Goal: Task Accomplishment & Management: Manage account settings

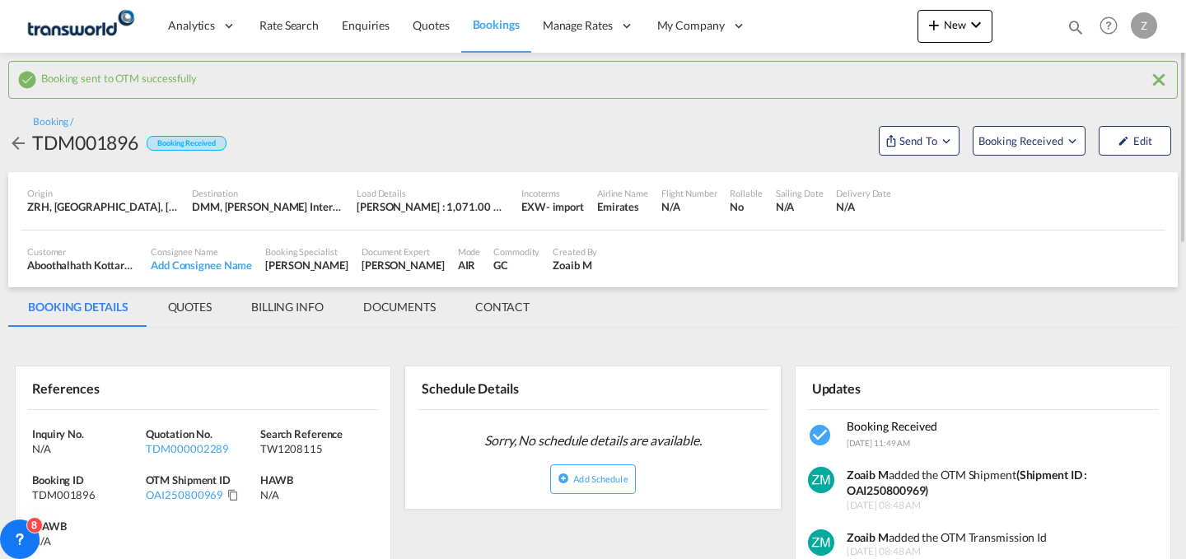
click at [1065, 32] on div "Bookings Quotes Enquiries Help Resources Product Release Z My Profile Logout" at bounding box center [1108, 25] width 105 height 51
click at [1069, 30] on md-icon "icon-magnify" at bounding box center [1075, 27] width 18 height 18
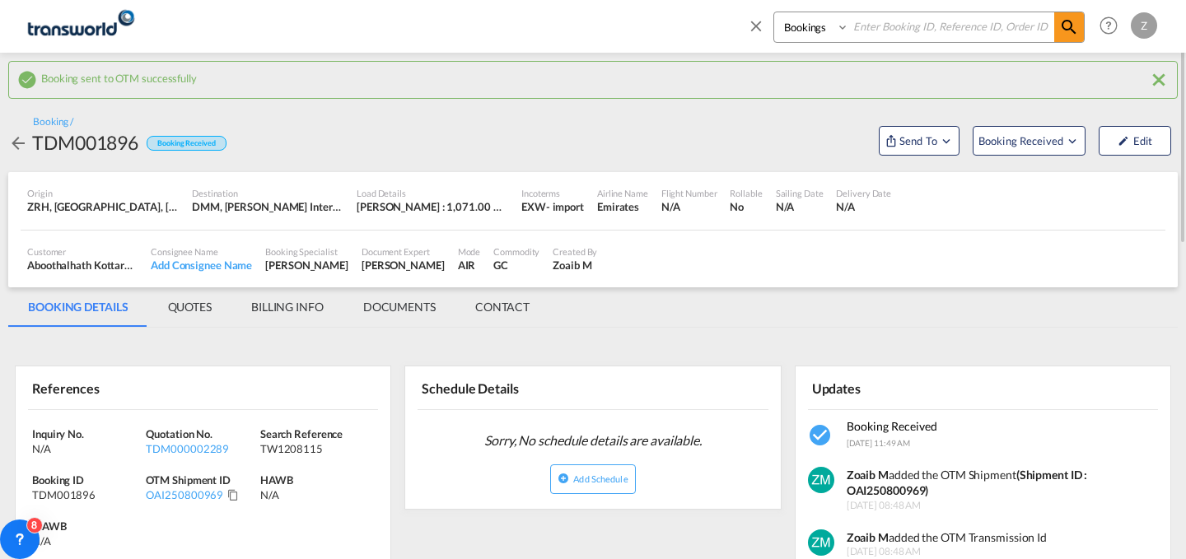
click at [813, 28] on select "Bookings Quotes Enquiries" at bounding box center [813, 27] width 78 height 30
select select "Quotes"
click at [774, 12] on select "Bookings Quotes Enquiries" at bounding box center [813, 27] width 78 height 30
click at [900, 16] on input at bounding box center [951, 26] width 205 height 29
paste input "TDM000002256"
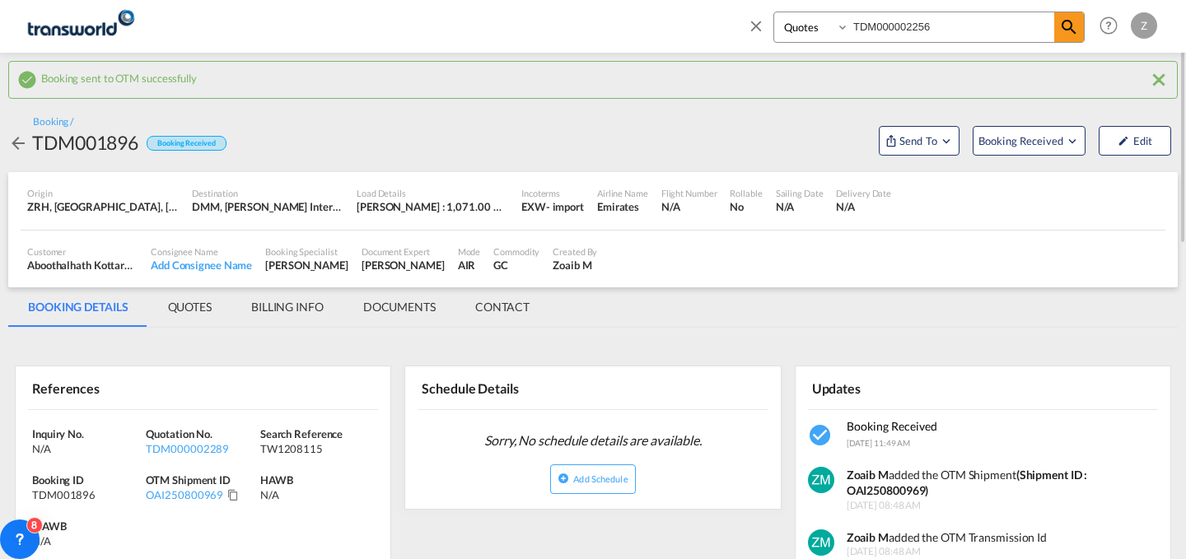
type input "TDM000002256"
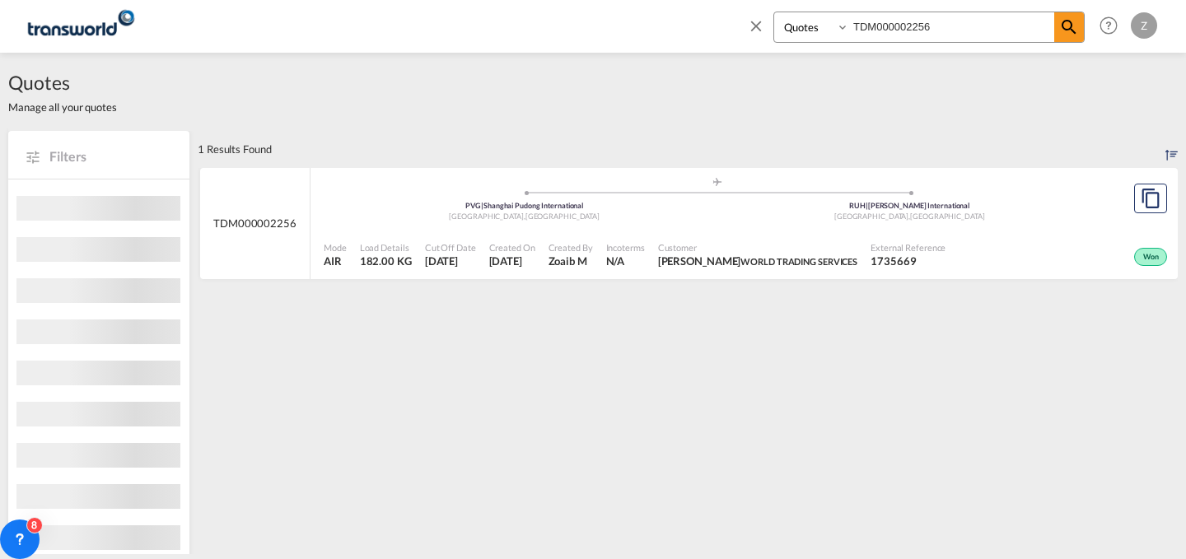
click at [991, 222] on div ".a{fill:#aaa8ad;} .a{fill:#aaa8ad;} PVG | [GEOGRAPHIC_DATA] , [GEOGRAPHIC_DATA]…" at bounding box center [717, 200] width 786 height 49
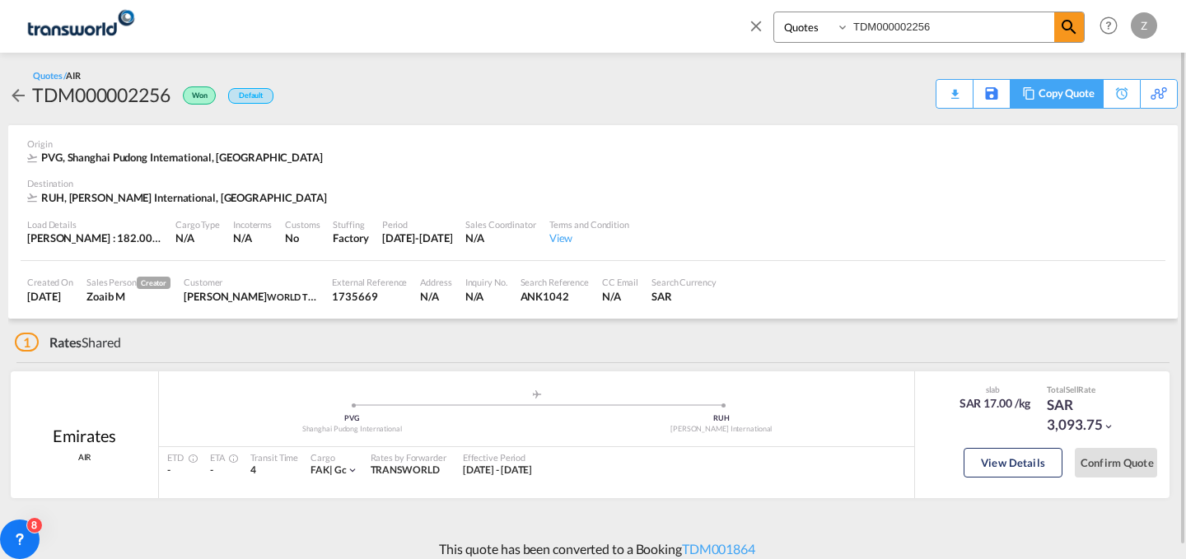
click at [1081, 81] on div "Copy Quote" at bounding box center [1066, 94] width 56 height 28
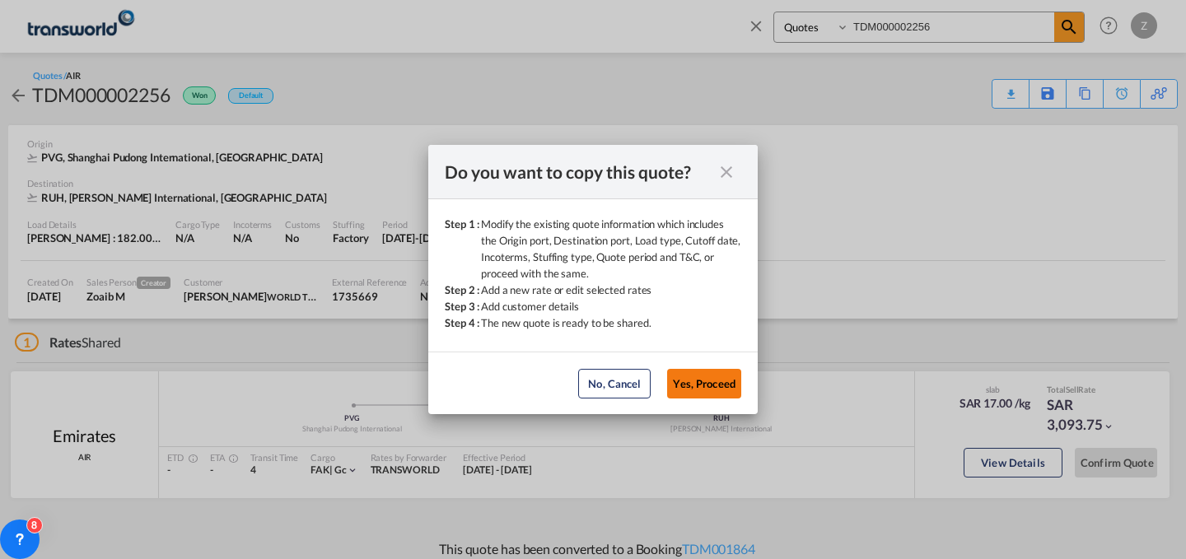
click at [697, 380] on button "Yes, Proceed" at bounding box center [704, 384] width 74 height 30
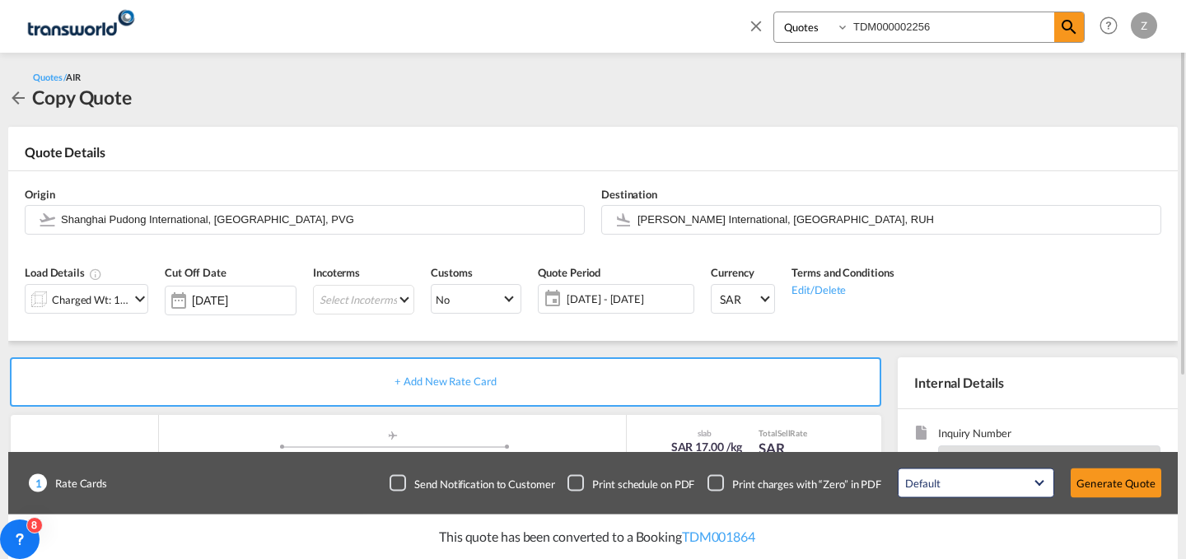
click at [960, 28] on input "TDM000002256" at bounding box center [951, 26] width 205 height 29
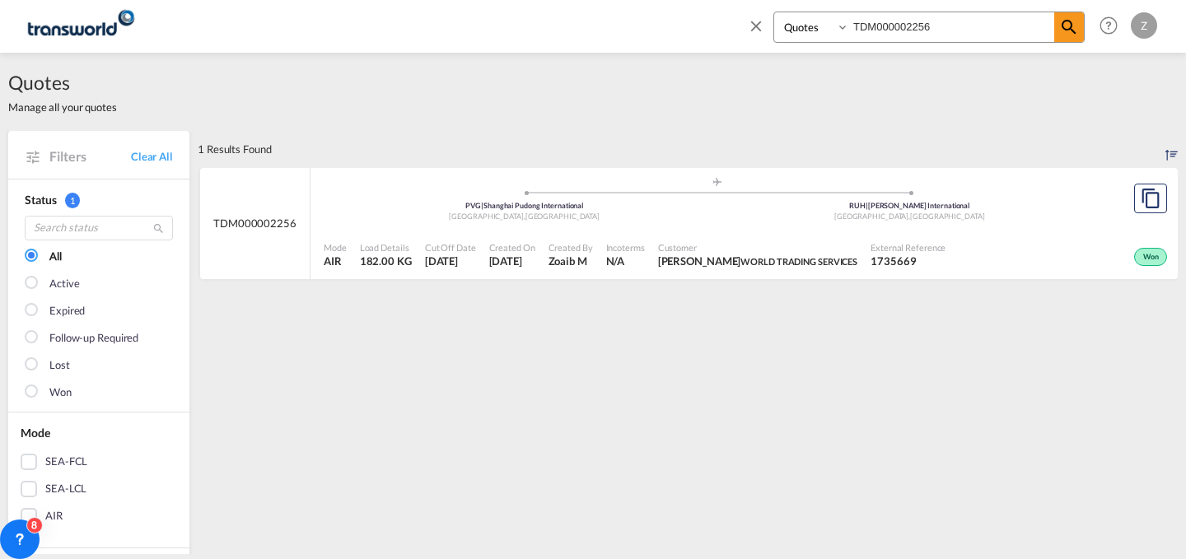
click at [815, 233] on div "Mode AIR Load Details 182.00 KG Cut Off Date [DATE] Created On [DATE] Created B…" at bounding box center [743, 255] width 867 height 49
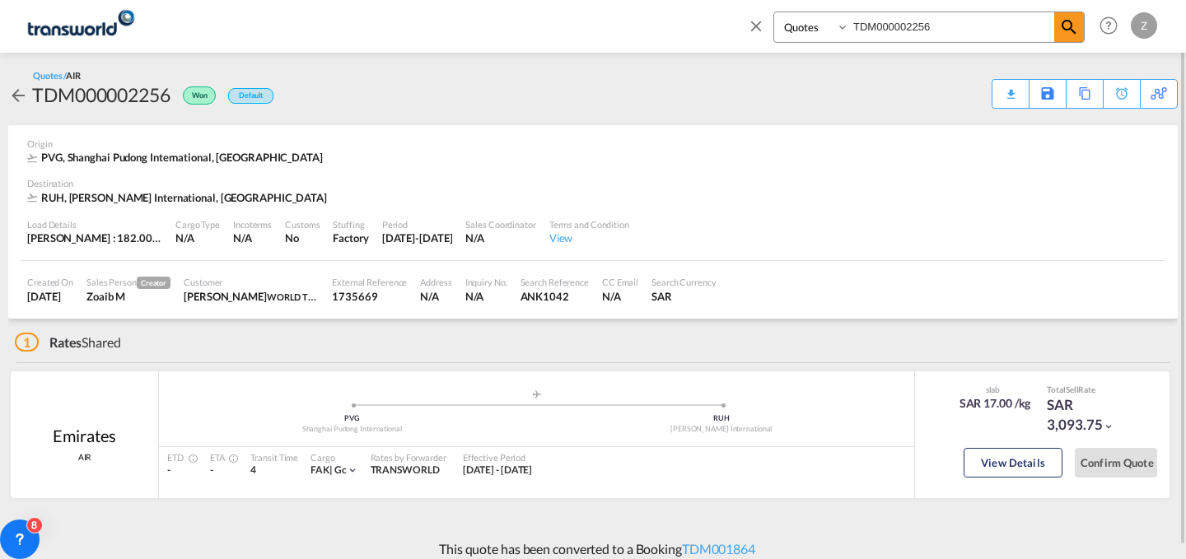
scroll to position [12, 0]
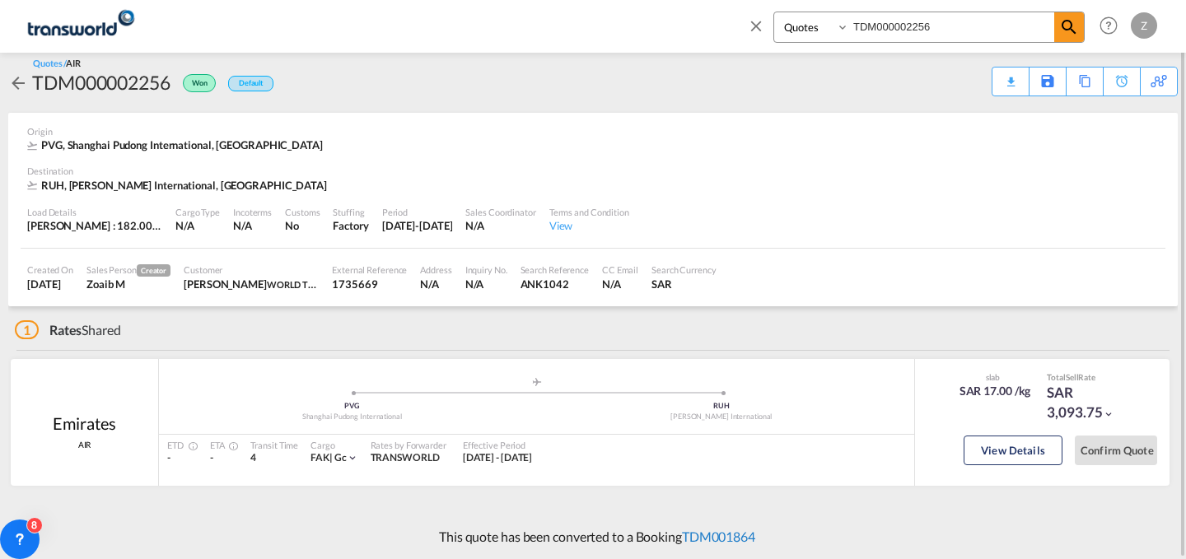
click at [724, 530] on link "TDM001864" at bounding box center [718, 537] width 73 height 16
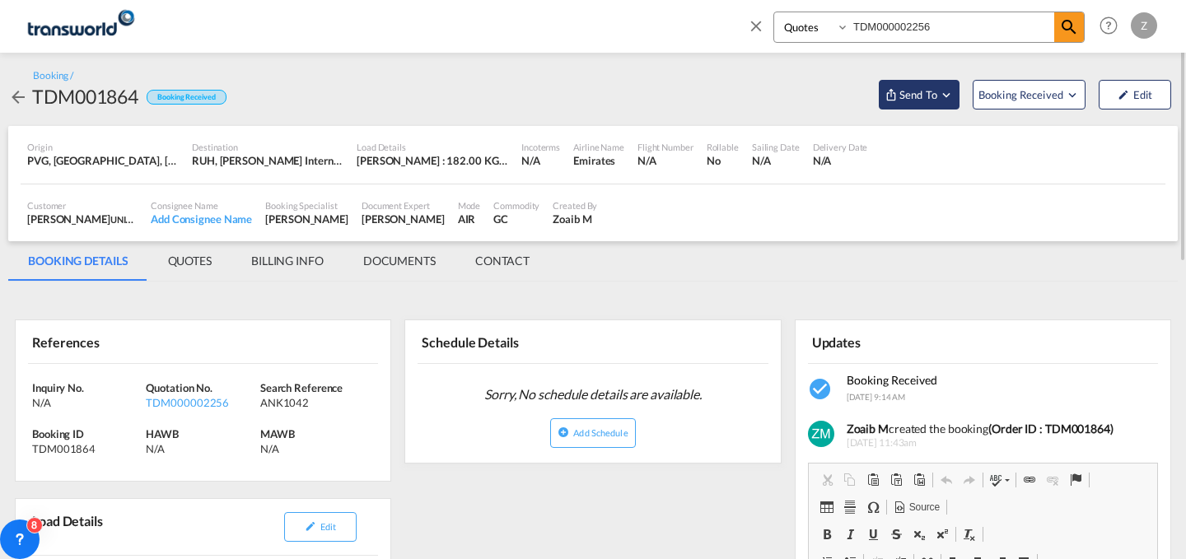
click at [938, 93] on span "Send To" at bounding box center [917, 94] width 41 height 16
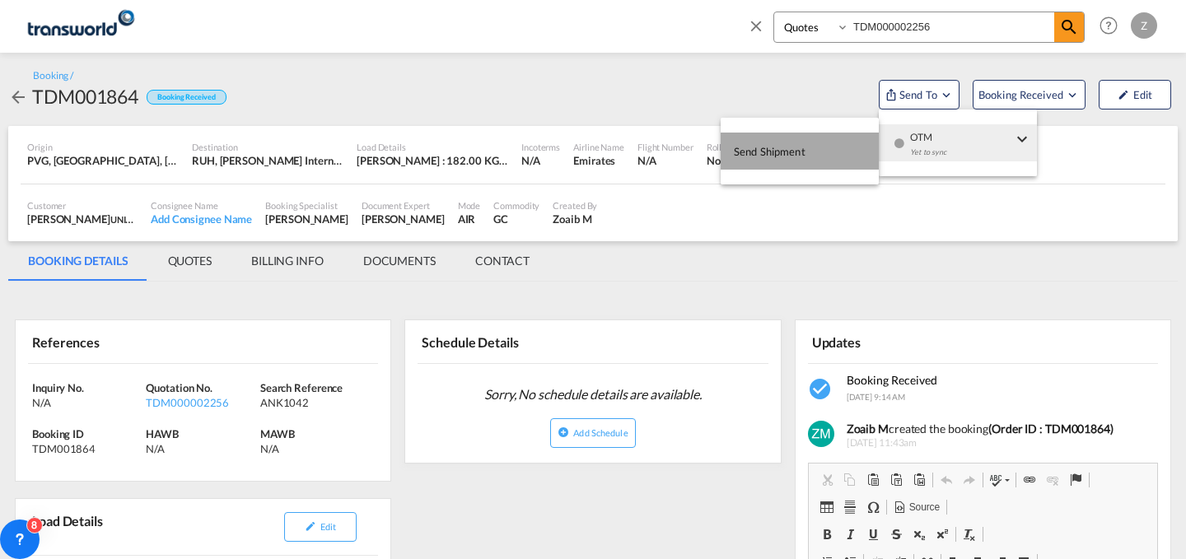
click at [843, 143] on button "Send Shipment" at bounding box center [799, 151] width 158 height 37
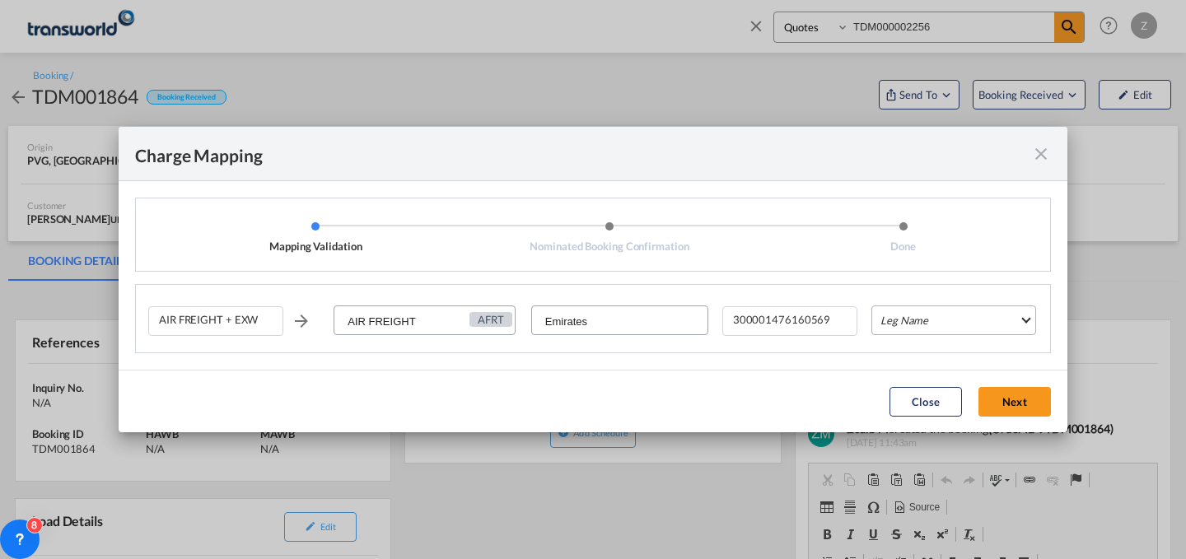
click at [900, 313] on md-select "Leg Name HANDLING ORIGIN HANDLING DESTINATION OTHERS TL PICK UP CUSTOMS ORIGIN …" at bounding box center [953, 320] width 165 height 30
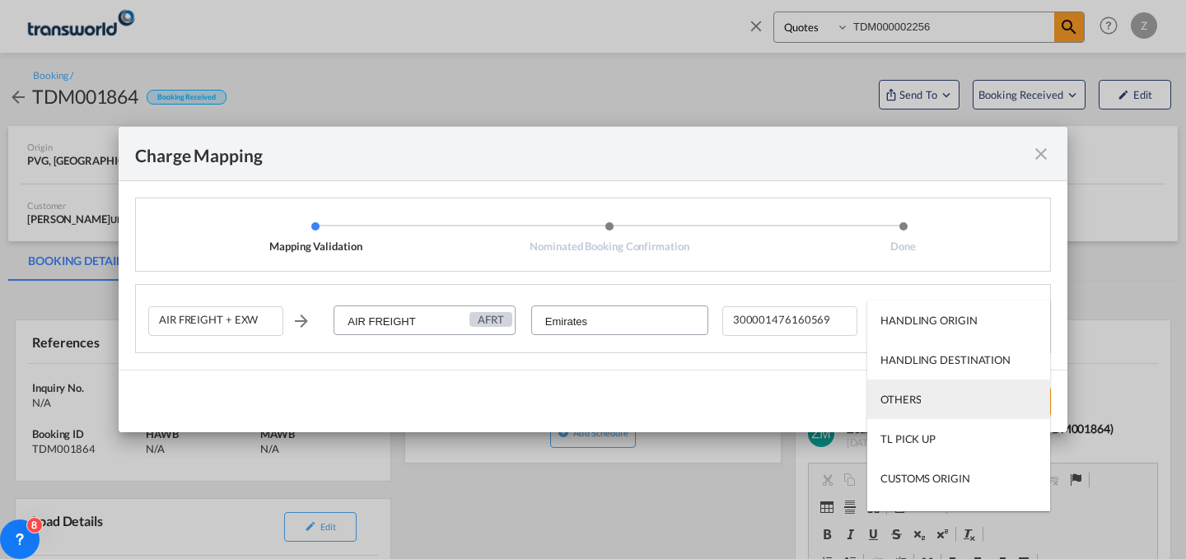
click at [907, 398] on div "OTHERS" at bounding box center [900, 399] width 40 height 15
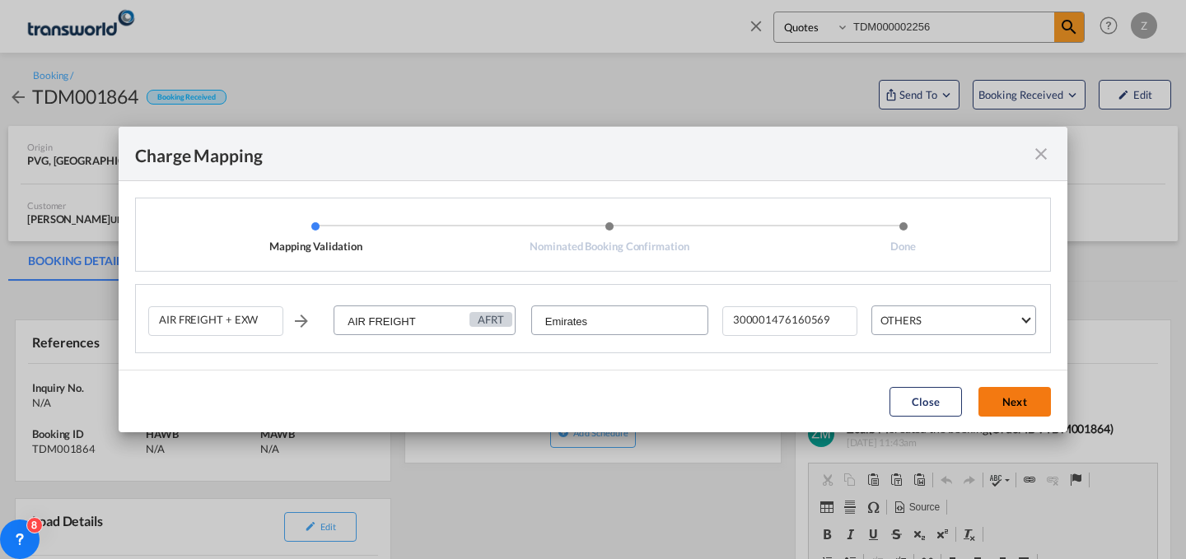
click at [1005, 393] on button "Next" at bounding box center [1014, 402] width 72 height 30
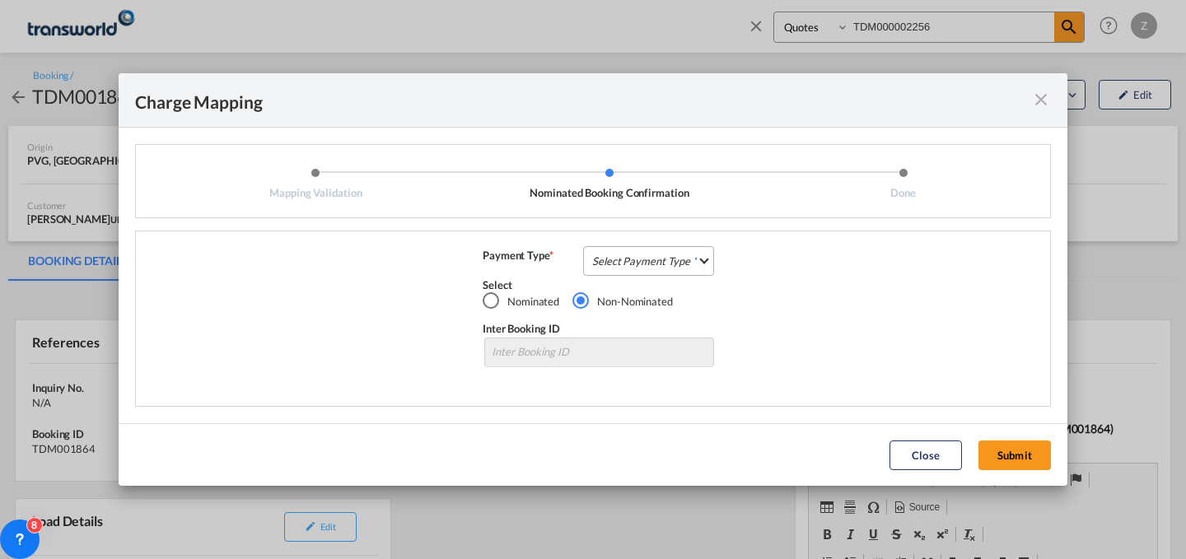
click at [677, 250] on md-select "Select Payment Type COLLECT PREPAID" at bounding box center [648, 261] width 131 height 30
click at [668, 269] on md-option "COLLECT" at bounding box center [653, 260] width 146 height 40
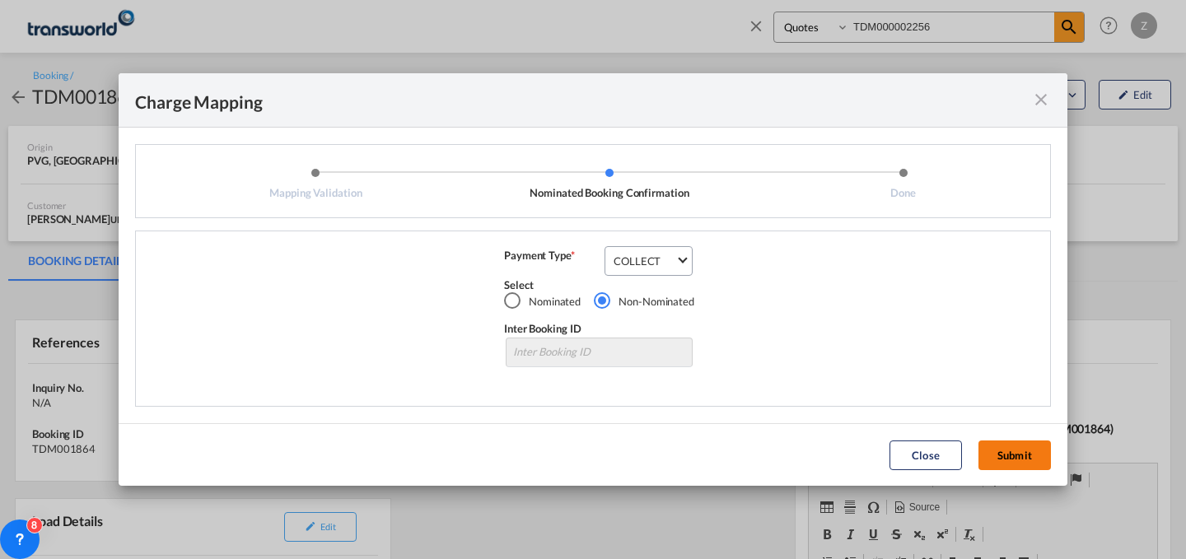
click at [1009, 442] on button "Submit" at bounding box center [1014, 455] width 72 height 30
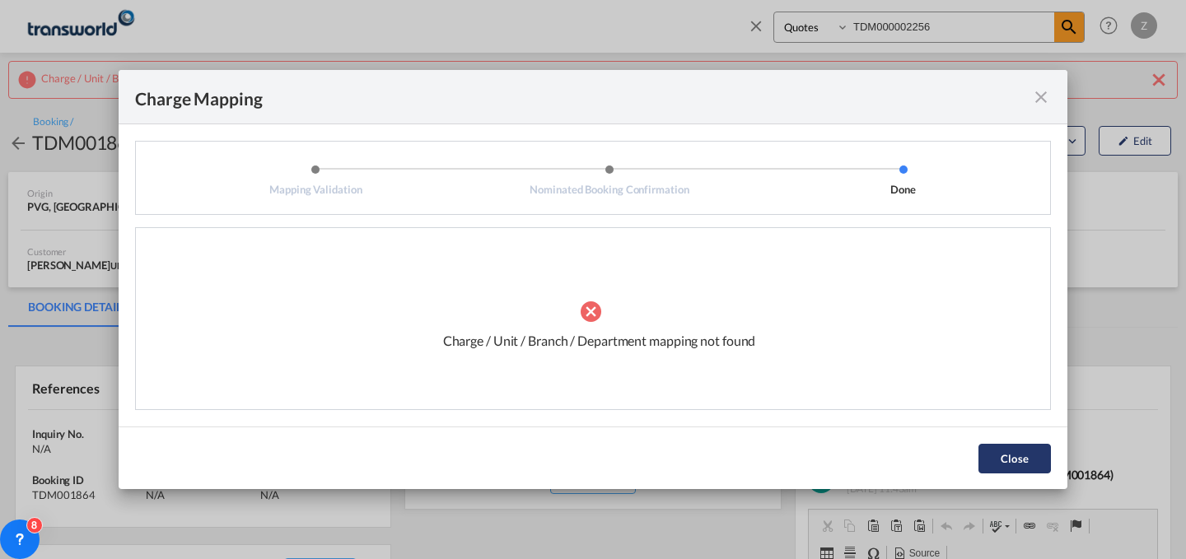
click at [1009, 460] on button "Close" at bounding box center [1014, 459] width 72 height 30
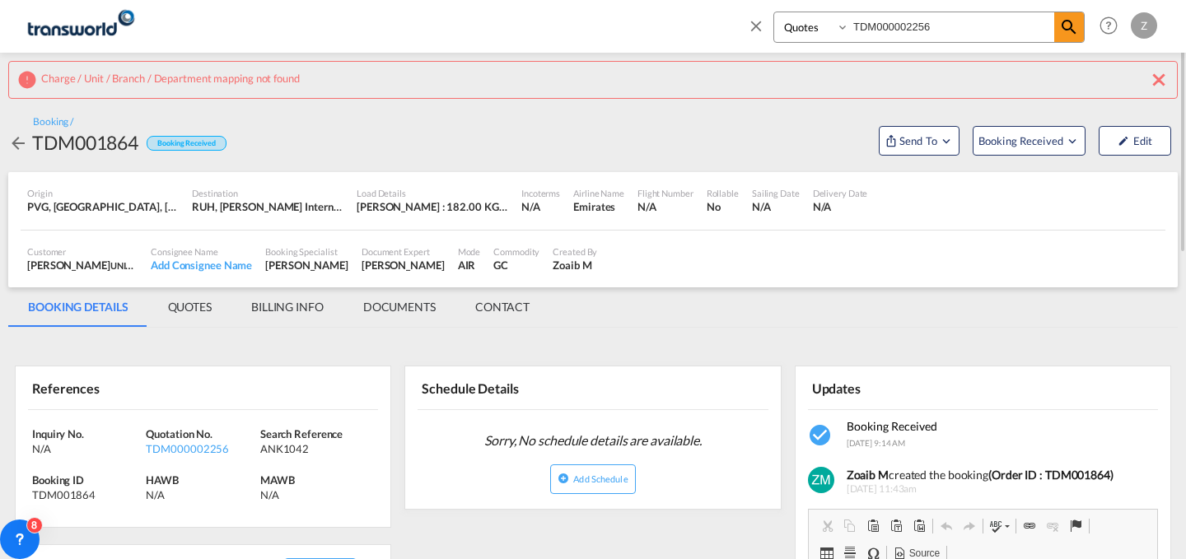
click at [747, 30] on md-icon "icon-close" at bounding box center [756, 25] width 18 height 18
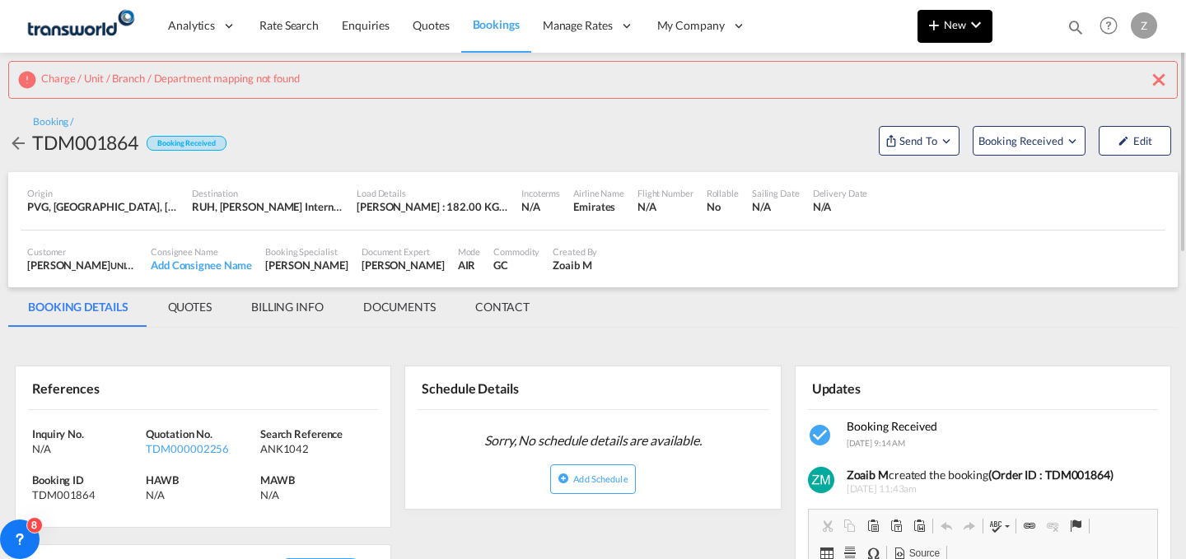
click at [976, 30] on md-icon "icon-chevron-down" at bounding box center [976, 25] width 20 height 20
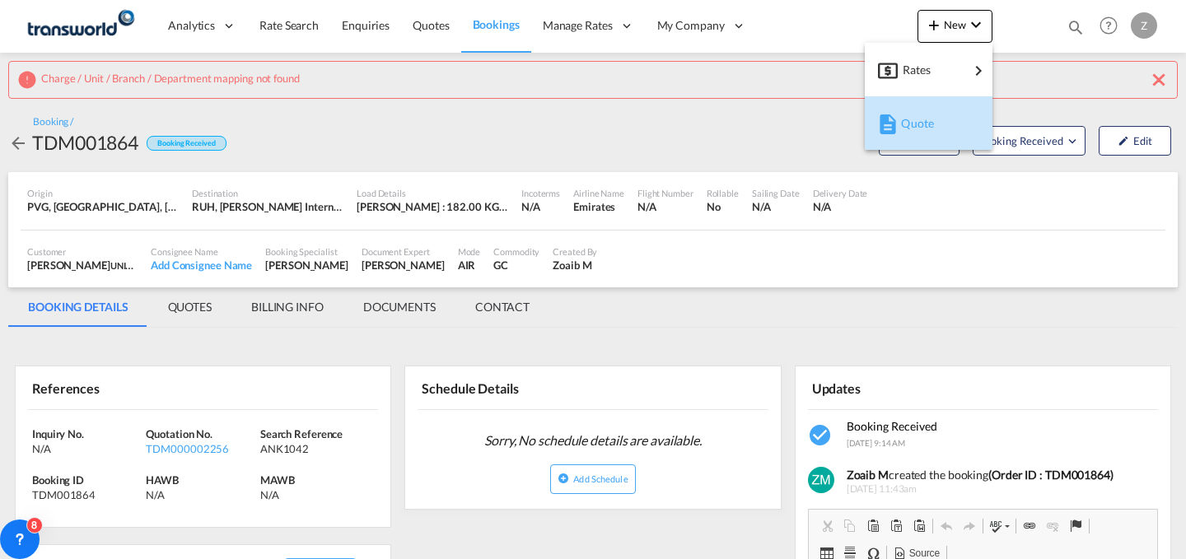
click at [921, 112] on div "Quote" at bounding box center [931, 123] width 61 height 41
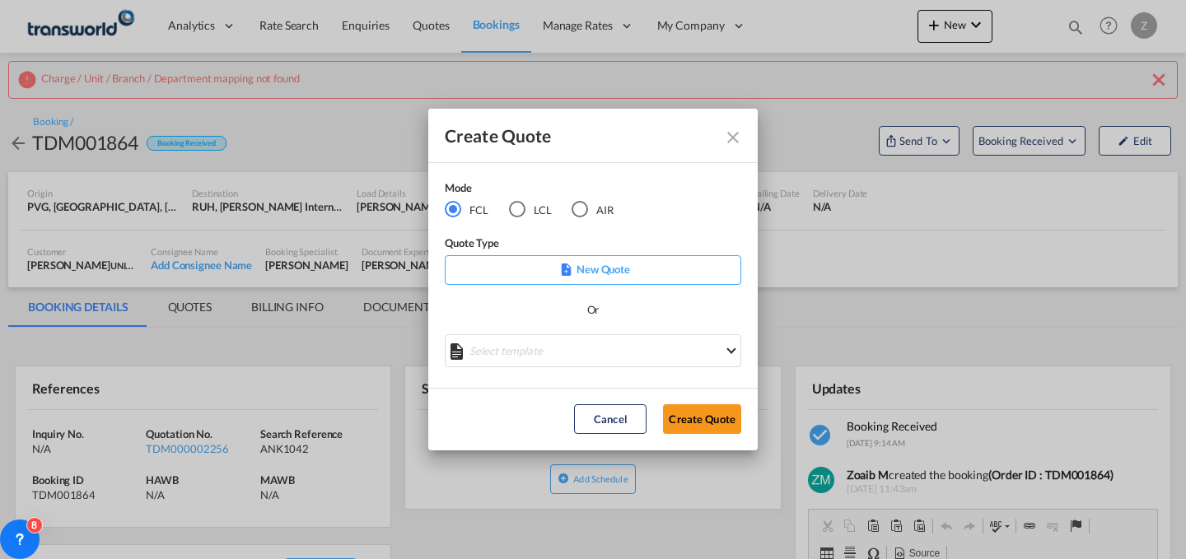
click at [736, 135] on md-icon "Close dialog" at bounding box center [733, 138] width 20 height 20
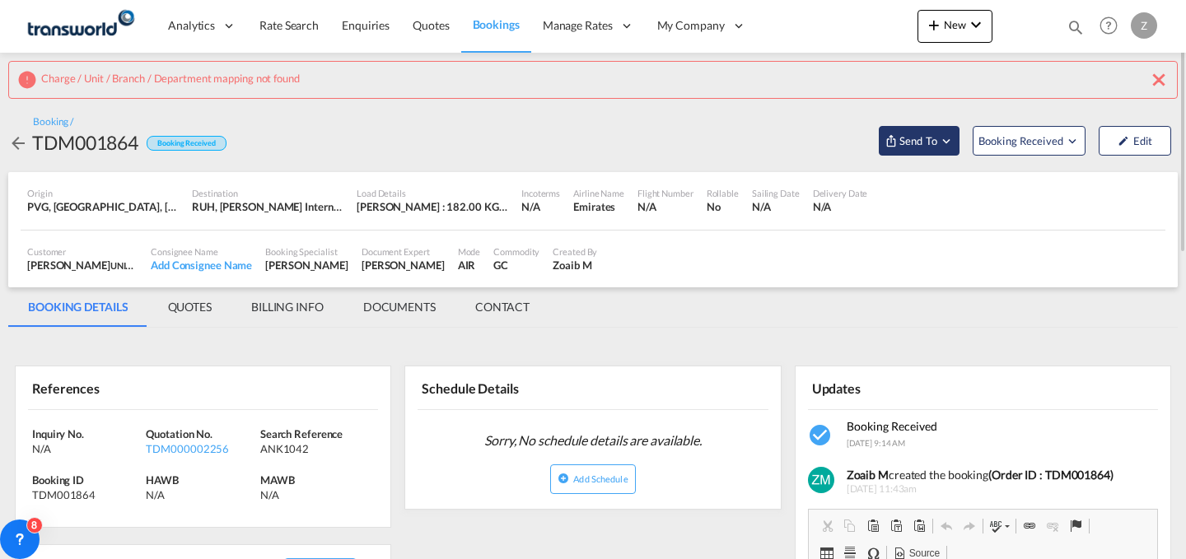
click at [880, 142] on button "Send To" at bounding box center [919, 141] width 81 height 30
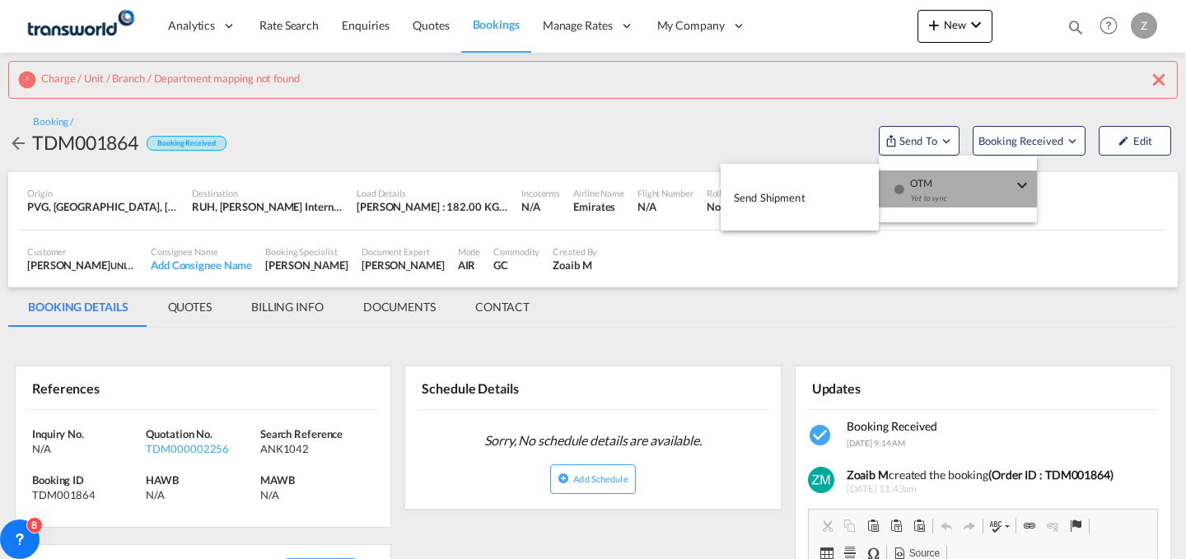
click at [902, 205] on div "button" at bounding box center [899, 194] width 14 height 49
click at [963, 26] on md-backdrop at bounding box center [593, 279] width 1186 height 559
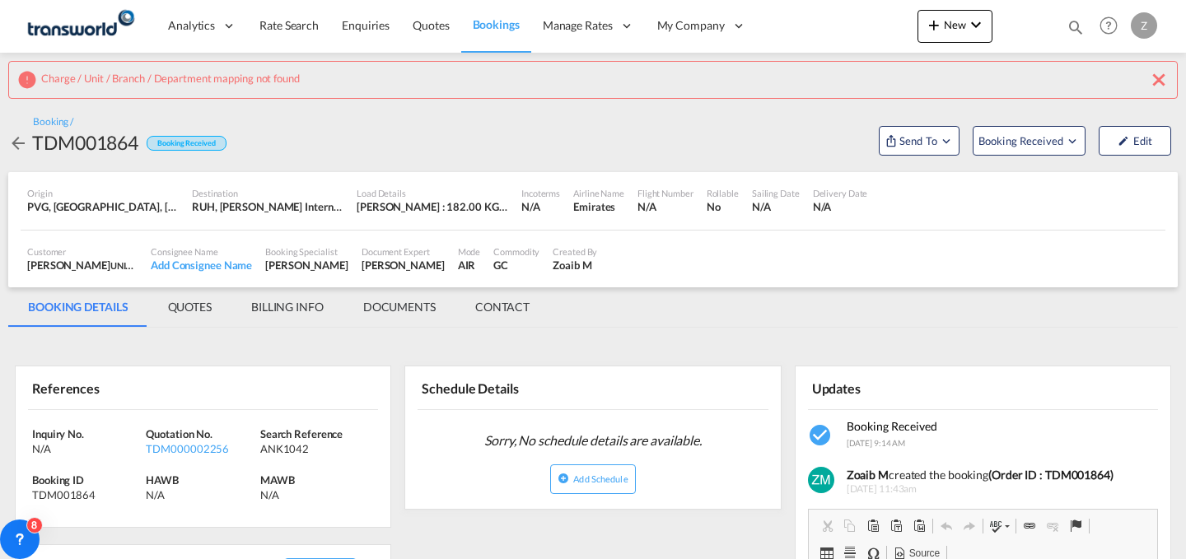
click at [963, 26] on span "New" at bounding box center [955, 24] width 62 height 13
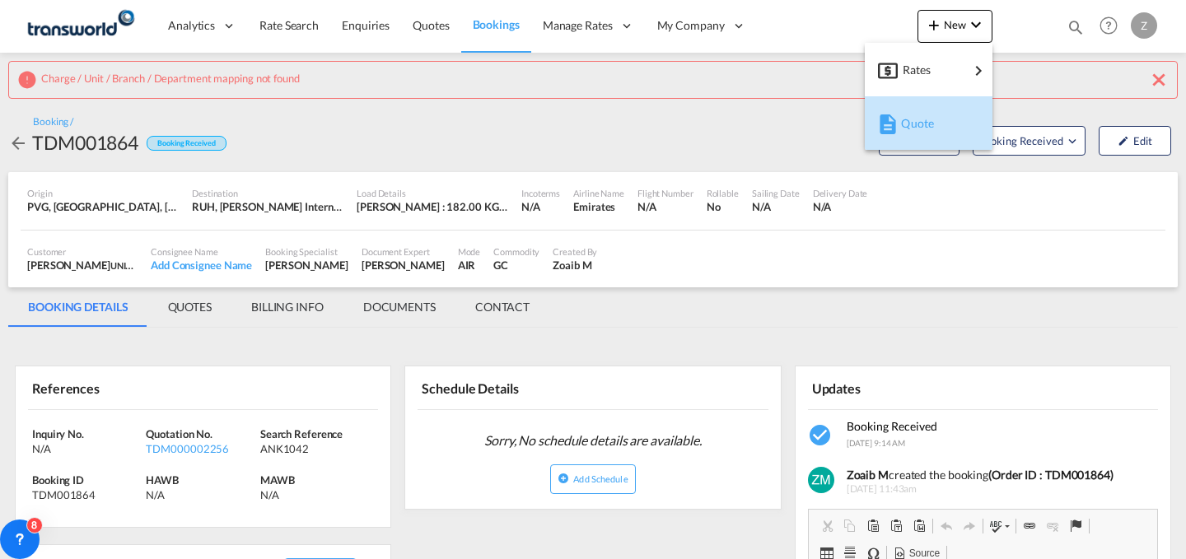
click at [916, 117] on span "Quote" at bounding box center [910, 123] width 18 height 33
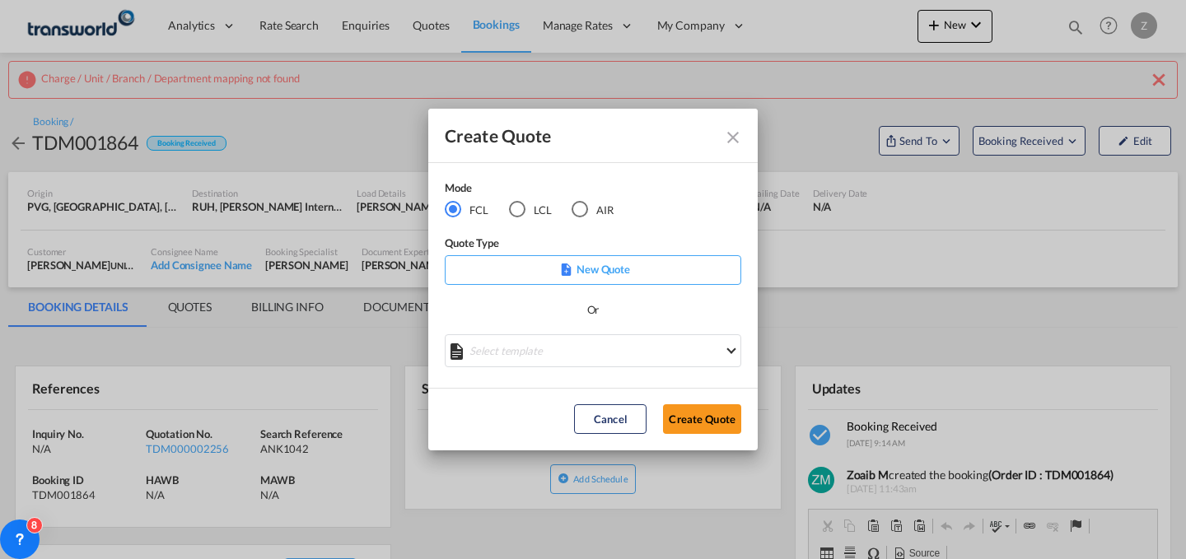
click at [595, 211] on md-radio-button "AIR" at bounding box center [592, 209] width 42 height 18
click at [716, 426] on button "Create Quote" at bounding box center [702, 419] width 78 height 30
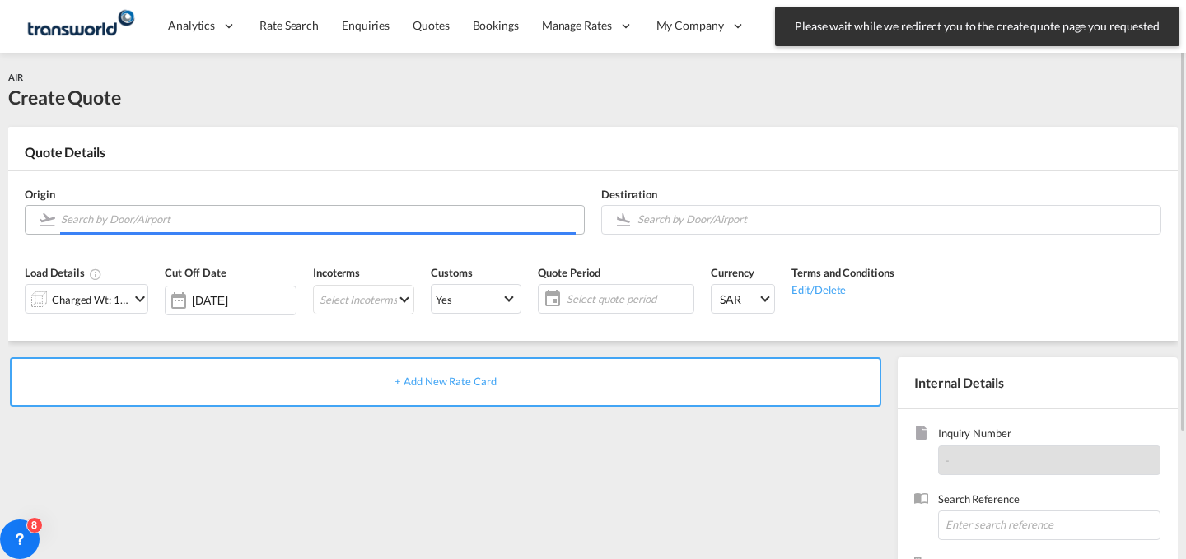
click at [407, 225] on input "Search by Door/Airport" at bounding box center [318, 219] width 515 height 29
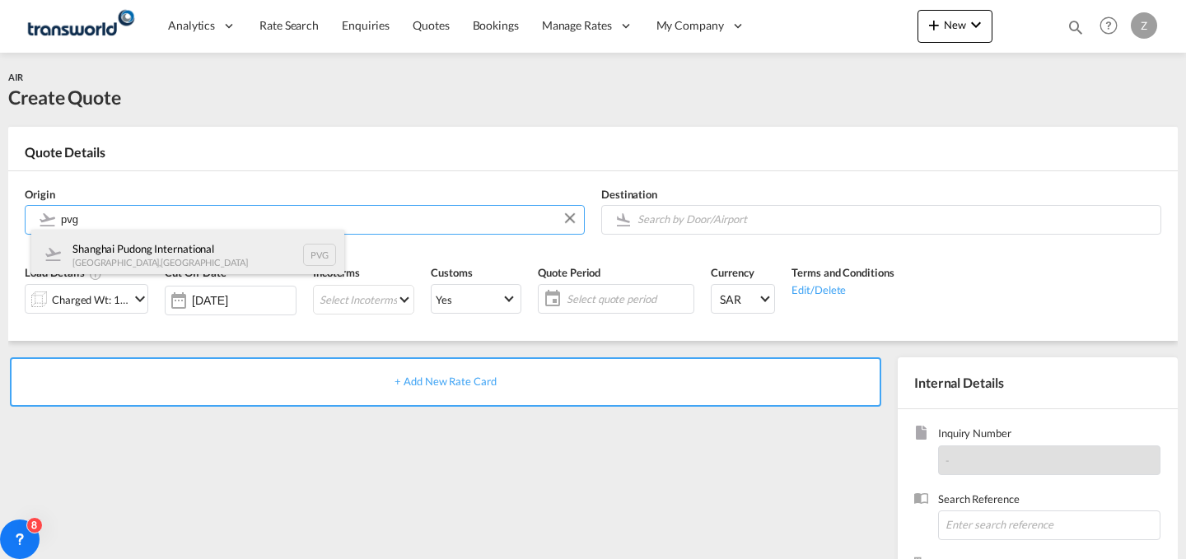
click at [201, 252] on div "Shanghai Pudong International [GEOGRAPHIC_DATA] , [GEOGRAPHIC_DATA] PVG" at bounding box center [187, 254] width 313 height 49
type input "Shanghai Pudong International, [GEOGRAPHIC_DATA], PVG"
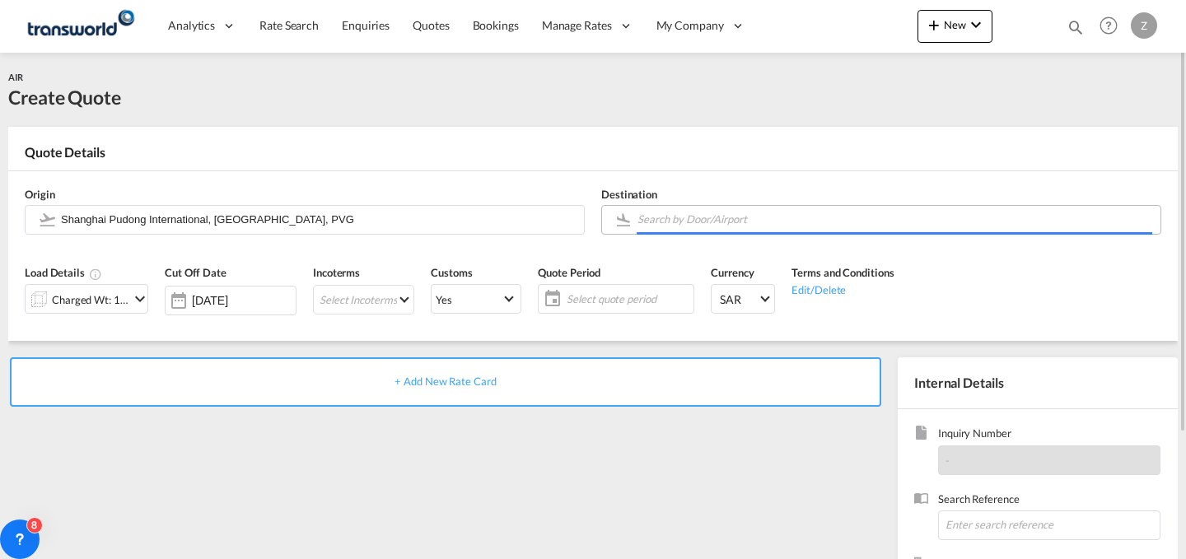
click at [745, 221] on input "Search by Door/Airport" at bounding box center [894, 219] width 515 height 29
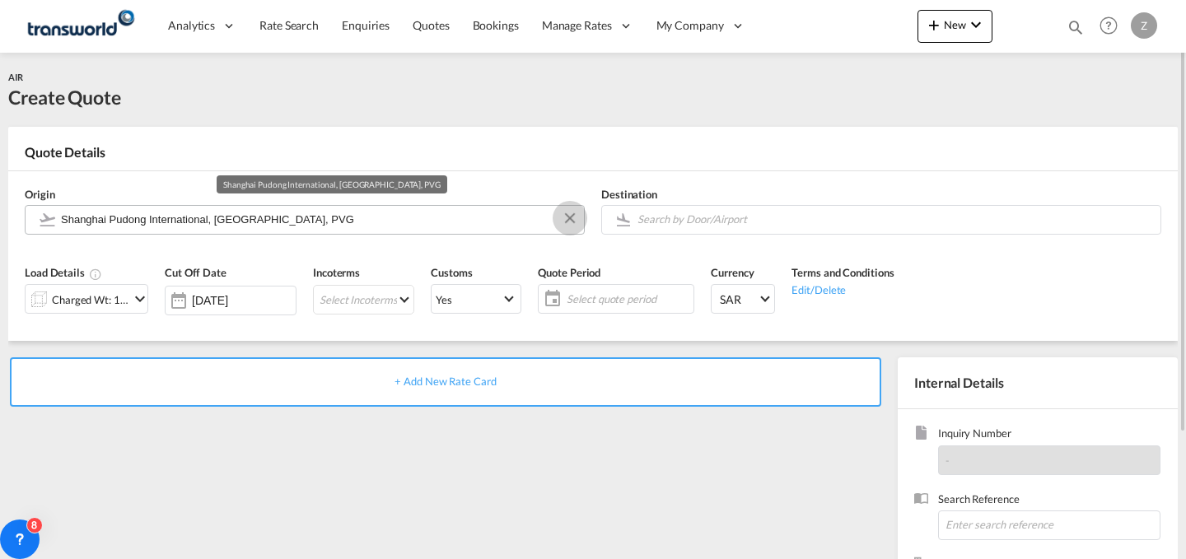
click at [566, 221] on button "Clear Input" at bounding box center [569, 218] width 25 height 25
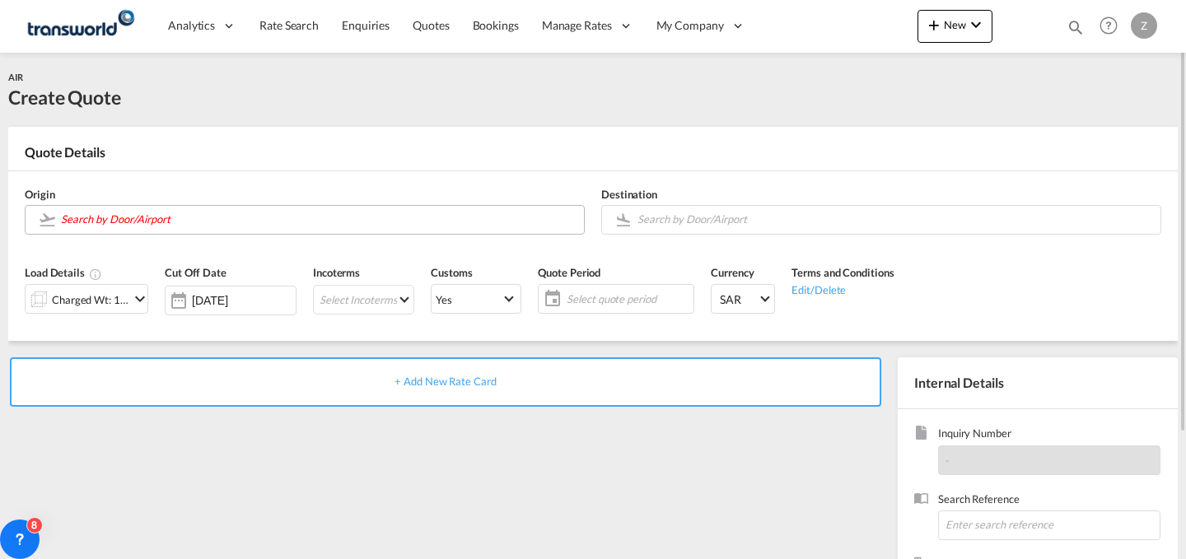
click at [340, 220] on body "Analytics Dashboard Reports Rate Search Enquiries Quotes Bookings" at bounding box center [593, 279] width 1186 height 559
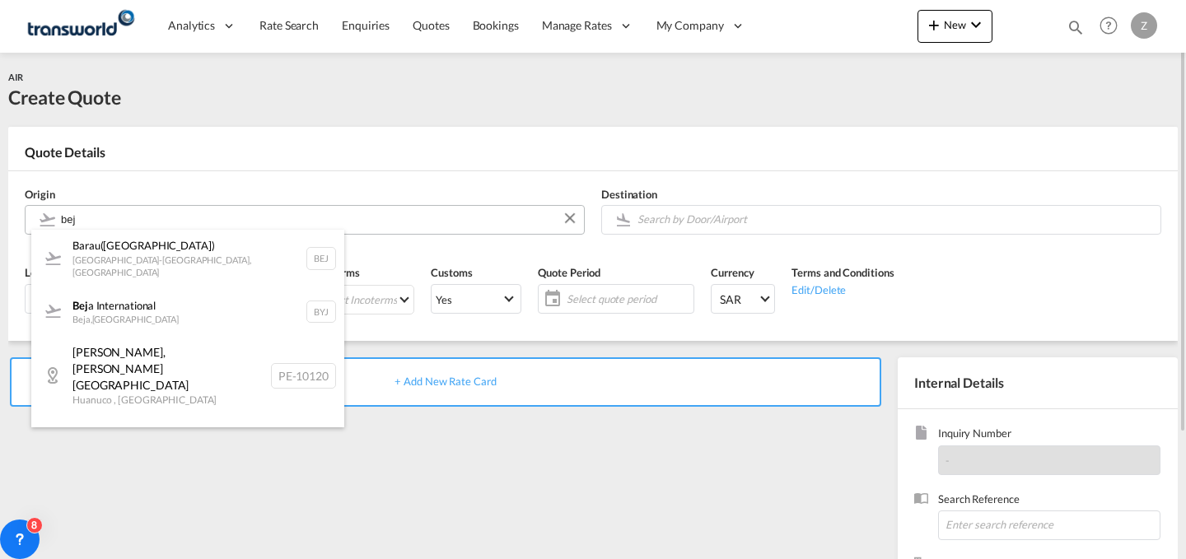
type input "bej"
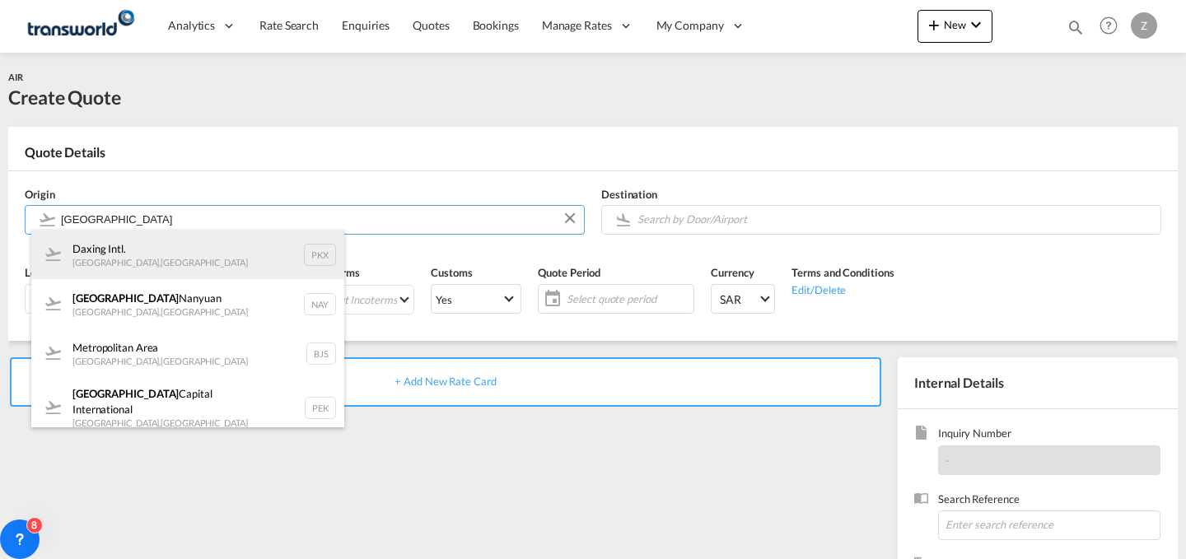
click at [243, 247] on div "Daxing Intl. [GEOGRAPHIC_DATA] , [GEOGRAPHIC_DATA] PKX" at bounding box center [187, 254] width 313 height 49
type input "Daxing Intl., [GEOGRAPHIC_DATA], PKX"
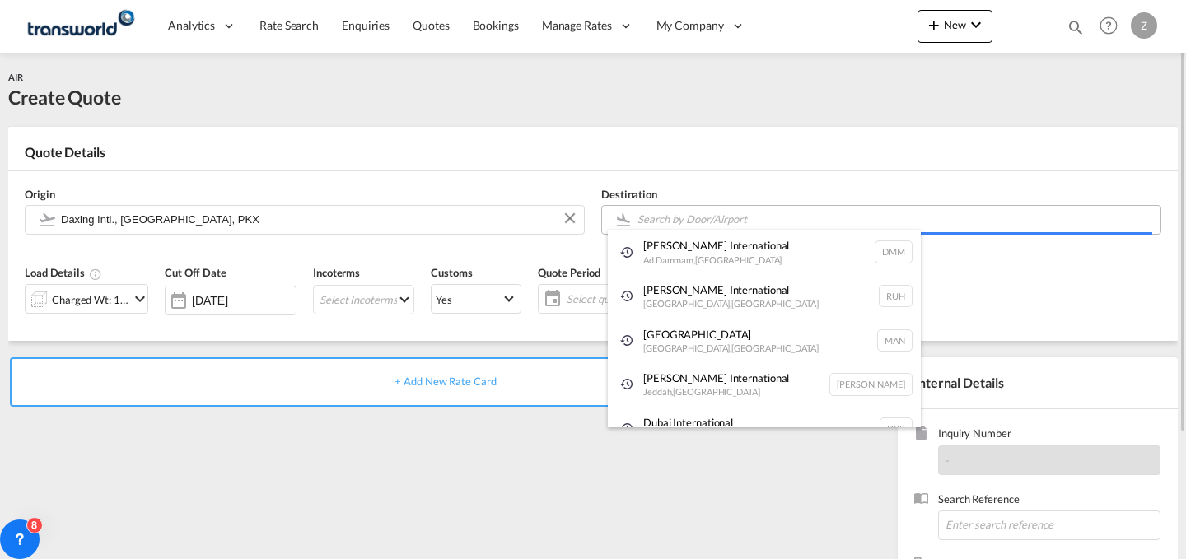
click at [799, 217] on body "Analytics Dashboard Reports Rate Search Enquiries Quotes Bookings" at bounding box center [593, 279] width 1186 height 559
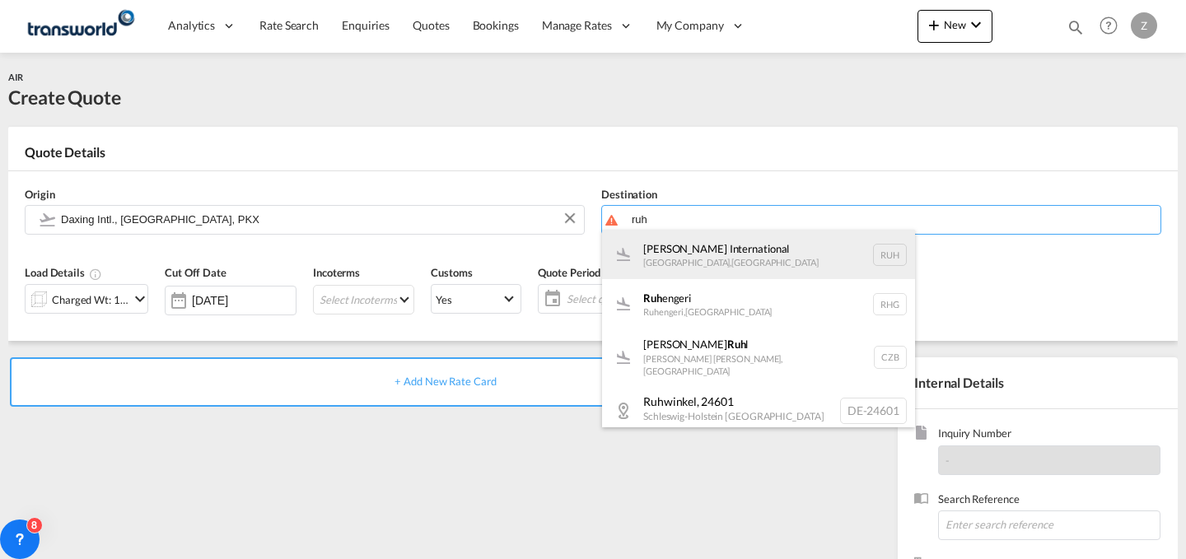
click at [757, 257] on div "[PERSON_NAME] International [GEOGRAPHIC_DATA] , [GEOGRAPHIC_DATA] RUH" at bounding box center [758, 254] width 313 height 49
type input "[PERSON_NAME] International, [GEOGRAPHIC_DATA], RUH"
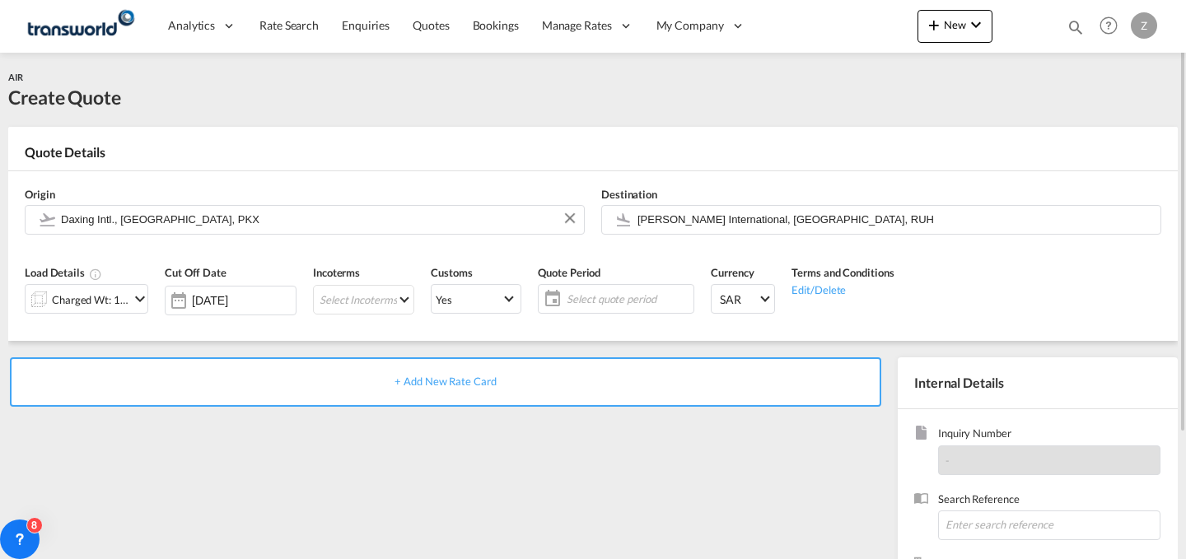
click at [132, 301] on md-icon "icon-chevron-down" at bounding box center [140, 299] width 20 height 20
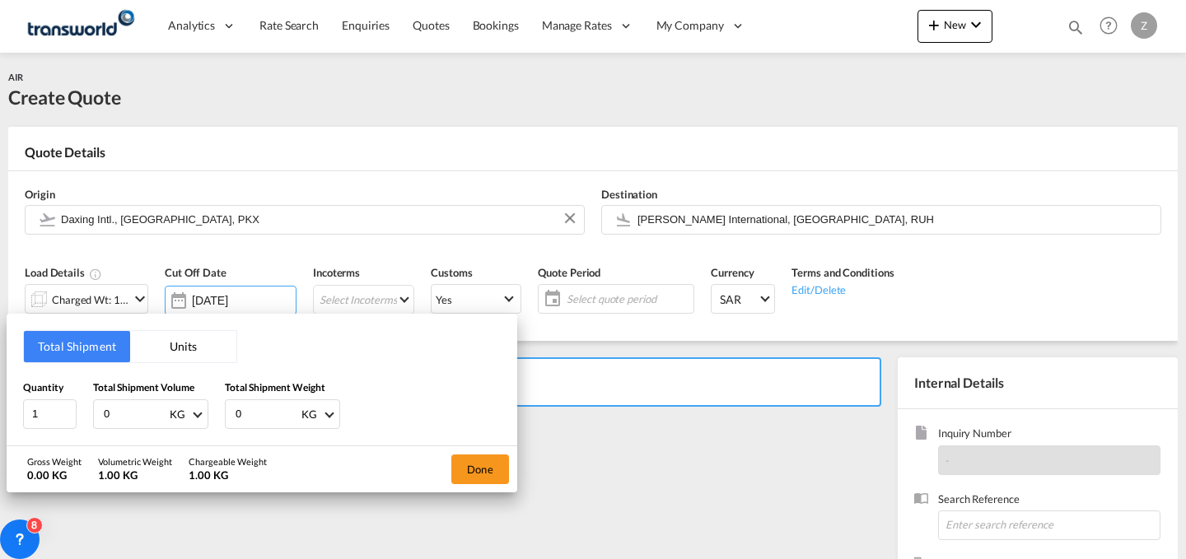
click at [260, 410] on input "0" at bounding box center [267, 414] width 66 height 28
type input "204"
click at [153, 408] on input "0" at bounding box center [135, 414] width 66 height 28
type input "204"
click at [492, 468] on button "Done" at bounding box center [480, 469] width 58 height 30
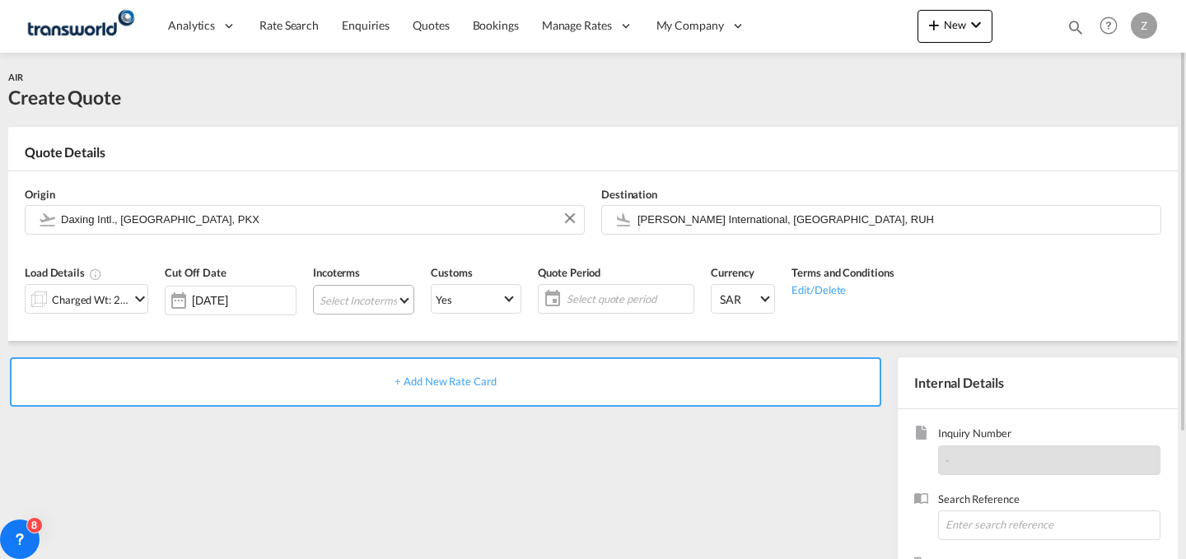
click at [381, 294] on md-select "Select Incoterms CPT - import Carrier Paid to EXW - export Ex Works FOB - impor…" at bounding box center [363, 300] width 101 height 30
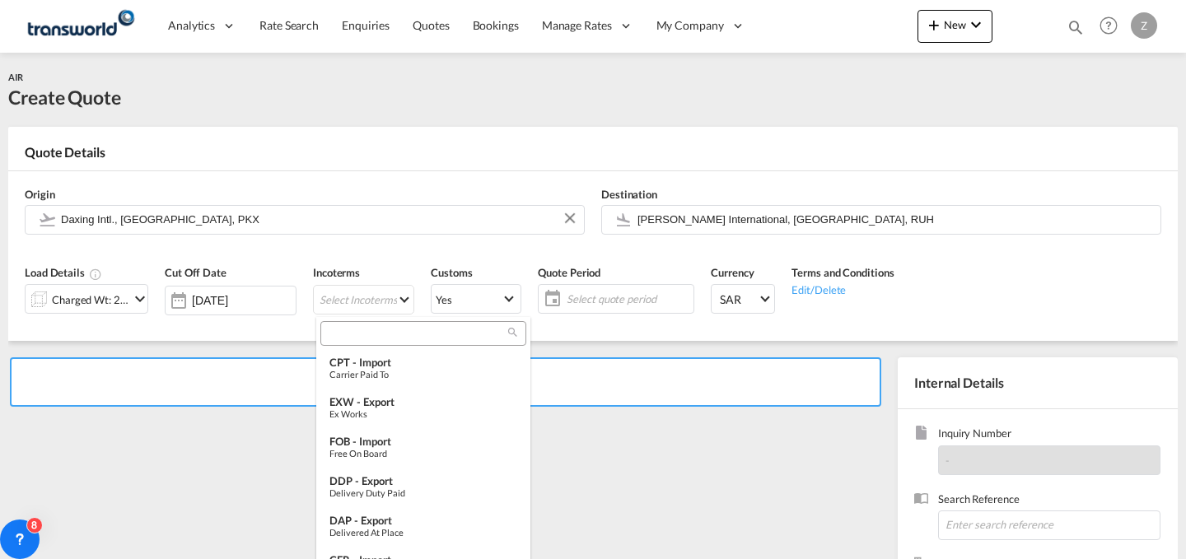
click at [383, 329] on input "search" at bounding box center [416, 333] width 183 height 15
click at [422, 332] on input "search" at bounding box center [416, 333] width 183 height 15
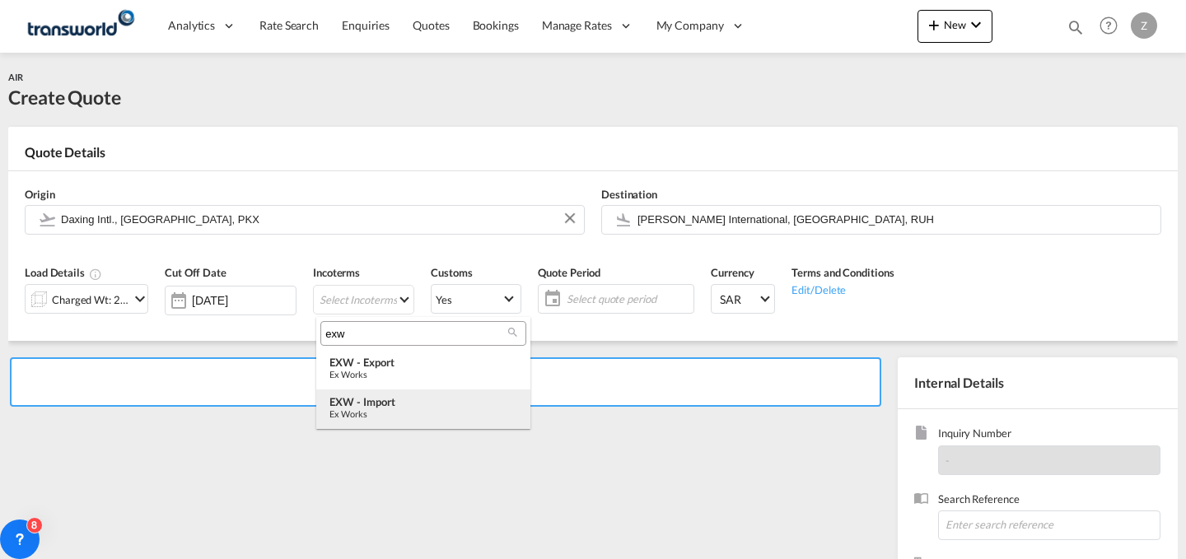
type input "exw"
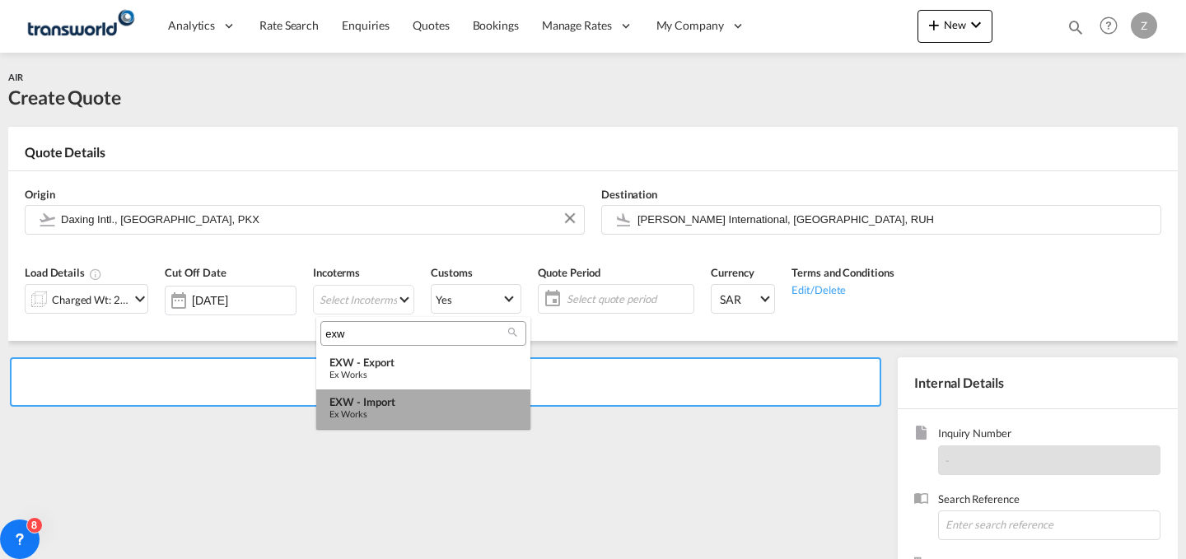
click at [415, 392] on md-option "EXW - import Ex Works" at bounding box center [423, 409] width 214 height 40
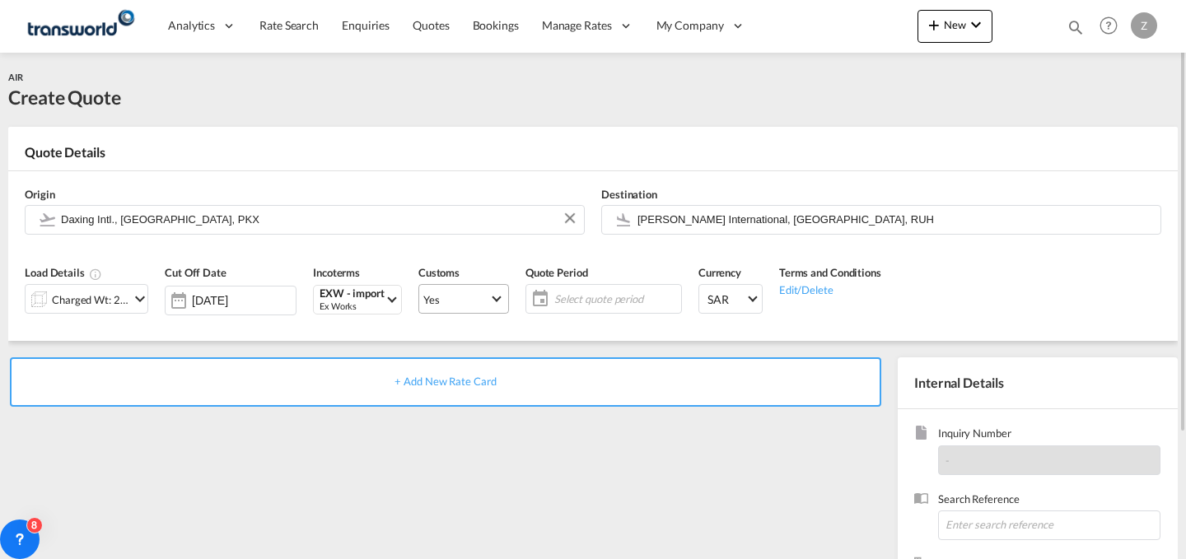
click at [471, 292] on span "Yes" at bounding box center [456, 299] width 66 height 15
type md-option "true"
click at [462, 343] on md-option "No" at bounding box center [465, 339] width 115 height 40
click at [482, 298] on span "Yes" at bounding box center [456, 299] width 66 height 15
click at [454, 339] on md-option "No" at bounding box center [465, 339] width 115 height 40
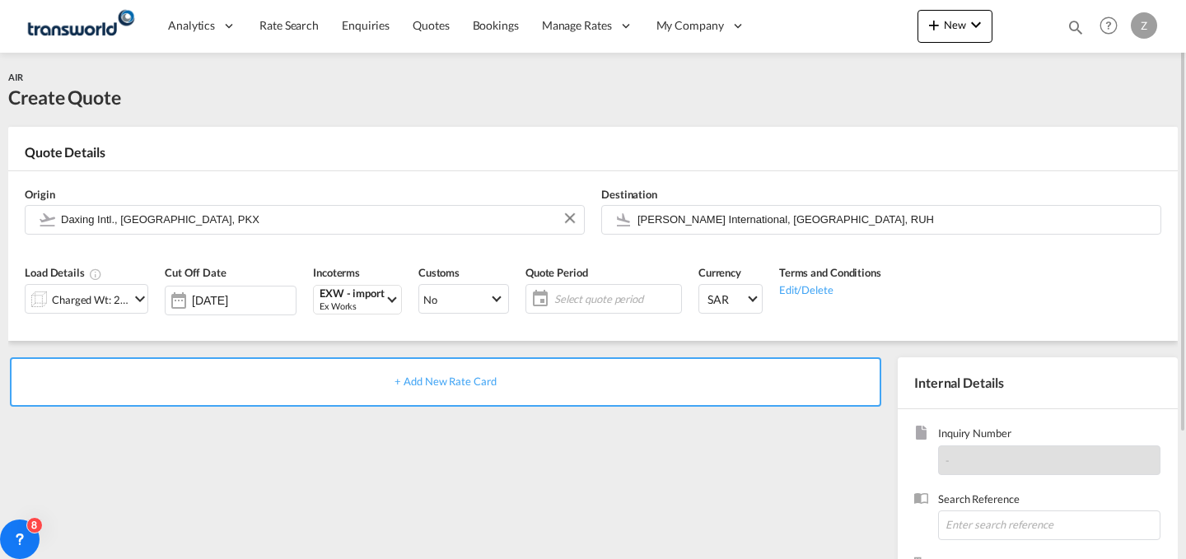
click at [575, 302] on span "Select quote period" at bounding box center [615, 298] width 123 height 15
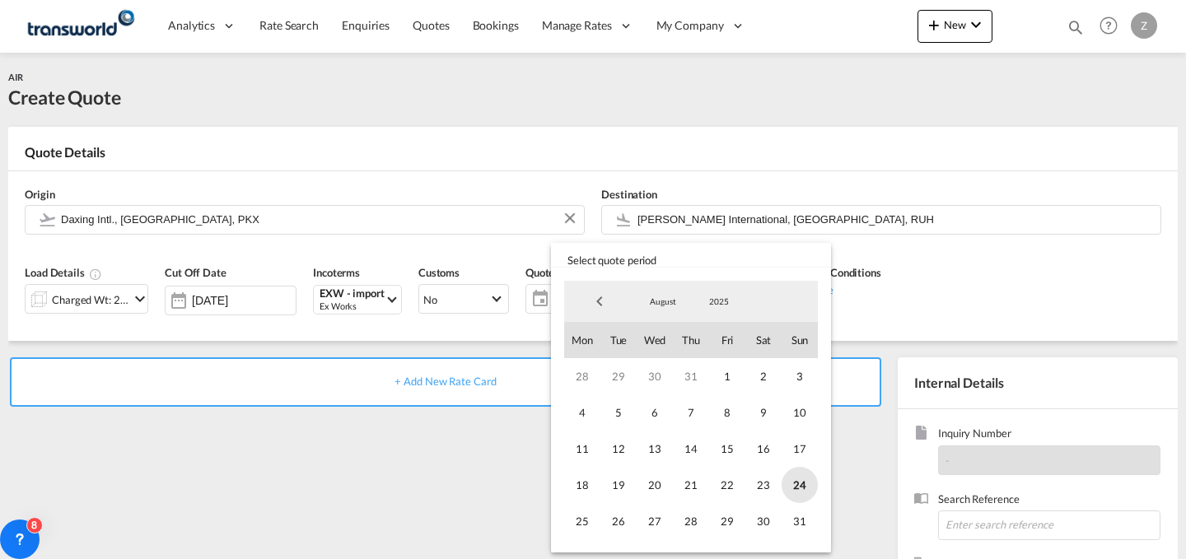
click at [791, 482] on span "24" at bounding box center [799, 485] width 36 height 36
click at [794, 510] on span "31" at bounding box center [799, 521] width 36 height 36
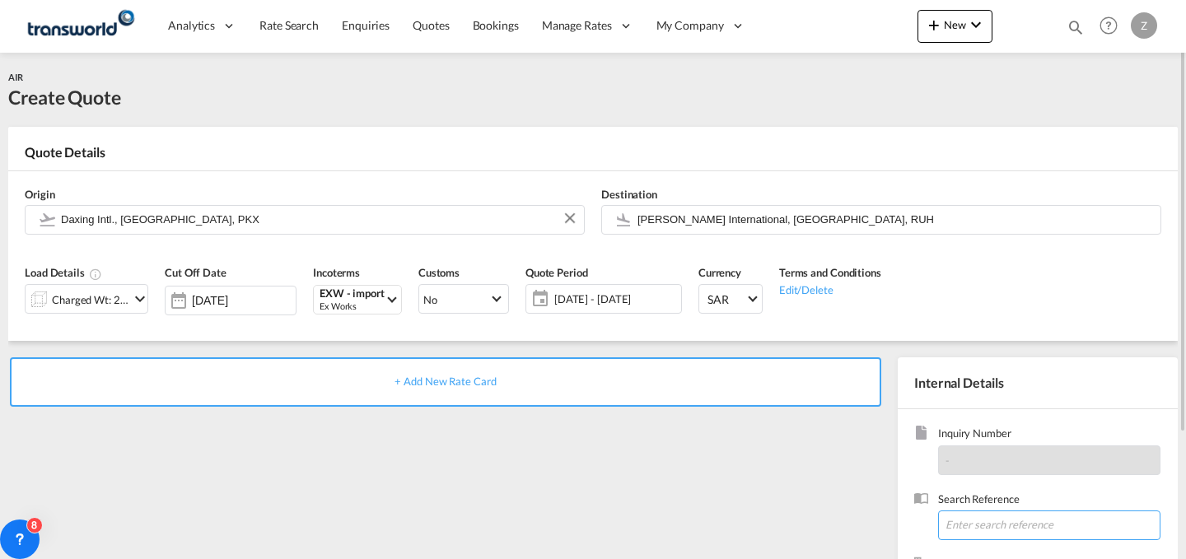
paste input "ANK1042"
click at [1042, 518] on input "ANK1042" at bounding box center [1049, 525] width 222 height 30
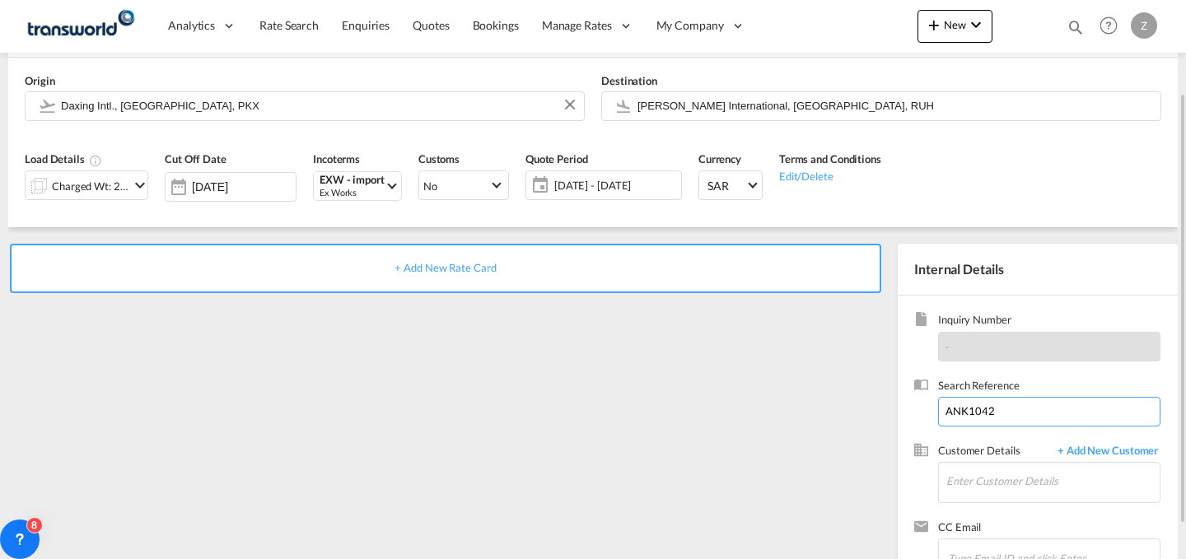
scroll to position [117, 0]
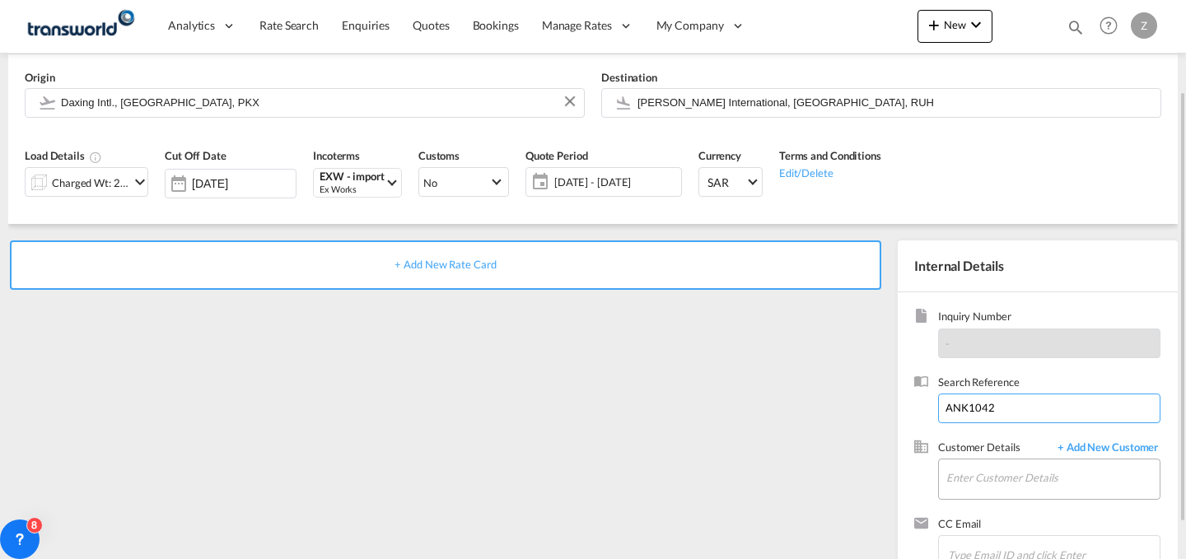
type input "ANK1042"
click at [987, 483] on input "Enter Customer Details" at bounding box center [1052, 477] width 213 height 37
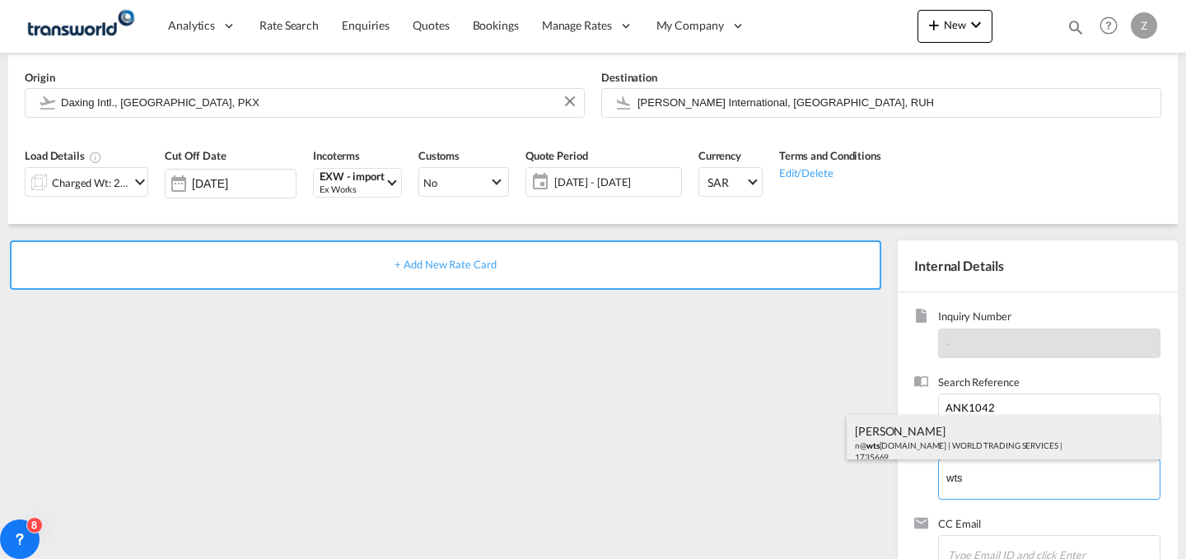
click at [953, 453] on div "[PERSON_NAME] n@ wts [DOMAIN_NAME] | WORLD TRADING SERVICES | 1735669" at bounding box center [1002, 443] width 313 height 56
type input "WORLD TRADING SERVICES, [PERSON_NAME], n@[DOMAIN_NAME]"
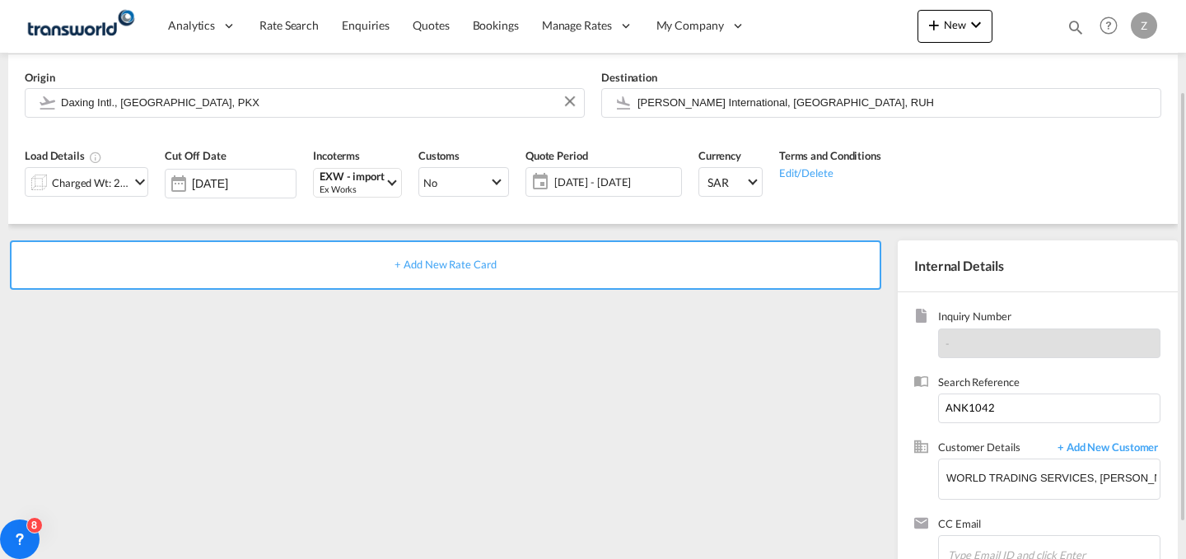
click at [704, 263] on div "+ Add New Rate Card" at bounding box center [445, 264] width 871 height 49
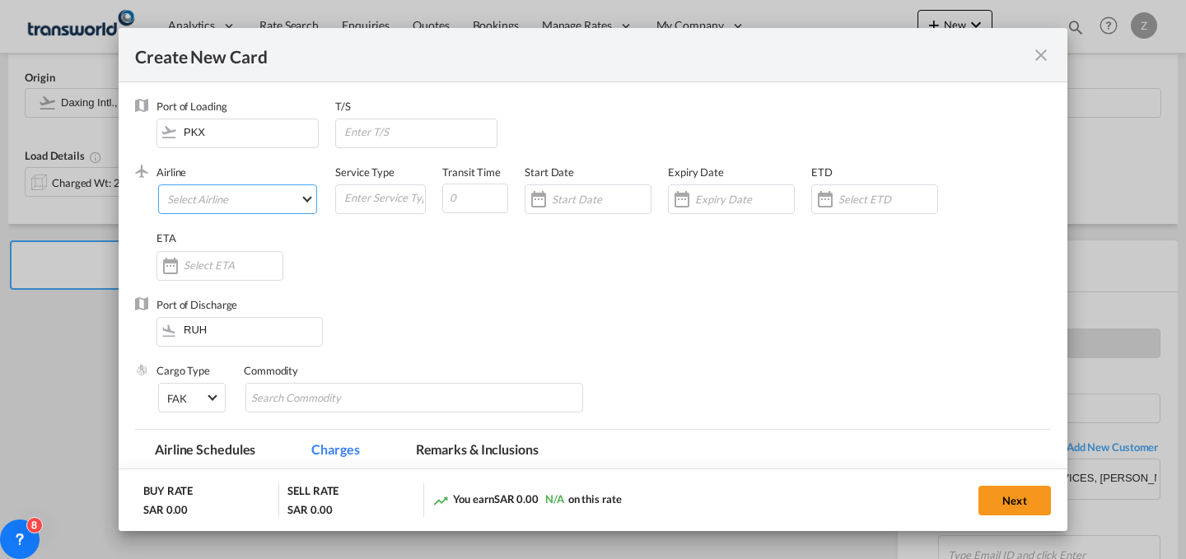
click at [263, 194] on md-select "Select Airline AIR EXPRESS S.A. (1166- / -) CMA CGM Air Cargo (1140-2C / -) DDW…" at bounding box center [237, 199] width 159 height 30
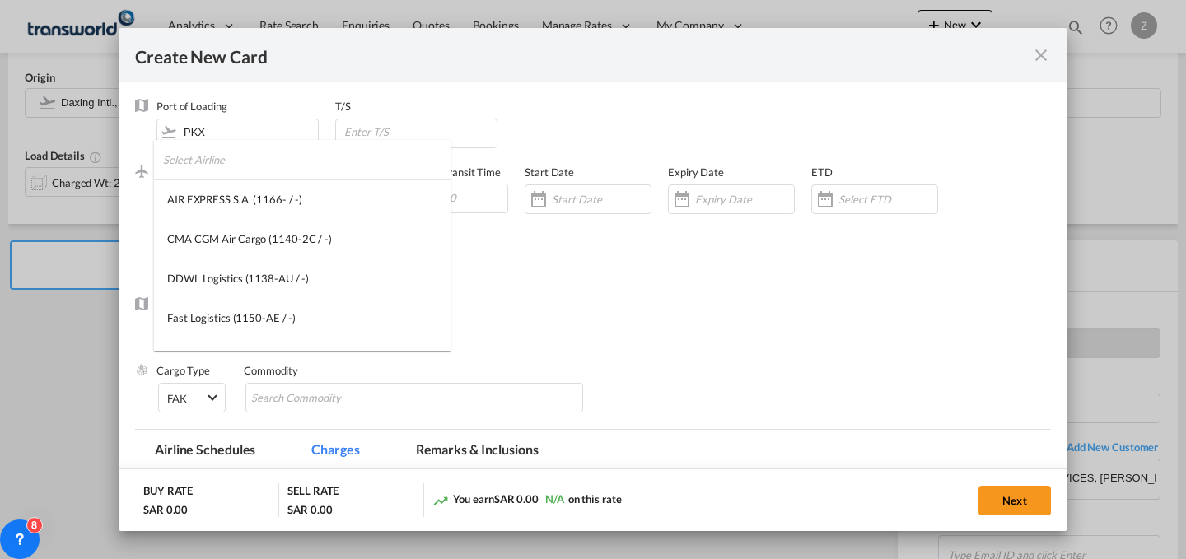
click at [273, 171] on input "search" at bounding box center [306, 160] width 287 height 40
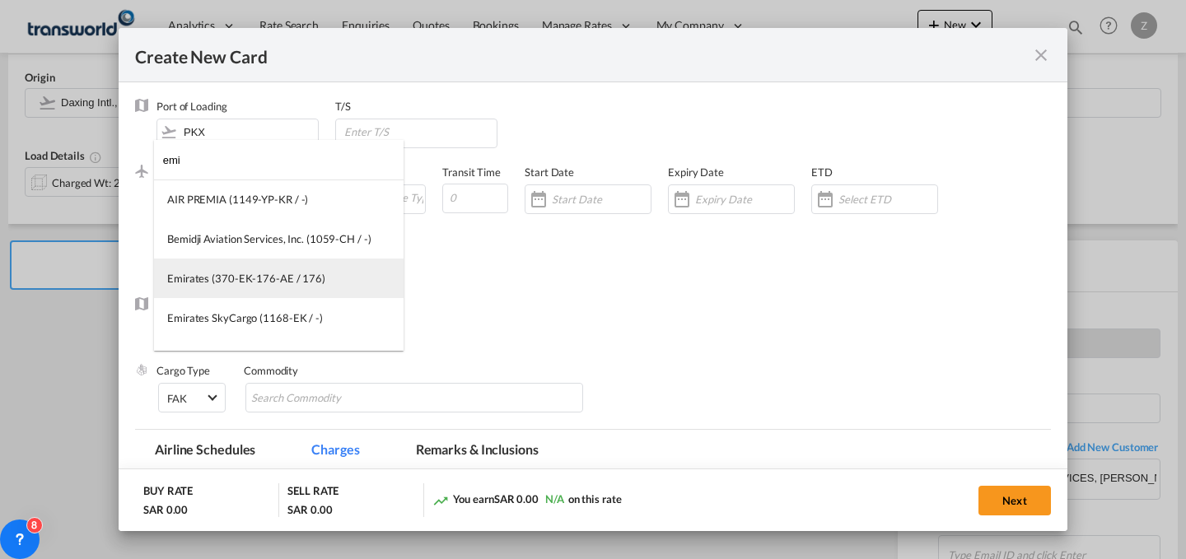
type input "emi"
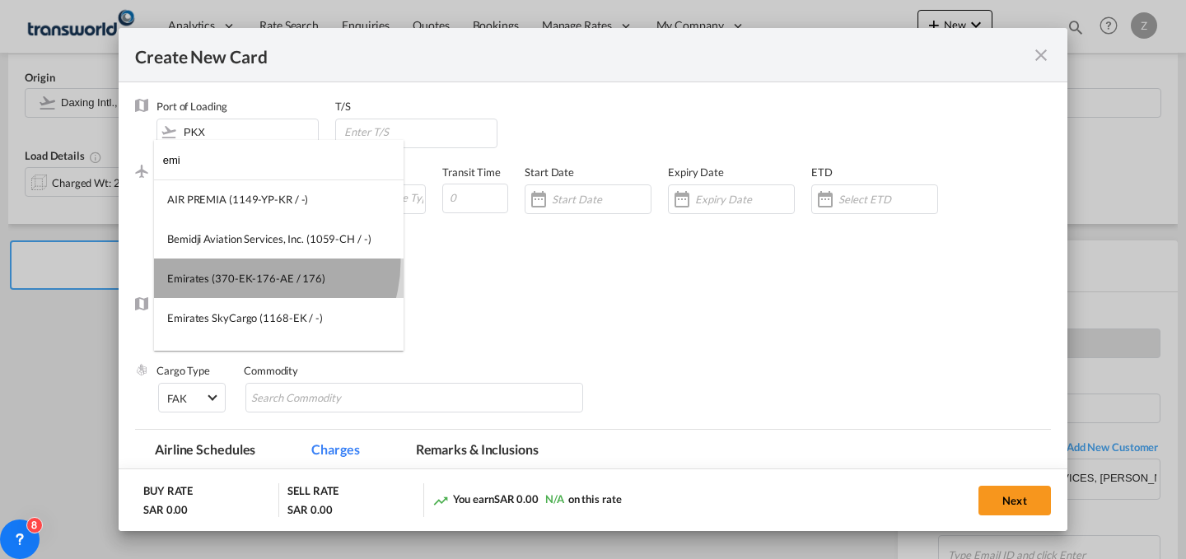
click at [254, 261] on md-option "Emirates (370-EK-176-AE / 176)" at bounding box center [278, 279] width 249 height 40
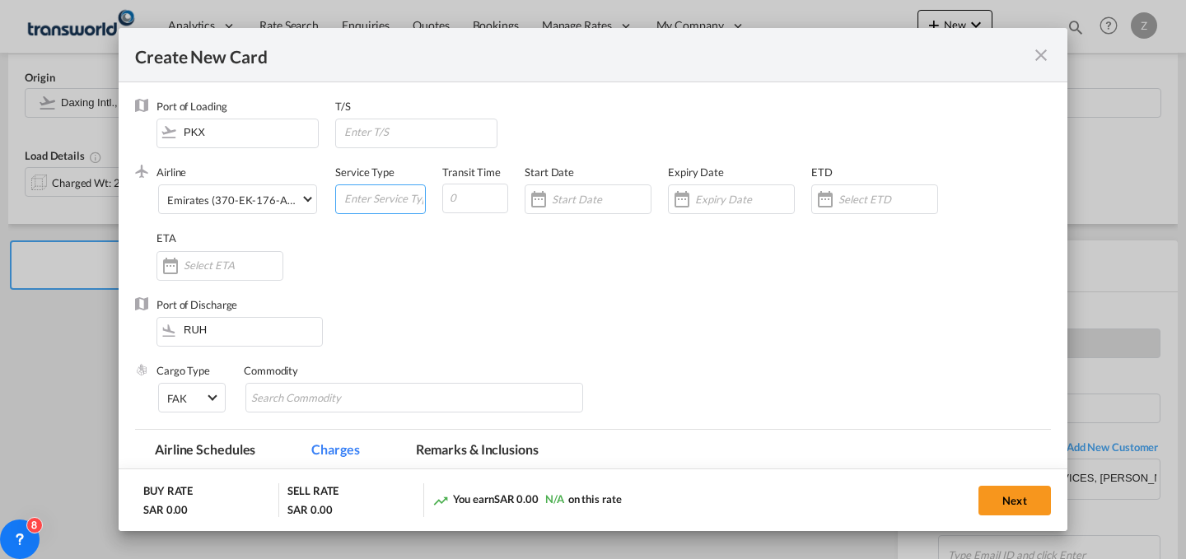
click at [385, 193] on input "Create New Card ..." at bounding box center [384, 197] width 82 height 25
type input "AIR"
type input "5"
click at [560, 198] on input "Create New Card ..." at bounding box center [601, 199] width 99 height 13
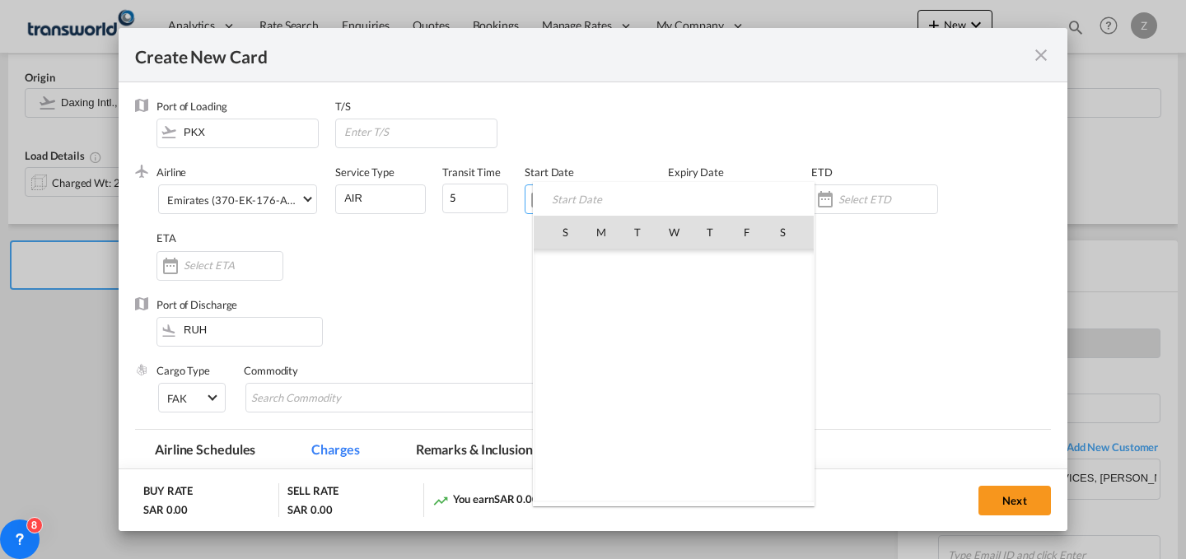
scroll to position [381180, 0]
click at [552, 408] on span "24" at bounding box center [565, 412] width 35 height 35
type input "[DATE]"
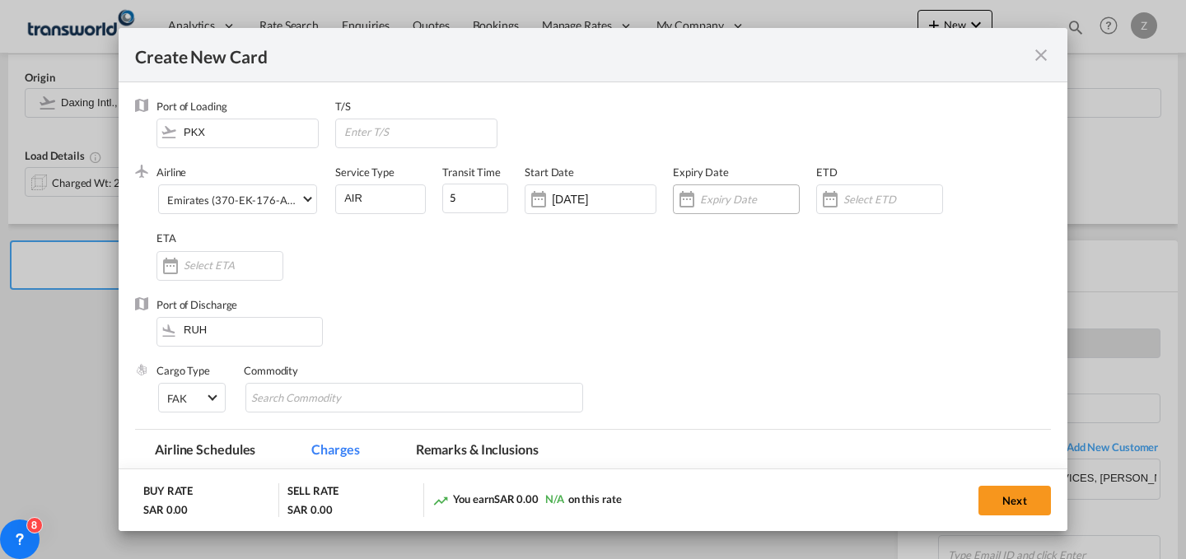
click at [719, 207] on div "Create New Card ..." at bounding box center [736, 199] width 127 height 30
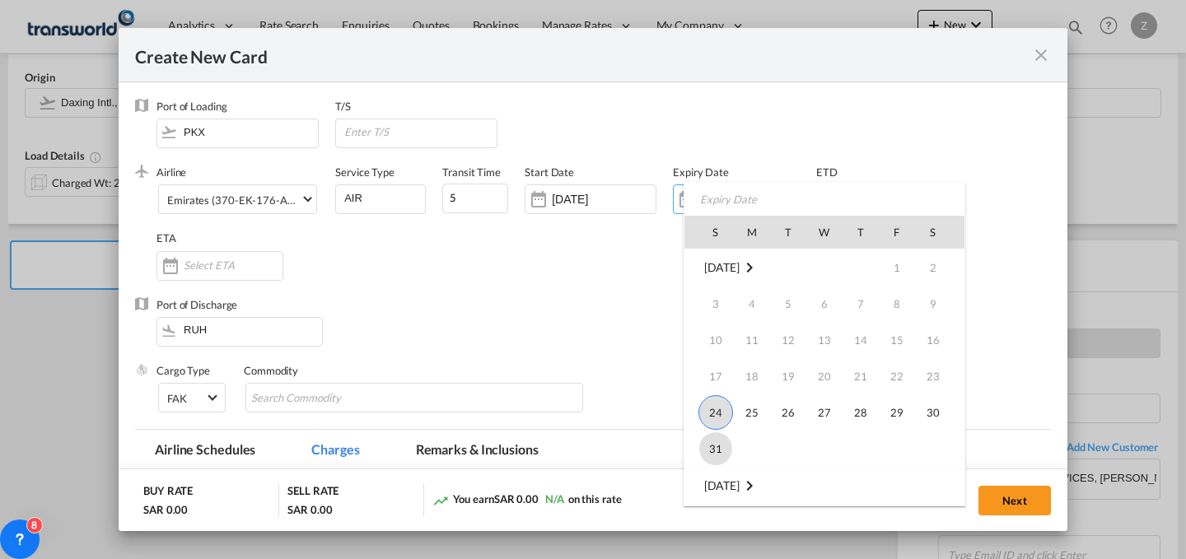
click at [711, 436] on span "31" at bounding box center [715, 448] width 33 height 33
type input "[DATE]"
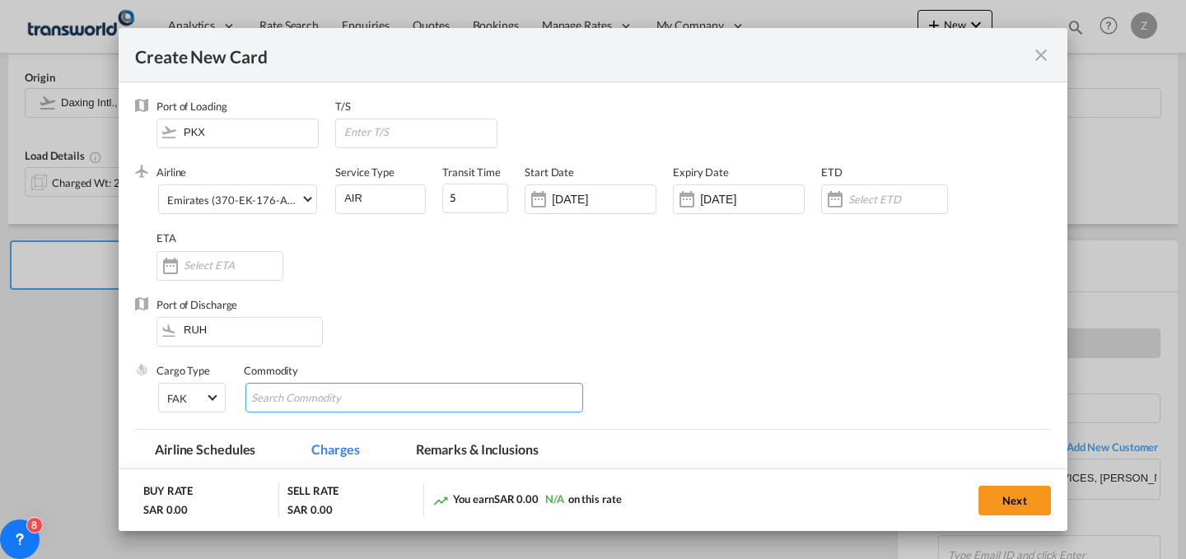
click at [278, 394] on input "Chips input." at bounding box center [326, 398] width 151 height 26
type input "GC"
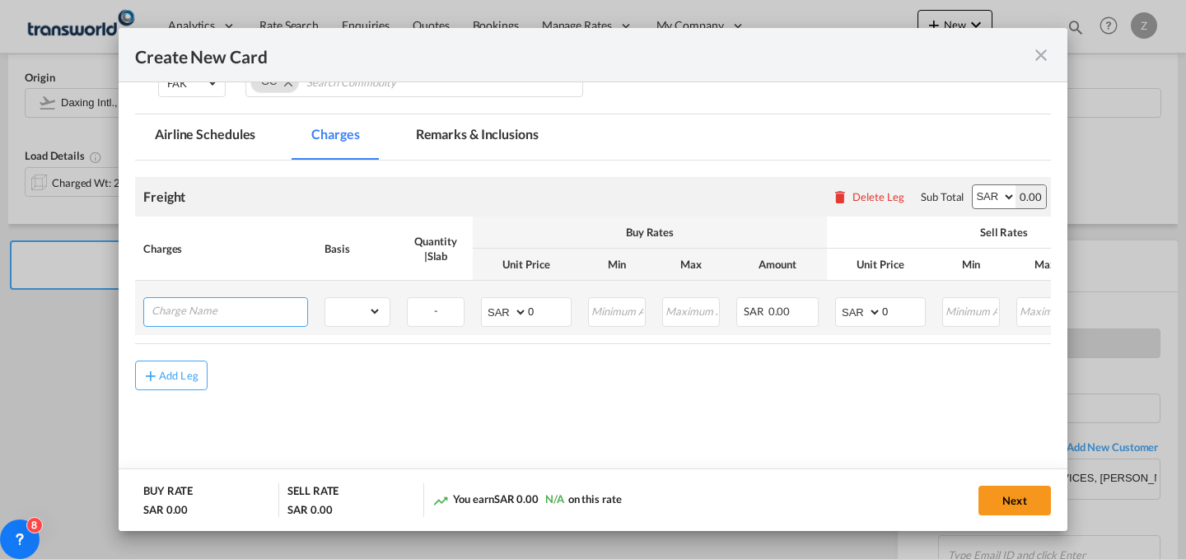
click at [245, 315] on input "Charge Name" at bounding box center [229, 310] width 156 height 25
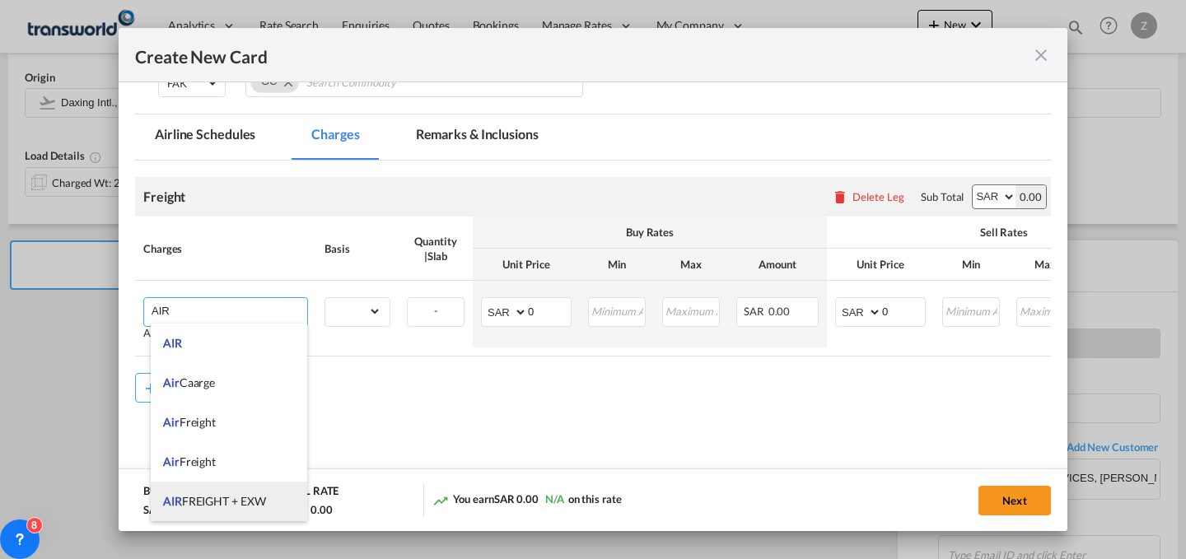
click at [259, 495] on span "AIR FREIGHT + EXW" at bounding box center [214, 501] width 102 height 14
type input "AIR FREIGHT + EXW"
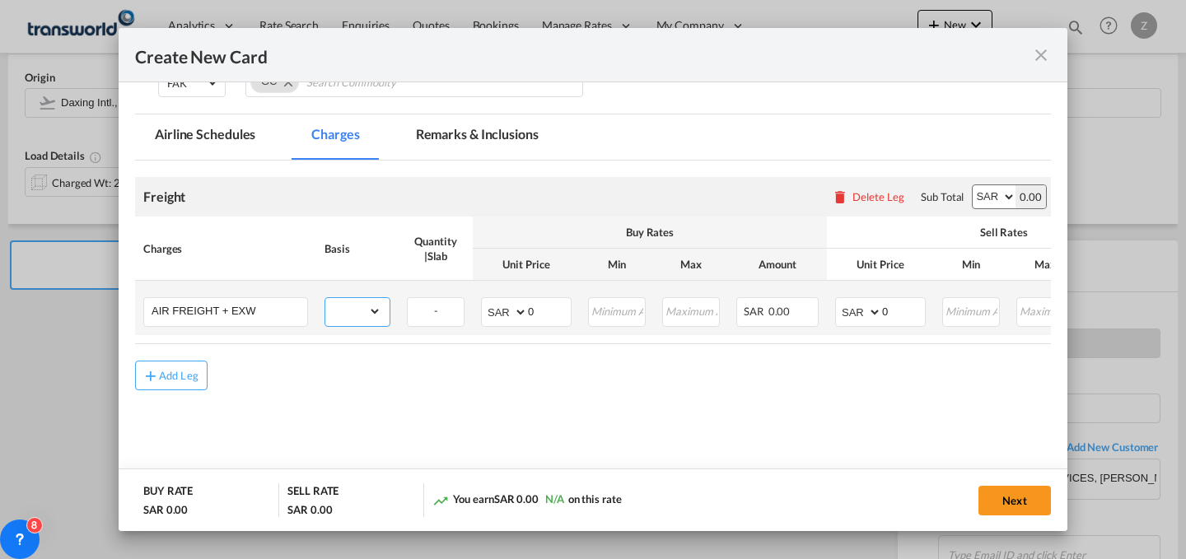
click at [370, 301] on select "gross_weight volumetric_weight per_shipment per_bl per_km % on air freight per_…" at bounding box center [353, 311] width 56 height 26
select select "per_shipment"
click at [325, 298] on select "gross_weight volumetric_weight per_shipment per_bl per_km % on air freight per_…" at bounding box center [353, 311] width 56 height 26
click at [982, 187] on select "AED AFN ALL AMD ANG AOA ARS AUD AWG AZN BAM BBD BDT BGN BHD BIF BMD BND [PERSON…" at bounding box center [993, 196] width 43 height 23
select select "string:USD"
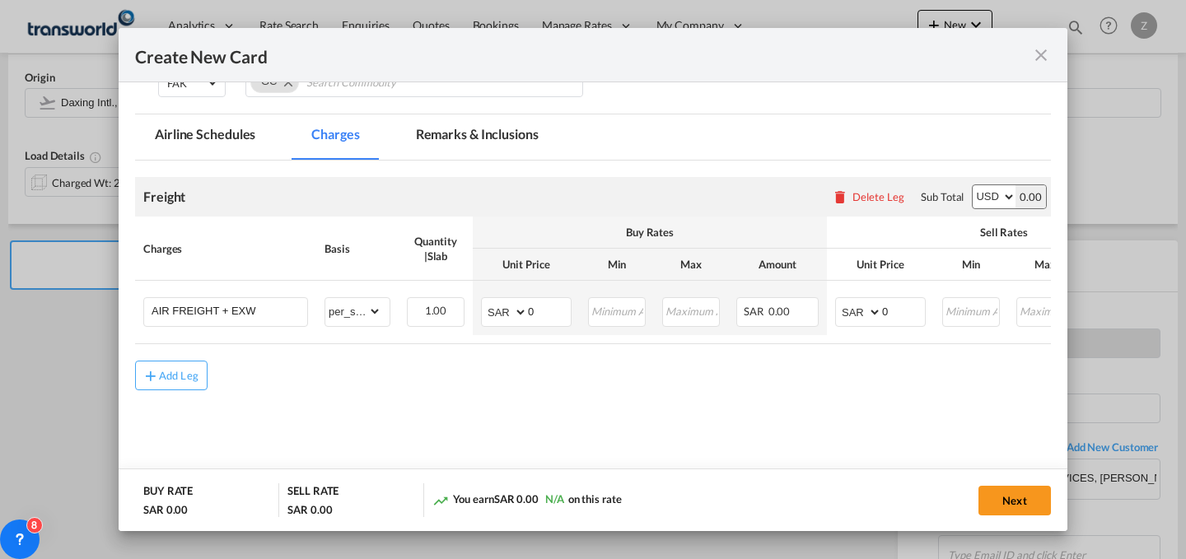
click at [972, 185] on select "AED AFN ALL AMD ANG AOA ARS AUD AWG AZN BAM BBD BDT BGN BHD BIF BMD BND [PERSON…" at bounding box center [993, 196] width 43 height 23
click at [512, 315] on select "AED AFN ALL AMD ANG AOA ARS AUD AWG AZN BAM BBD BDT BGN BHD BIF BMD BND [PERSON…" at bounding box center [505, 312] width 43 height 23
select select "string:USD"
click at [484, 301] on select "AED AFN ALL AMD ANG AOA ARS AUD AWG AZN BAM BBD BDT BGN BHD BIF BMD BND [PERSON…" at bounding box center [505, 312] width 43 height 23
click at [857, 313] on select "AED AFN ALL AMD ANG AOA ARS AUD AWG AZN BAM BBD BDT BGN BHD BIF BMD BND [PERSON…" at bounding box center [859, 312] width 43 height 23
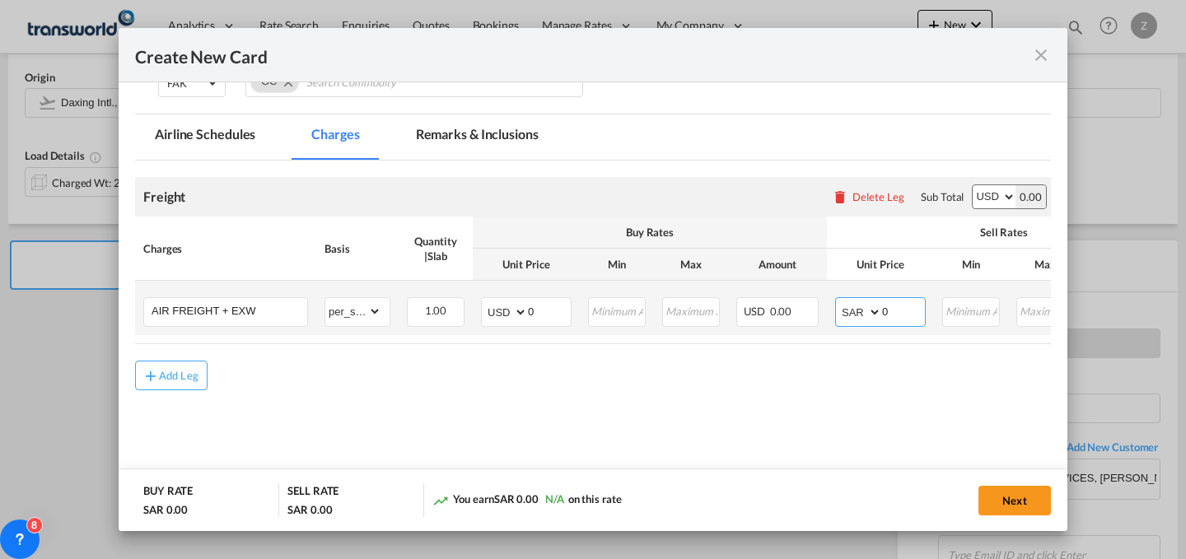
select select "string:USD"
click at [838, 301] on select "AED AFN ALL AMD ANG AOA ARS AUD AWG AZN BAM BBD BDT BGN BHD BIF BMD BND [PERSON…" at bounding box center [859, 312] width 43 height 23
click at [890, 307] on input "0" at bounding box center [903, 310] width 43 height 25
type input "700"
click at [548, 306] on input "0" at bounding box center [549, 310] width 43 height 25
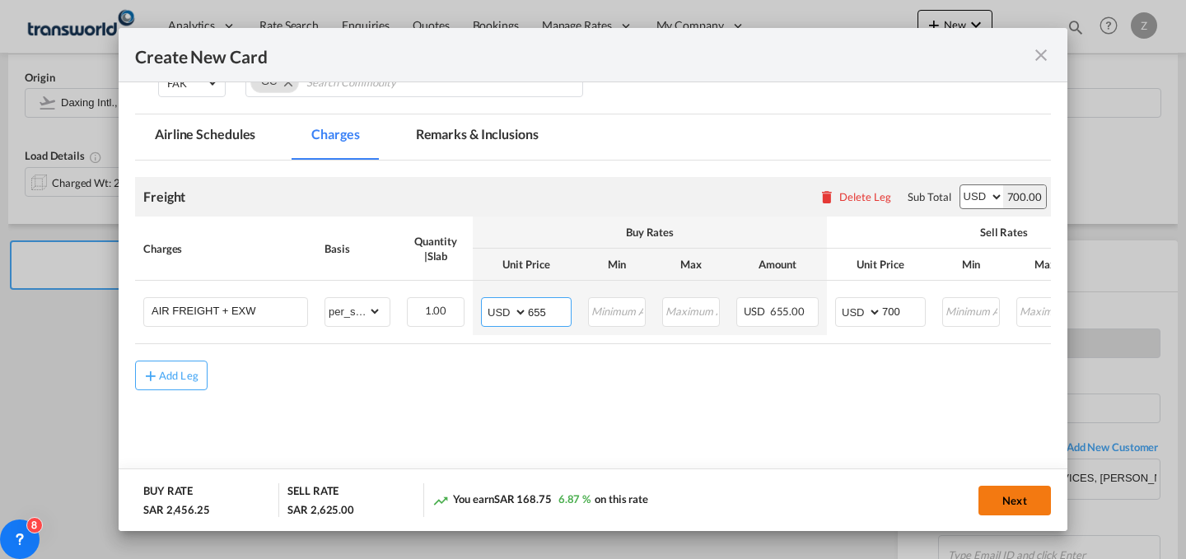
type input "655"
click at [1008, 490] on button "Next" at bounding box center [1014, 501] width 72 height 30
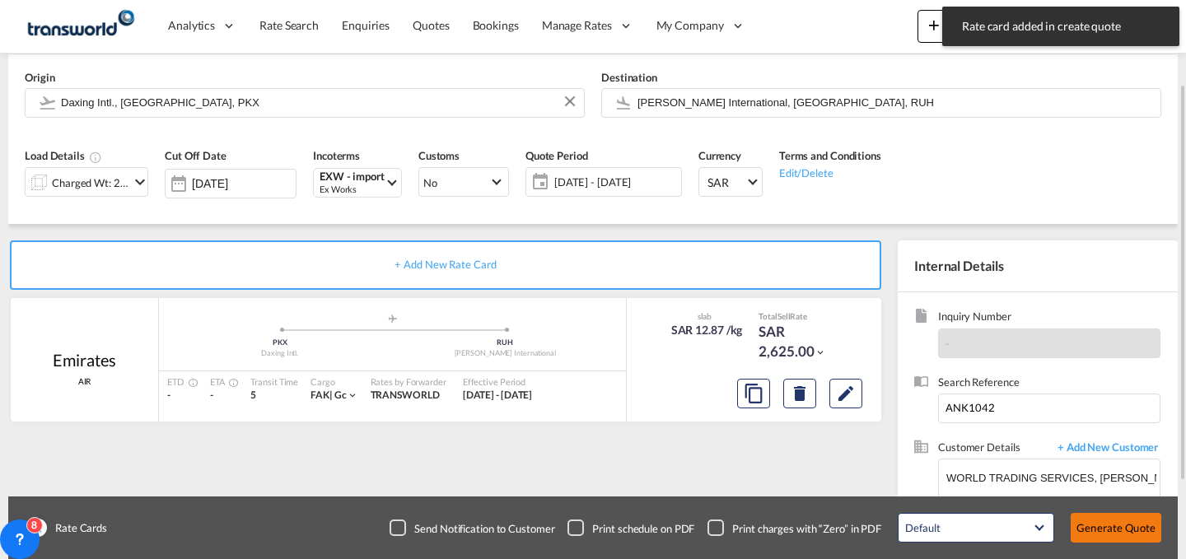
click at [1098, 531] on button "Generate Quote" at bounding box center [1115, 528] width 91 height 30
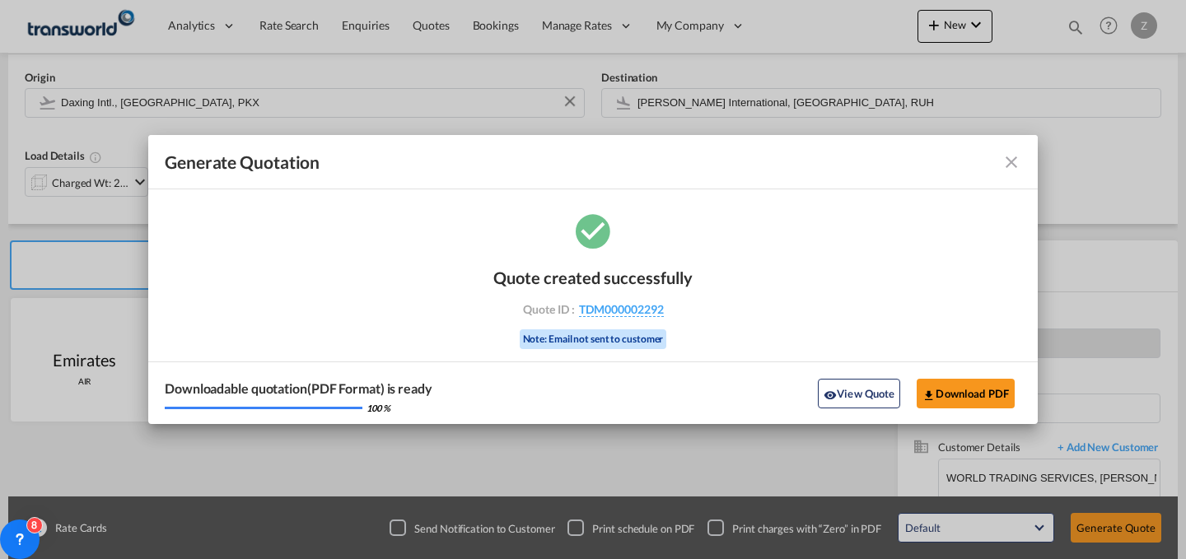
click at [615, 301] on div "Quote created successfully Quote ID : TDM000002292 Note: Email not sent to cust…" at bounding box center [592, 306] width 199 height 111
click at [622, 309] on span "TDM000002292" at bounding box center [621, 309] width 85 height 15
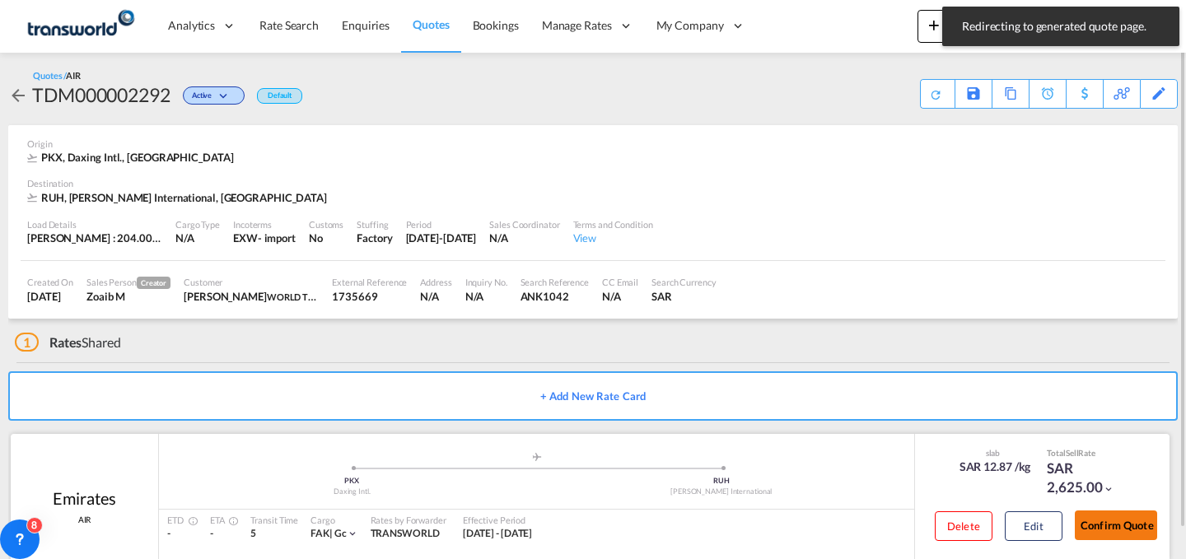
click at [1099, 524] on button "Confirm Quote" at bounding box center [1115, 525] width 82 height 30
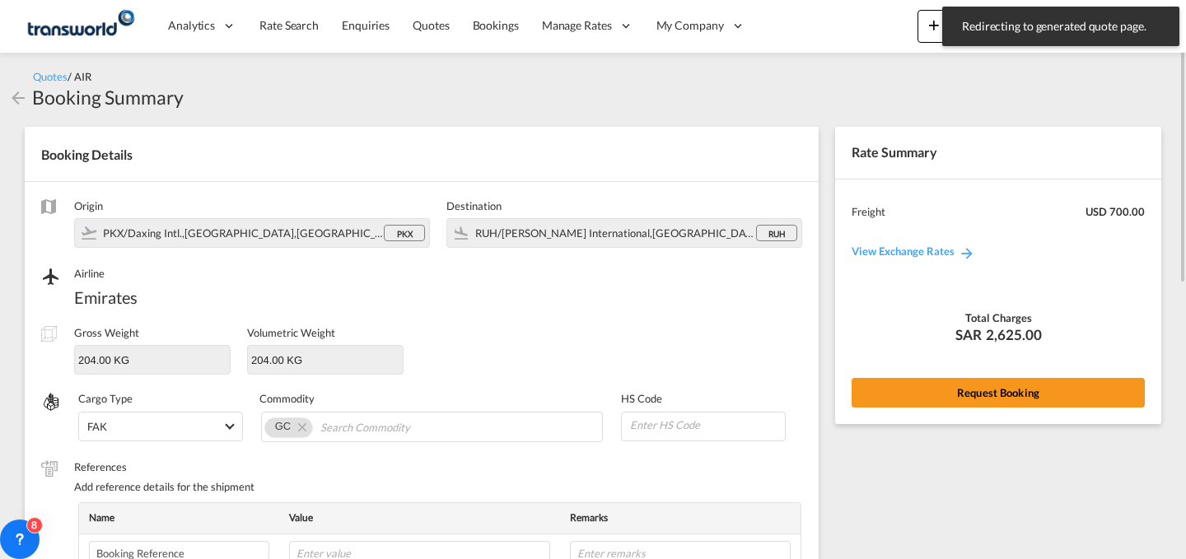
scroll to position [550, 0]
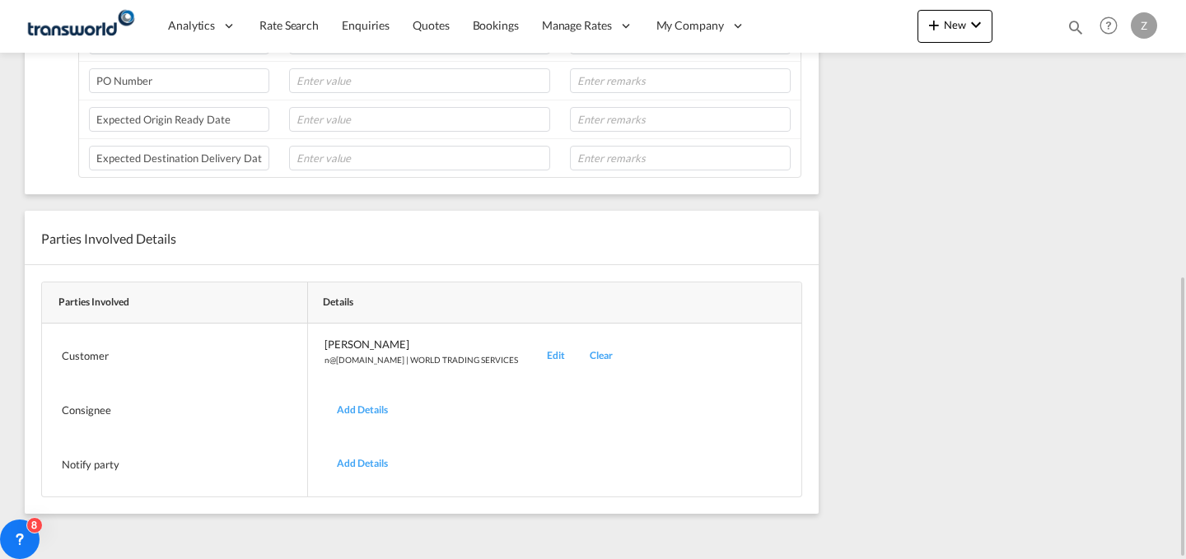
click at [534, 354] on div "Edit" at bounding box center [555, 356] width 43 height 39
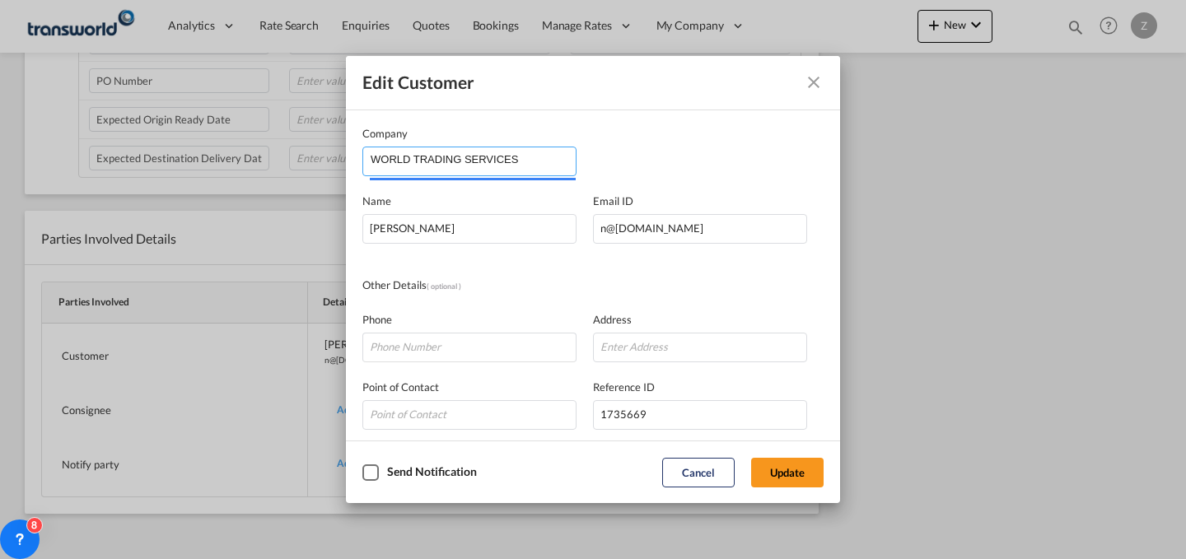
drag, startPoint x: 527, startPoint y: 157, endPoint x: 176, endPoint y: 175, distance: 351.2
click at [176, 175] on div "Edit Customer Company WORLD TRADING SERVICES Name [PERSON_NAME] Email ID [EMAIL…" at bounding box center [593, 279] width 1186 height 559
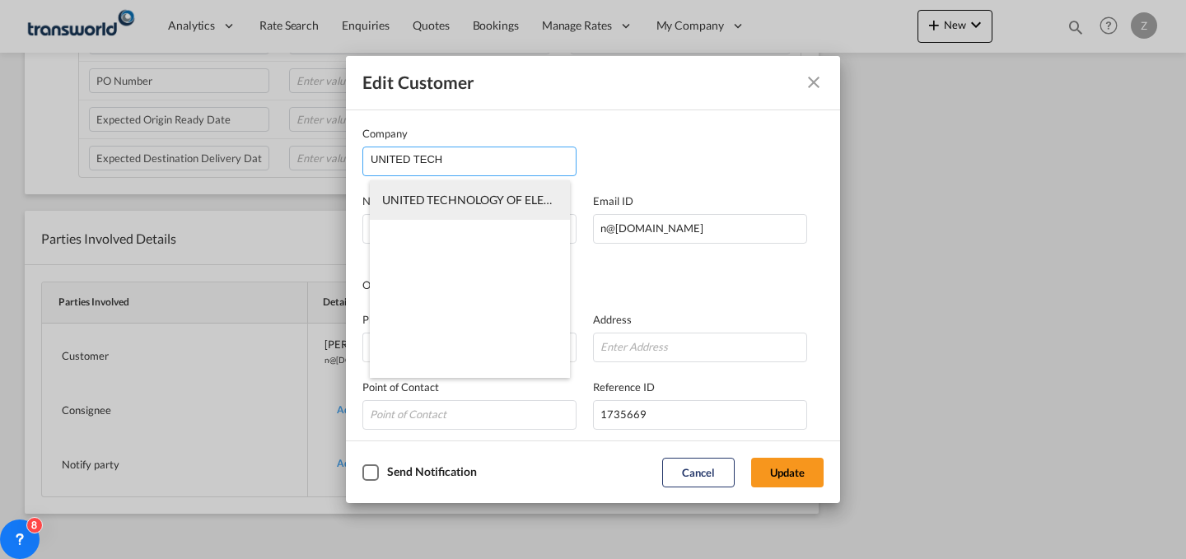
click at [520, 203] on span "UNITED TECHNOLOGY OF ELECTRIC SUBSTATIONS & SWITCHGEARS CO" at bounding box center [572, 200] width 381 height 14
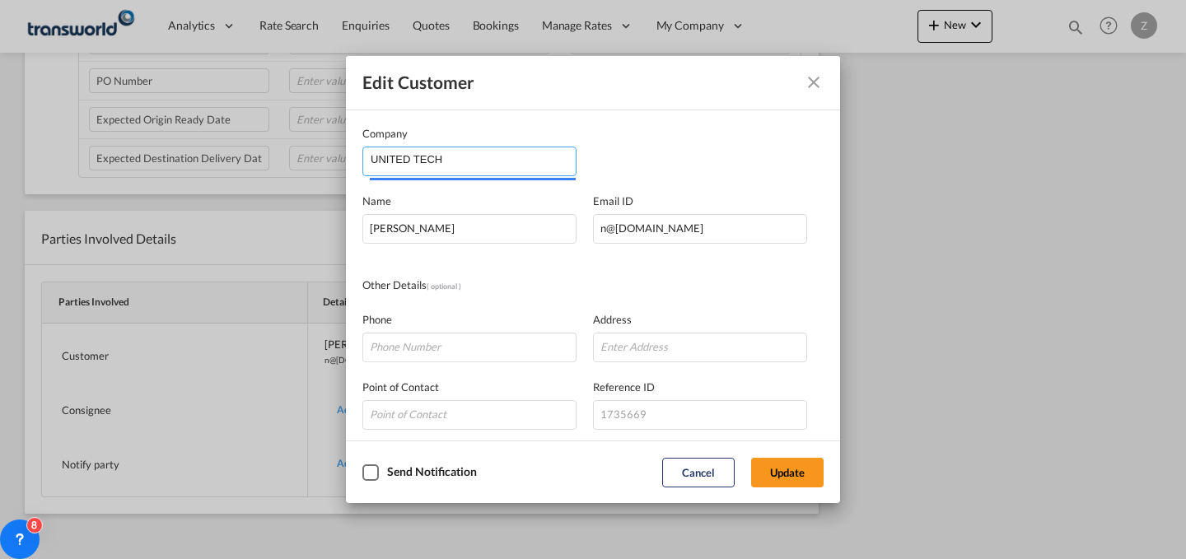
type input "UNITED TECHNOLOGY OF ELECTRIC SUBSTATIONS & SWITCHGEARS CO"
type input "[EMAIL_ADDRESS][DOMAIN_NAME]"
type input "0505228358"
type input "1267108"
type input "14545"
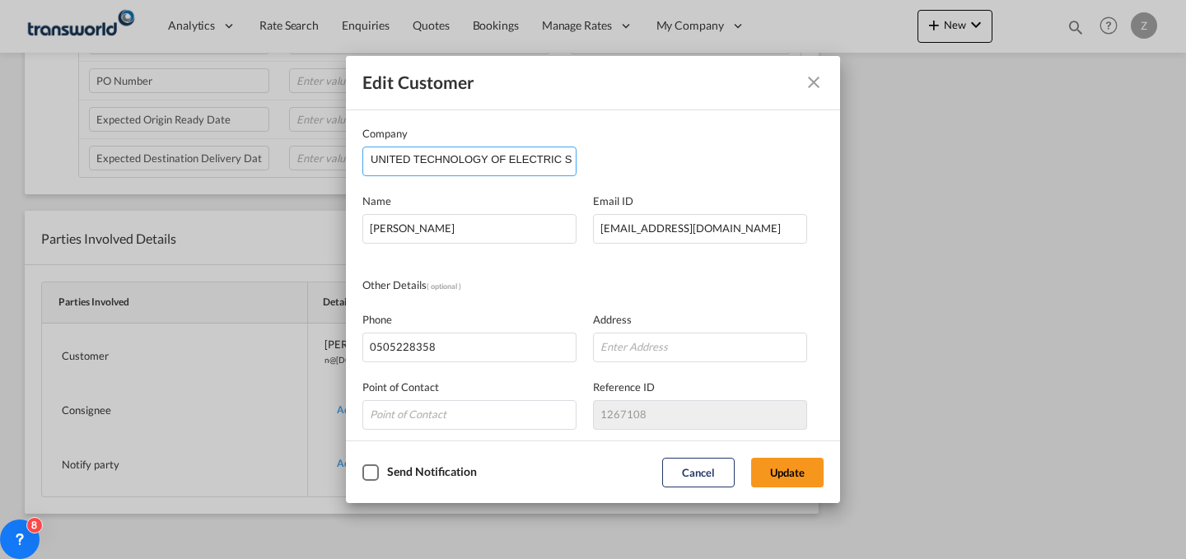
click at [545, 158] on input "UNITED TECHNOLOGY OF ELECTRIC SUBSTATIONS & SWITCHGEARS CO" at bounding box center [473, 159] width 205 height 25
drag, startPoint x: 523, startPoint y: 232, endPoint x: 200, endPoint y: 268, distance: 324.7
click at [200, 268] on div "Edit Customer Company UNITED TECHNOLOGY OF ELECTRIC SUBSTATIONS & SWITCHGEARS C…" at bounding box center [593, 279] width 1186 height 559
type input "[DEMOGRAPHIC_DATA]"
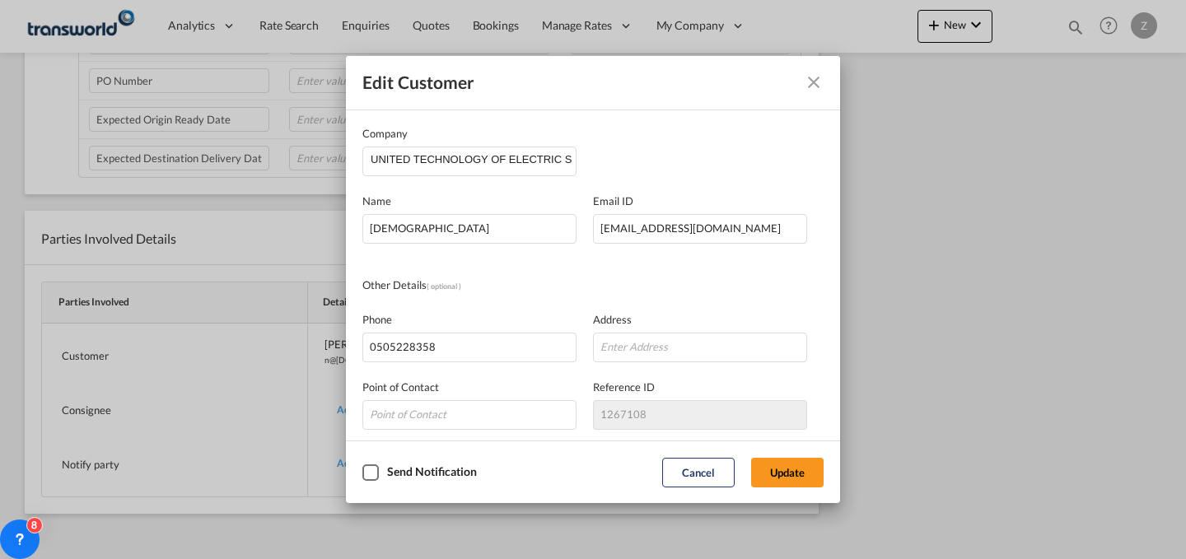
click at [776, 458] on button "Update" at bounding box center [787, 473] width 72 height 30
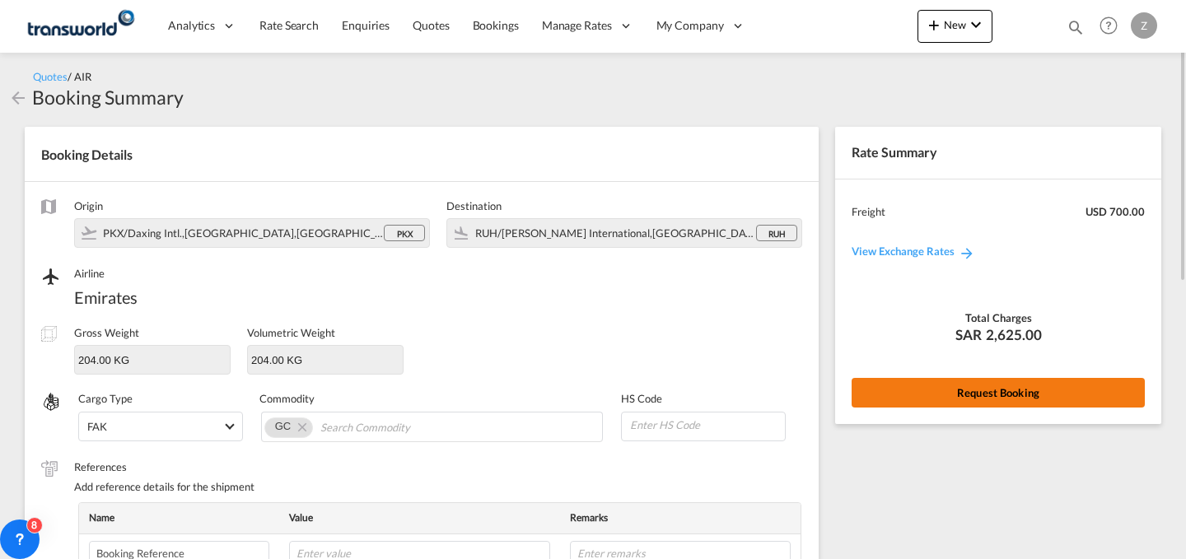
click at [970, 386] on button "Request Booking" at bounding box center [997, 393] width 293 height 30
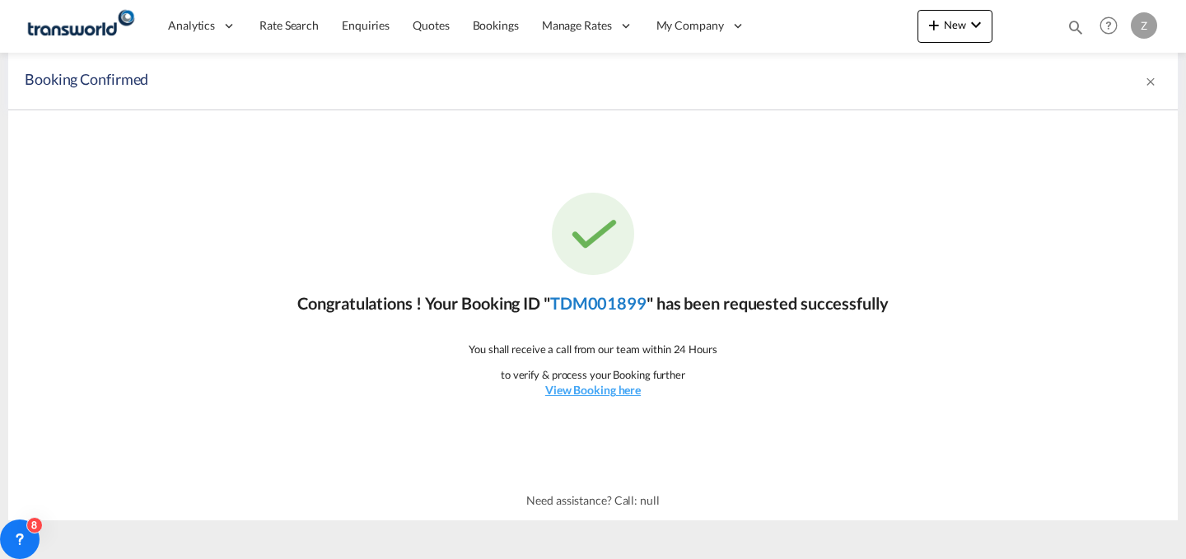
click at [597, 295] on link "TDM001899" at bounding box center [598, 303] width 96 height 20
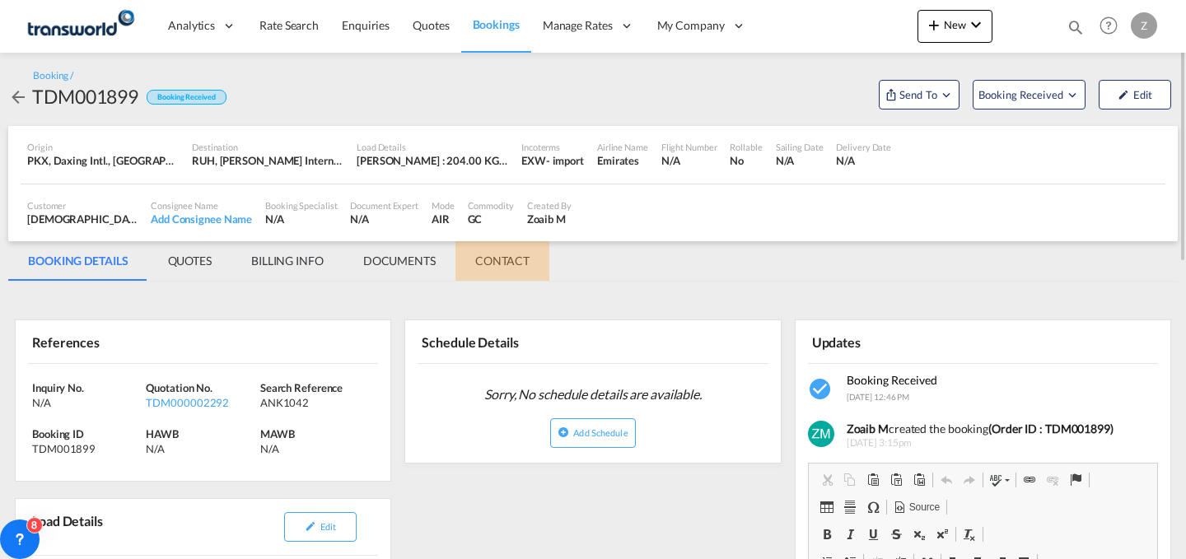
click at [517, 245] on md-tab-item "CONTACT" at bounding box center [502, 261] width 94 height 40
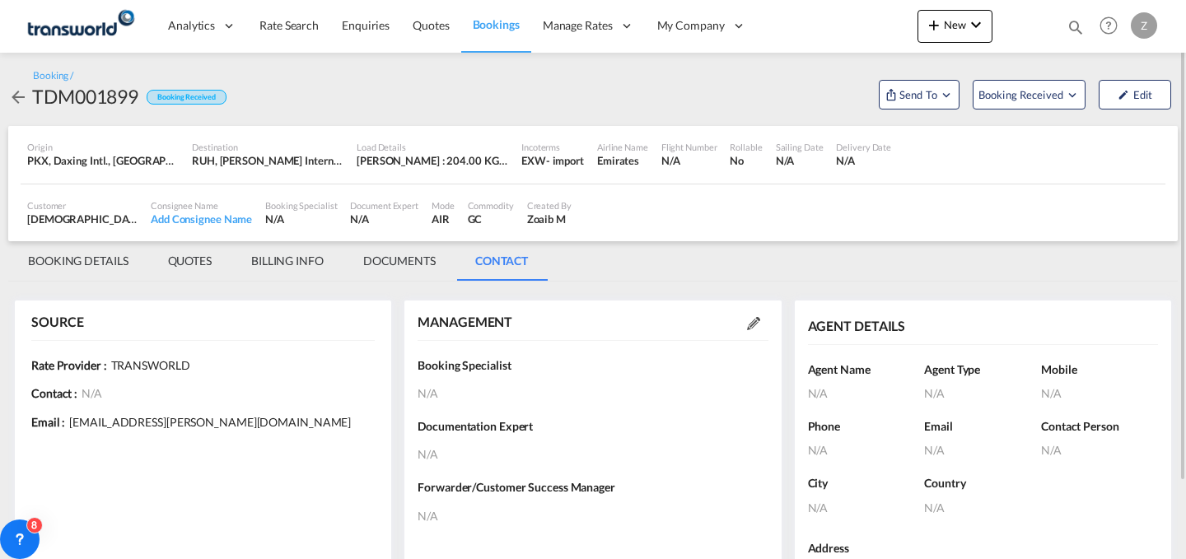
click at [751, 324] on md-icon at bounding box center [753, 323] width 13 height 13
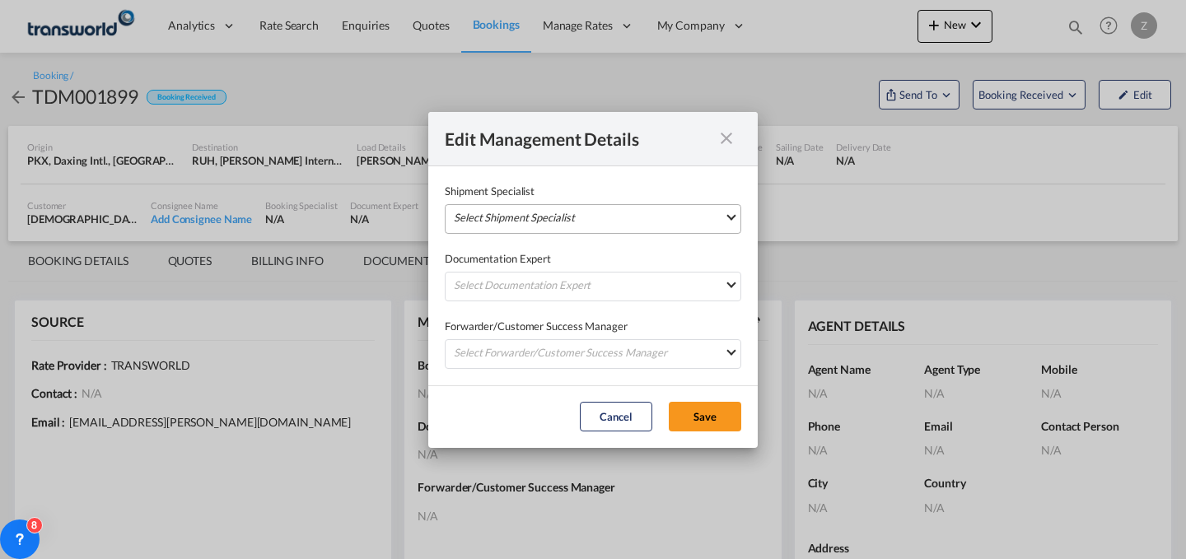
click at [654, 224] on md-select "Select Shipment Specialist [PERSON_NAME] W [PERSON_NAME][EMAIL_ADDRESS][PERSON_…" at bounding box center [593, 219] width 296 height 30
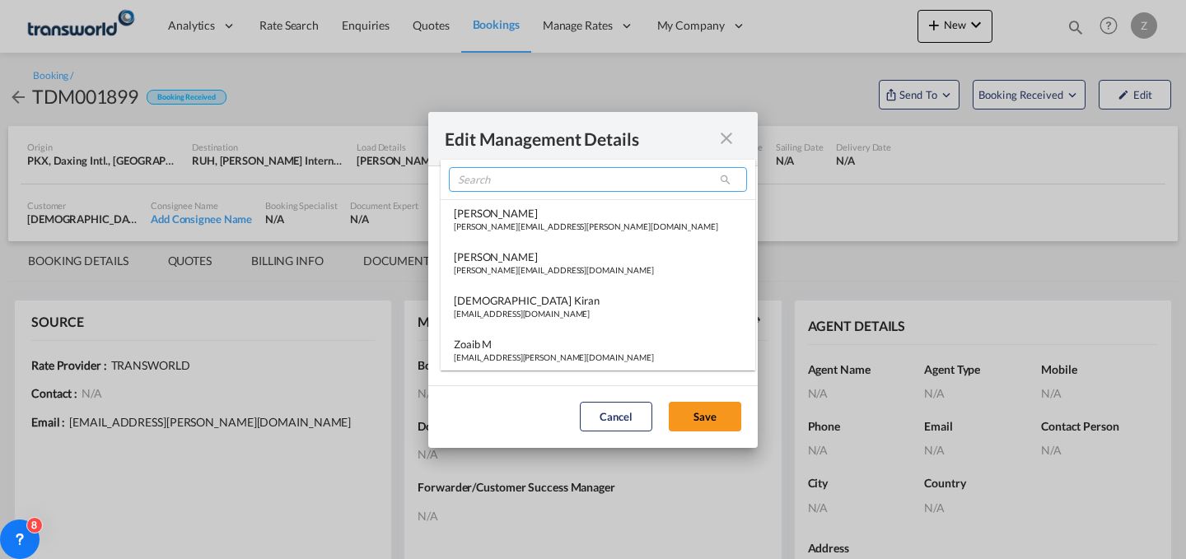
click at [611, 179] on input "search" at bounding box center [598, 179] width 298 height 25
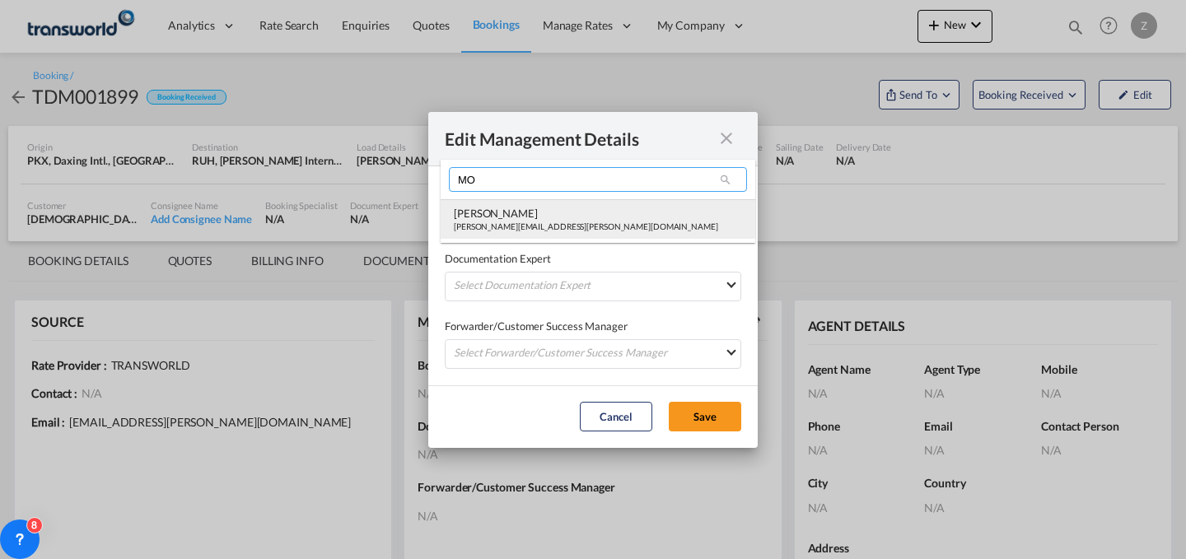
type input "MO"
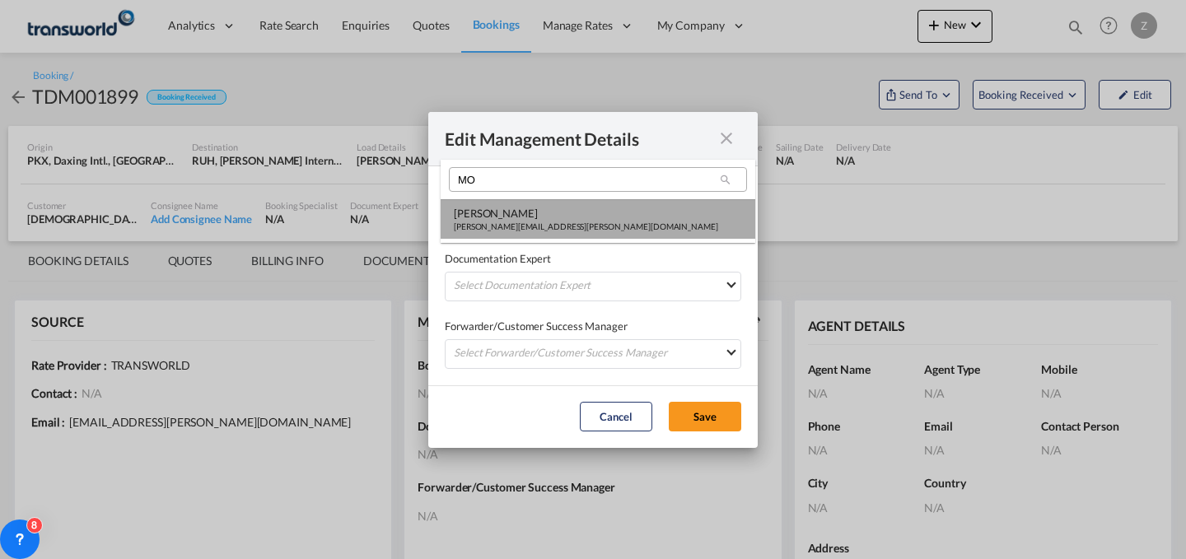
click at [571, 200] on md-option "[PERSON_NAME] Shahil [EMAIL_ADDRESS][PERSON_NAME][DOMAIN_NAME]" at bounding box center [597, 219] width 315 height 40
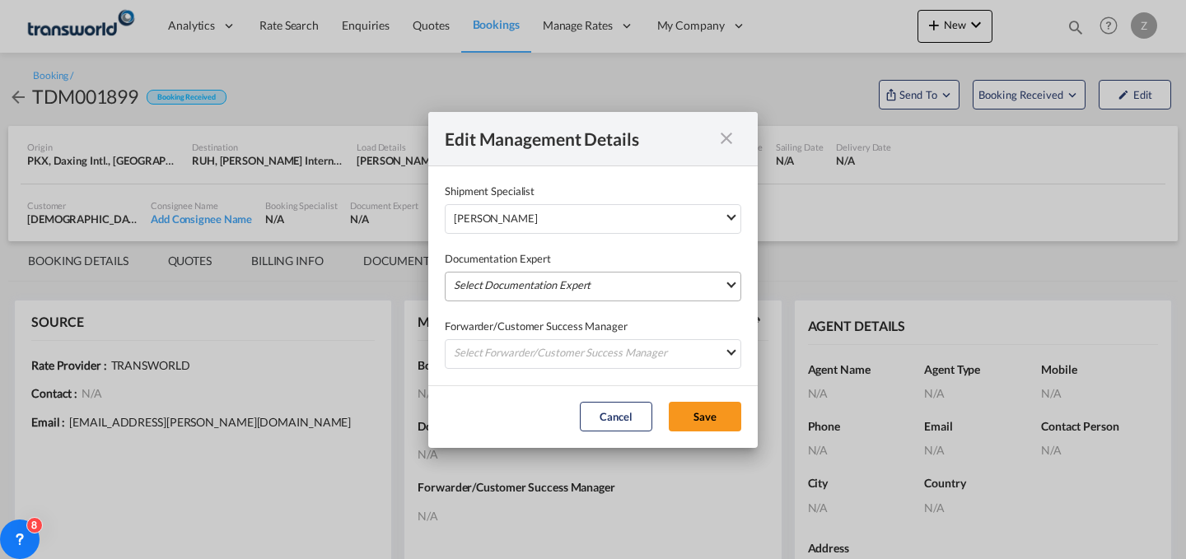
click at [532, 289] on md-select "Select Documentation Expert [PERSON_NAME] W [PERSON_NAME][EMAIL_ADDRESS][PERSON…" at bounding box center [593, 287] width 296 height 30
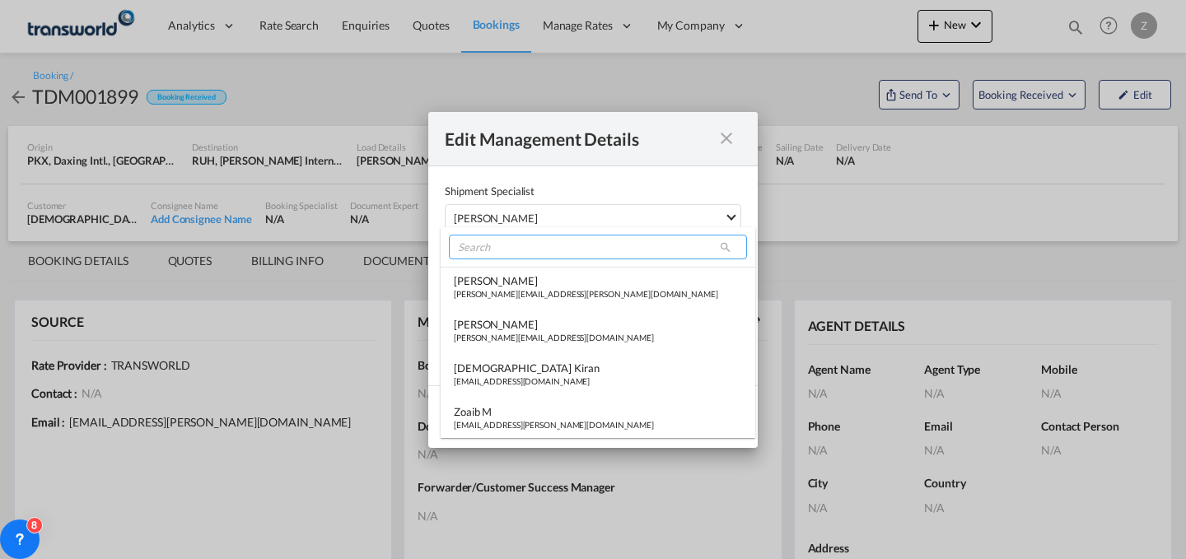
click at [583, 248] on input "search" at bounding box center [598, 247] width 298 height 25
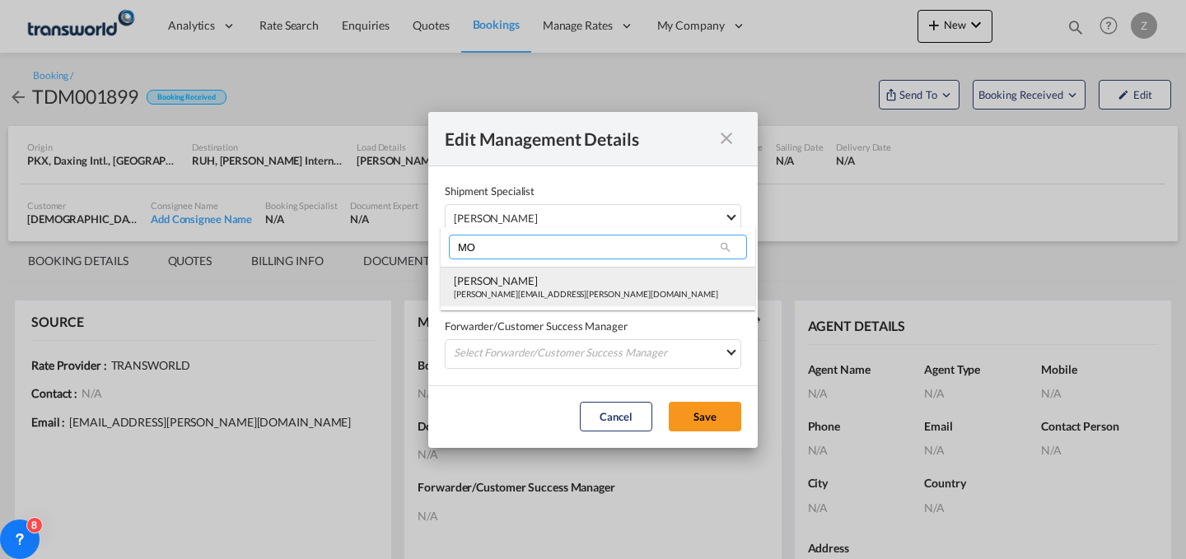
type input "MO"
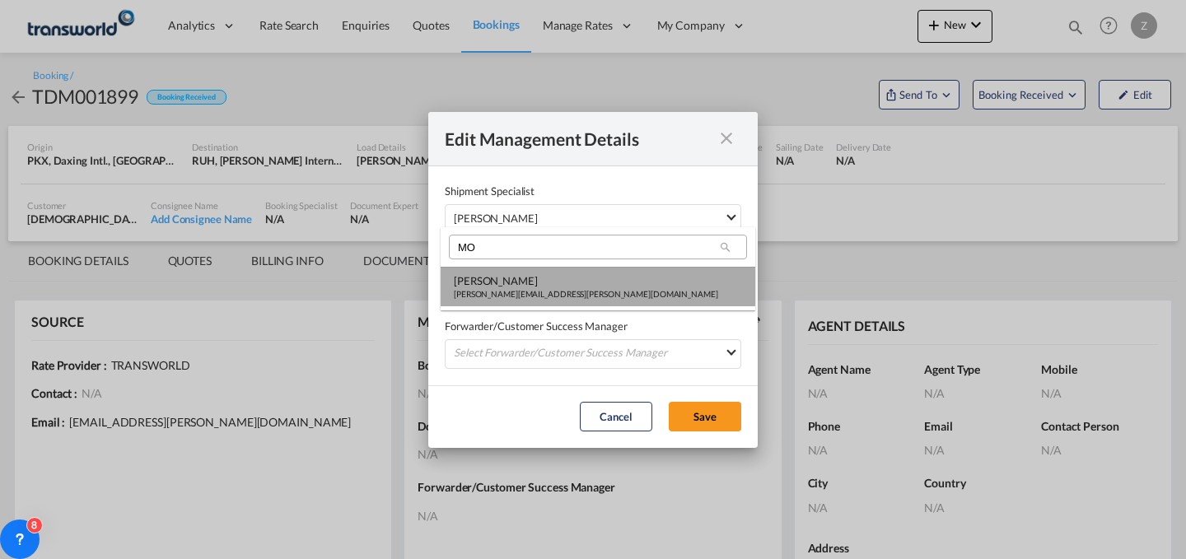
click at [564, 277] on div "[PERSON_NAME]" at bounding box center [586, 280] width 264 height 15
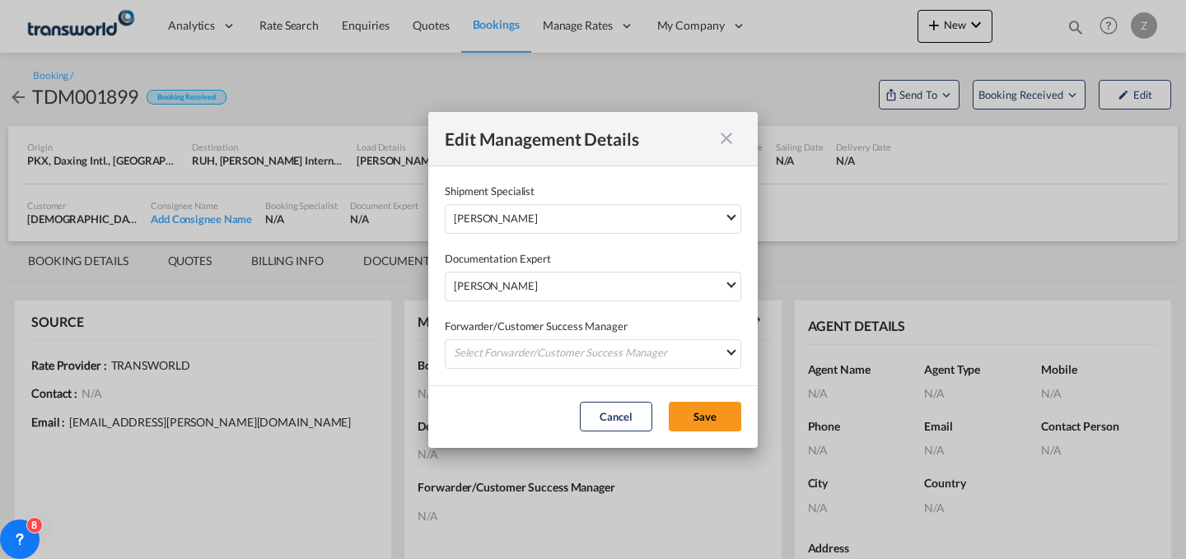
click at [540, 338] on div "Forwarder/Customer Success Manager Select Forwarder/Customer Success Manager [P…" at bounding box center [593, 335] width 296 height 68
click at [528, 349] on md-select "Select Forwarder/Customer Success Manager [PERSON_NAME] [PERSON_NAME][EMAIL_ADD…" at bounding box center [593, 354] width 296 height 30
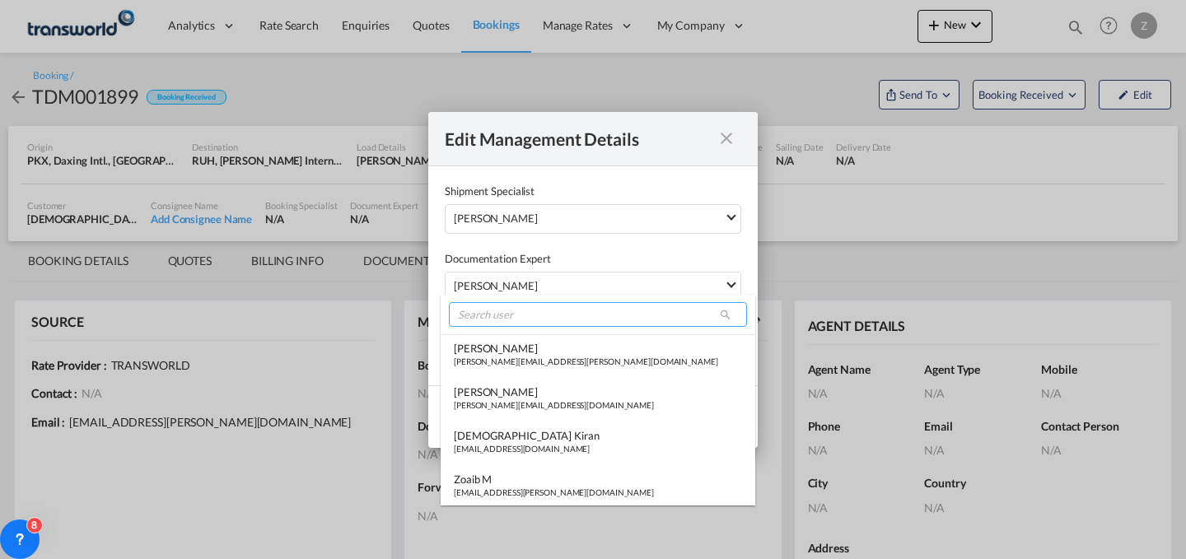
click at [534, 311] on input "search" at bounding box center [598, 314] width 298 height 25
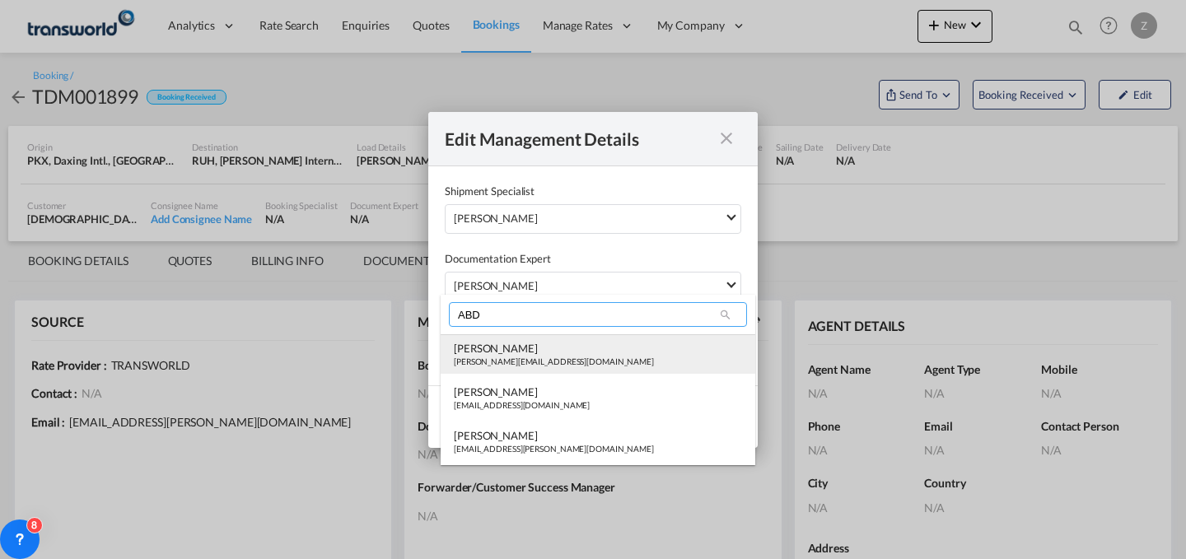
type input "ABD"
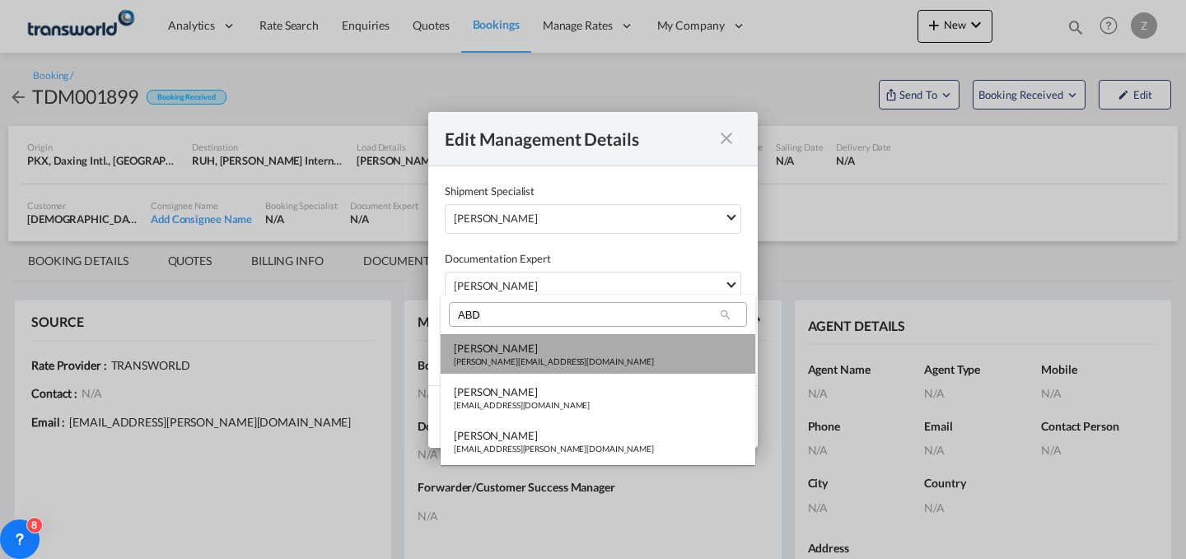
click at [527, 355] on div "[PERSON_NAME]" at bounding box center [554, 348] width 200 height 15
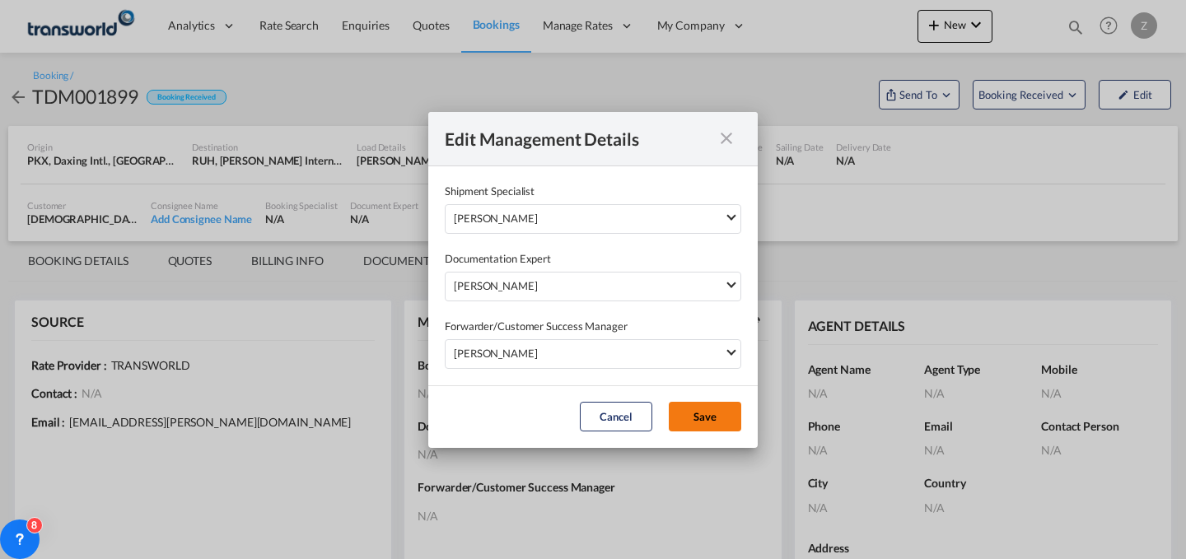
click at [709, 413] on button "Save" at bounding box center [705, 417] width 72 height 30
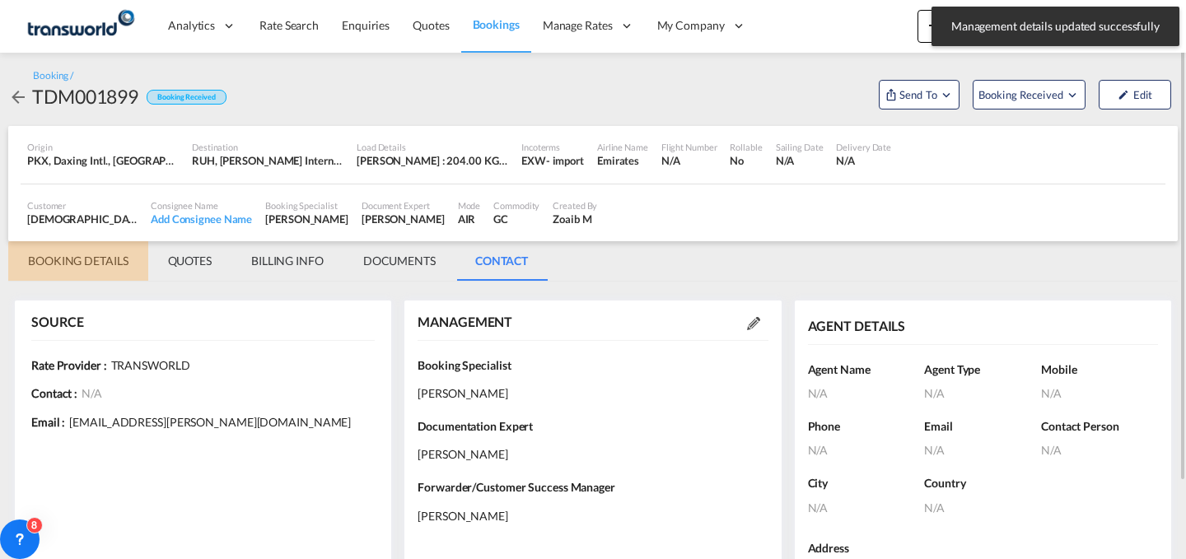
click at [94, 254] on md-tab-item "BOOKING DETAILS" at bounding box center [78, 261] width 140 height 40
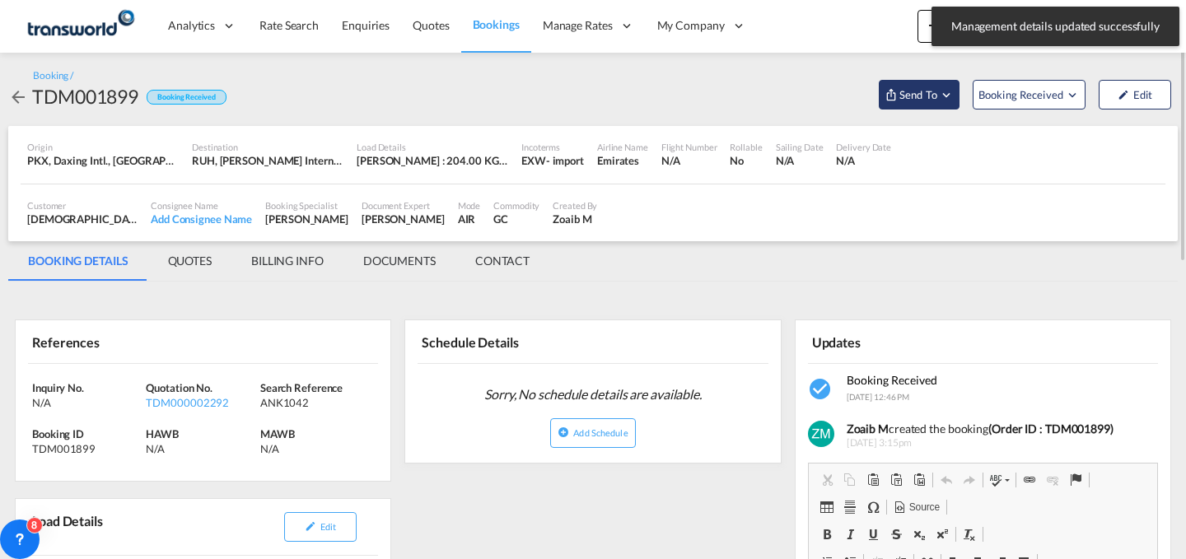
click at [935, 85] on button "Send To" at bounding box center [919, 95] width 81 height 30
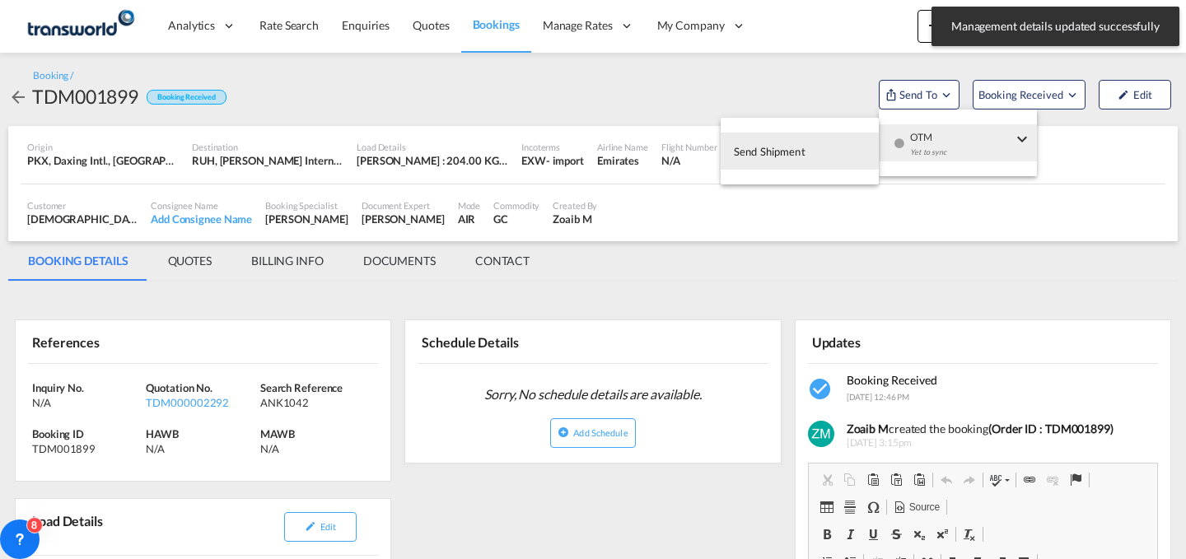
click at [953, 147] on div "Yet to sync" at bounding box center [961, 156] width 102 height 35
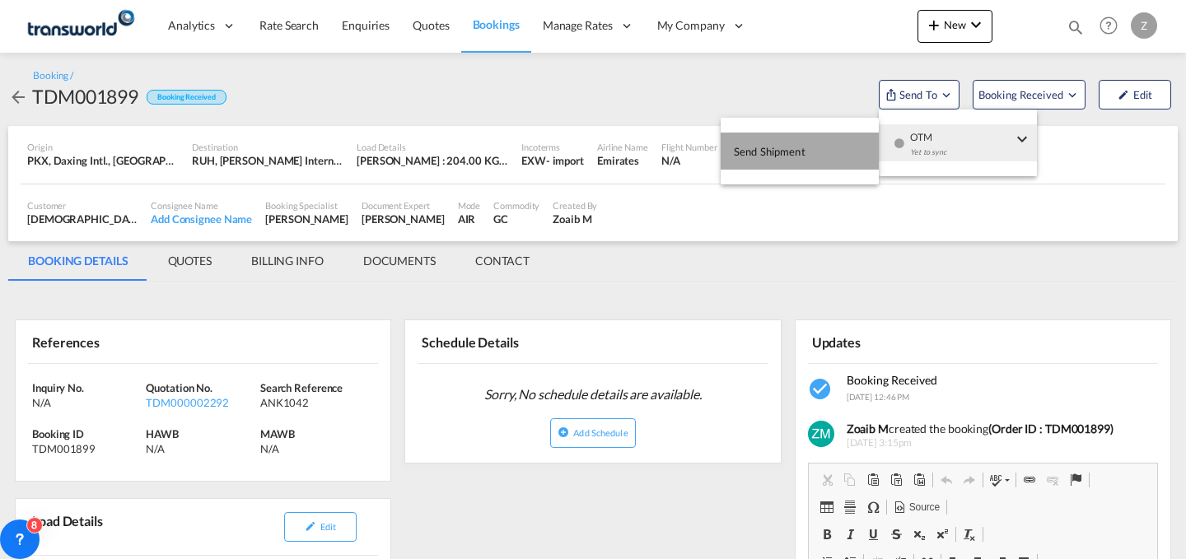
click at [783, 157] on span "Send Shipment" at bounding box center [770, 151] width 72 height 26
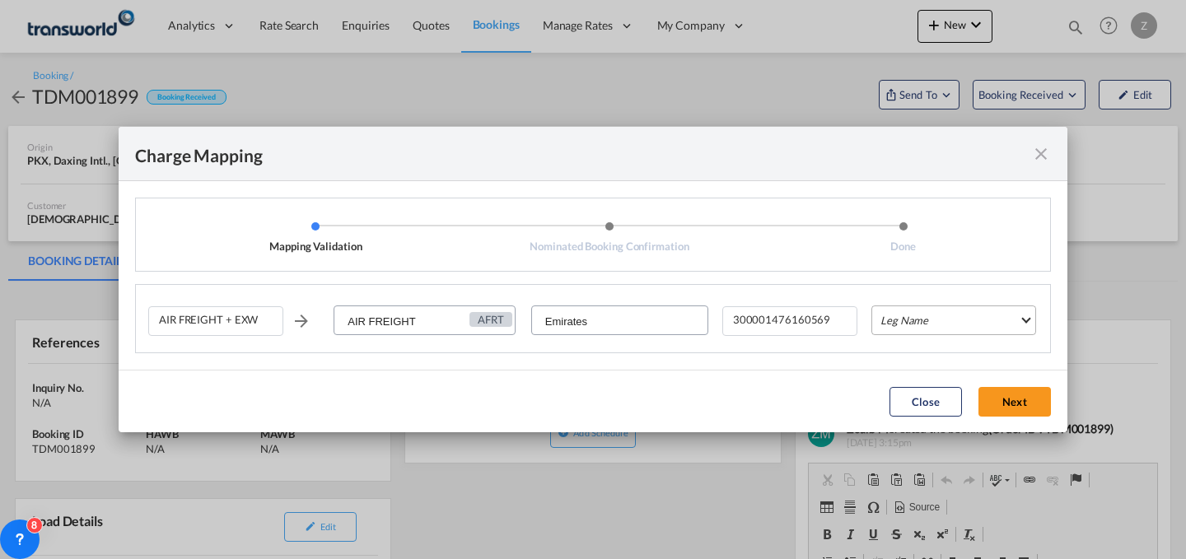
click at [977, 326] on md-select "Leg Name HANDLING ORIGIN HANDLING DESTINATION OTHERS TL PICK UP CUSTOMS ORIGIN …" at bounding box center [953, 320] width 165 height 30
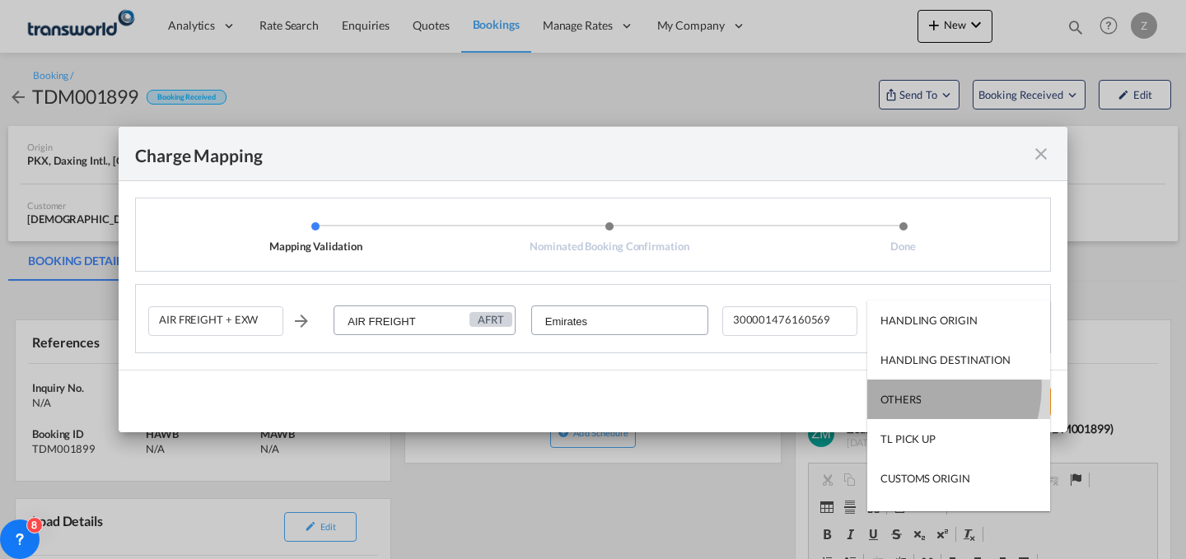
click at [918, 386] on md-option "OTHERS" at bounding box center [958, 400] width 183 height 40
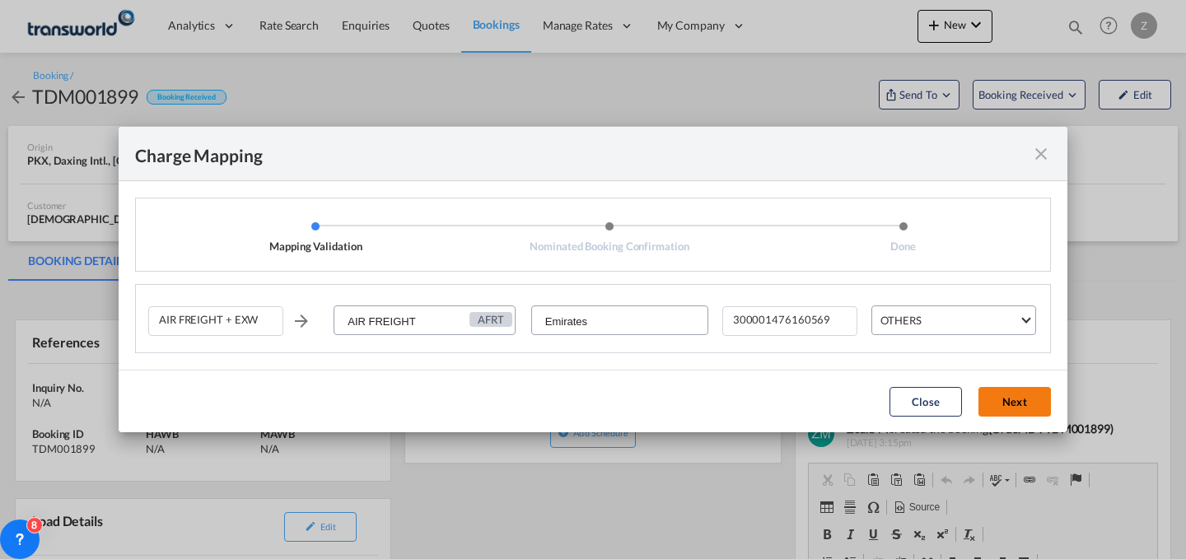
click at [995, 389] on button "Next" at bounding box center [1014, 402] width 72 height 30
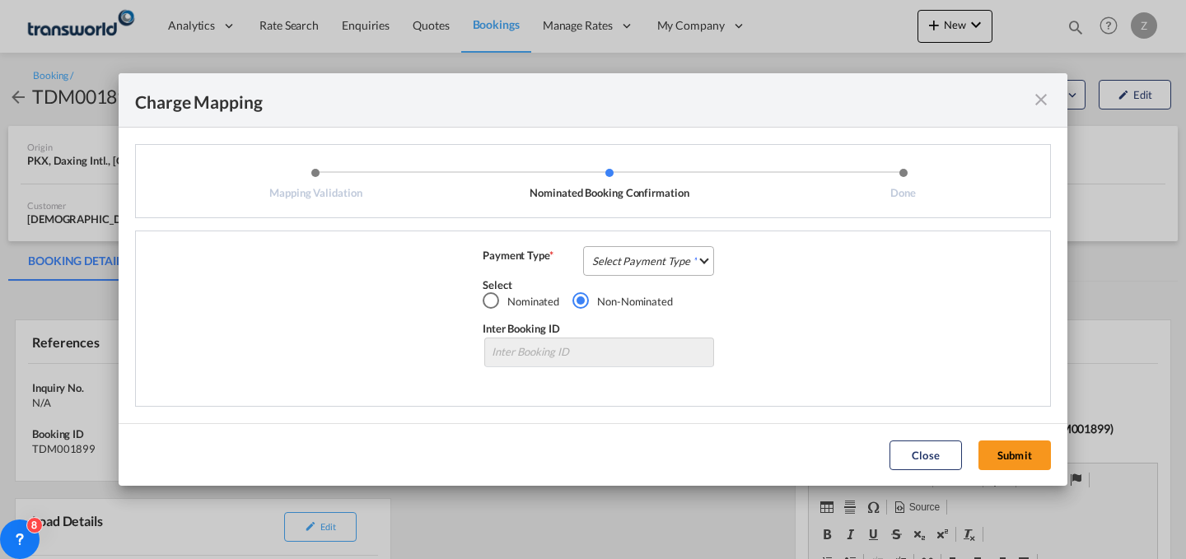
click at [638, 257] on md-select "Select Payment Type COLLECT PREPAID" at bounding box center [648, 261] width 131 height 30
click at [649, 261] on md-option "COLLECT" at bounding box center [653, 260] width 146 height 40
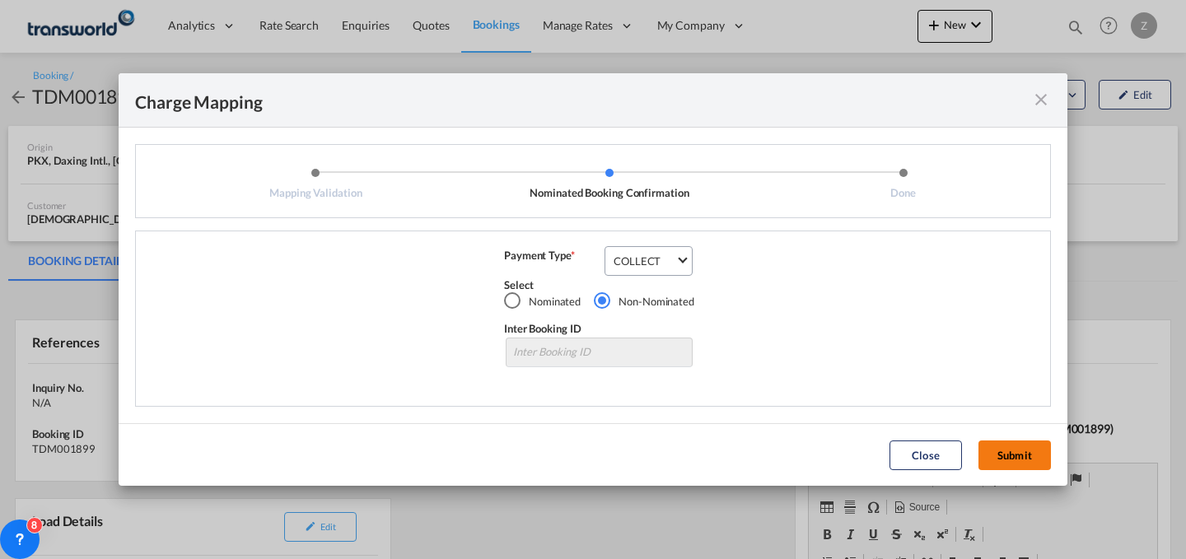
click at [1005, 460] on button "Submit" at bounding box center [1014, 455] width 72 height 30
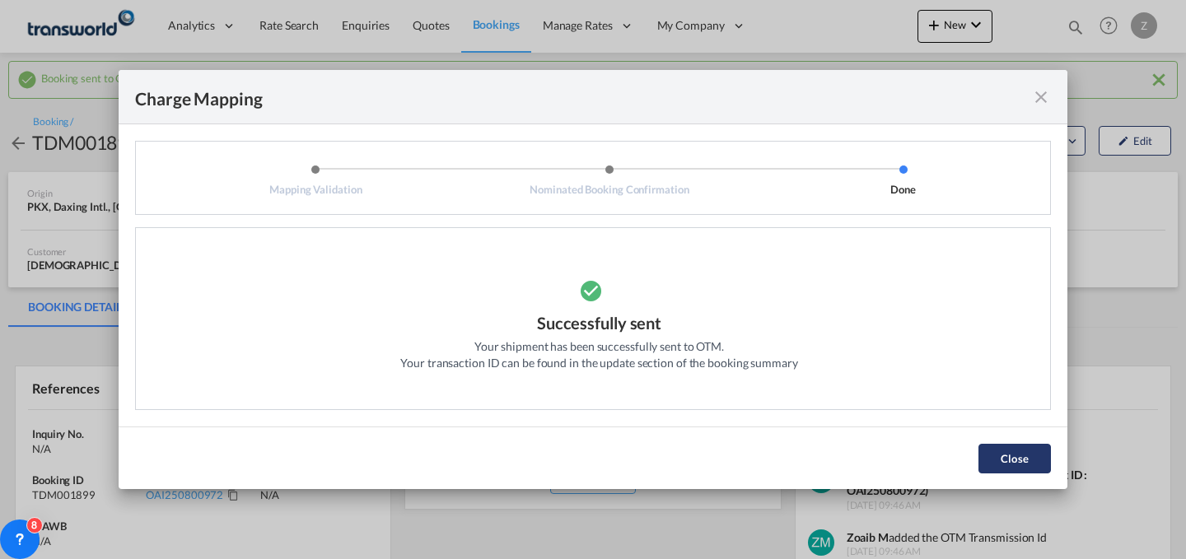
click at [1012, 454] on button "Close" at bounding box center [1014, 459] width 72 height 30
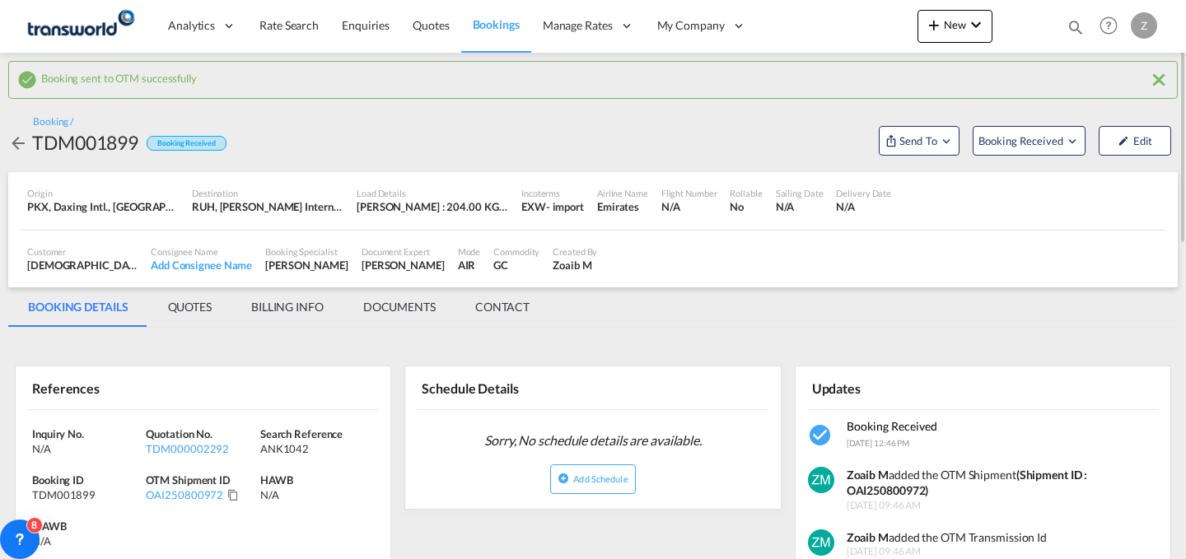
click at [268, 135] on div "Booking / TDM001899 Booking Received Send To Booking Received Edit" at bounding box center [592, 135] width 1169 height 40
click at [234, 495] on md-icon "Click to Copy" at bounding box center [233, 495] width 12 height 12
